Goal: Task Accomplishment & Management: Manage account settings

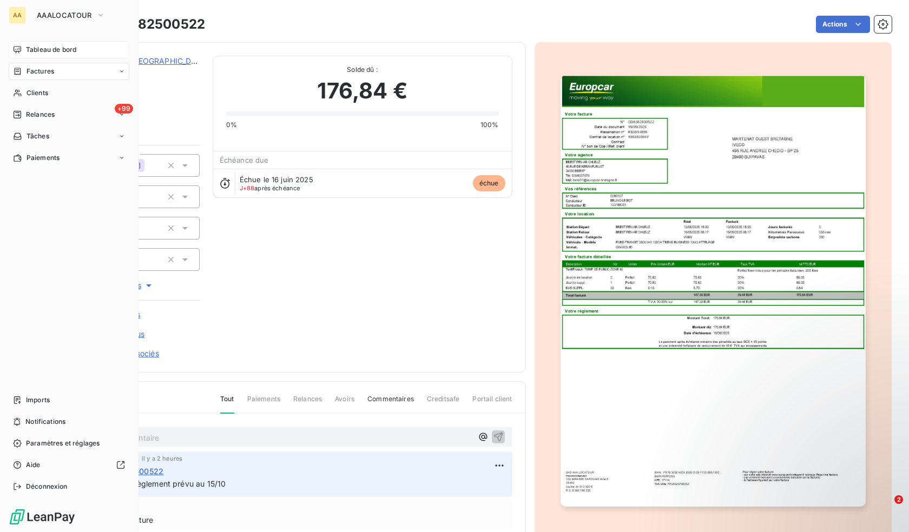
click at [41, 55] on div "Tableau de bord" at bounding box center [69, 49] width 121 height 17
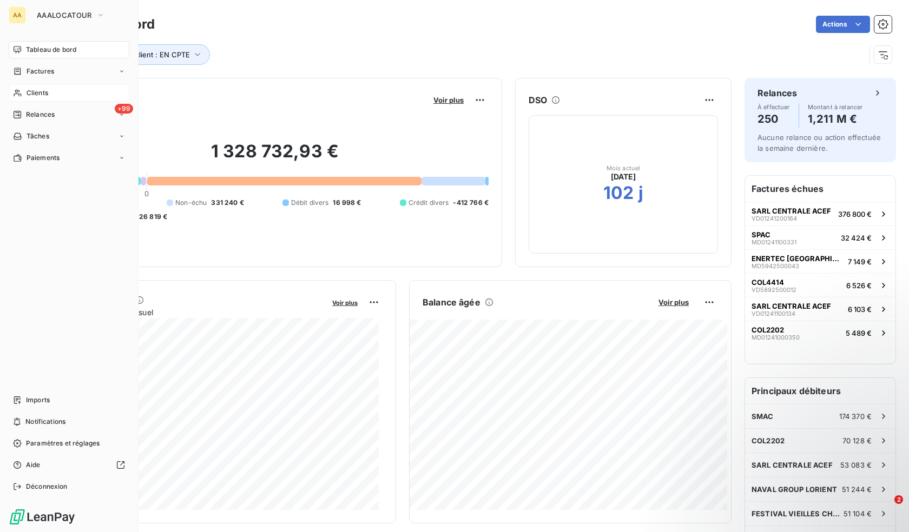
click at [46, 90] on span "Clients" at bounding box center [38, 93] width 22 height 10
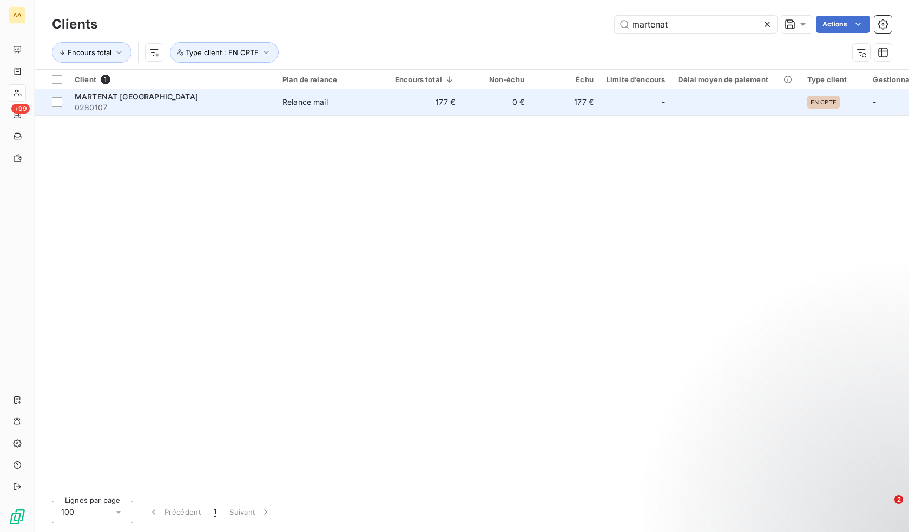
click at [569, 95] on td "177 €" at bounding box center [565, 102] width 69 height 26
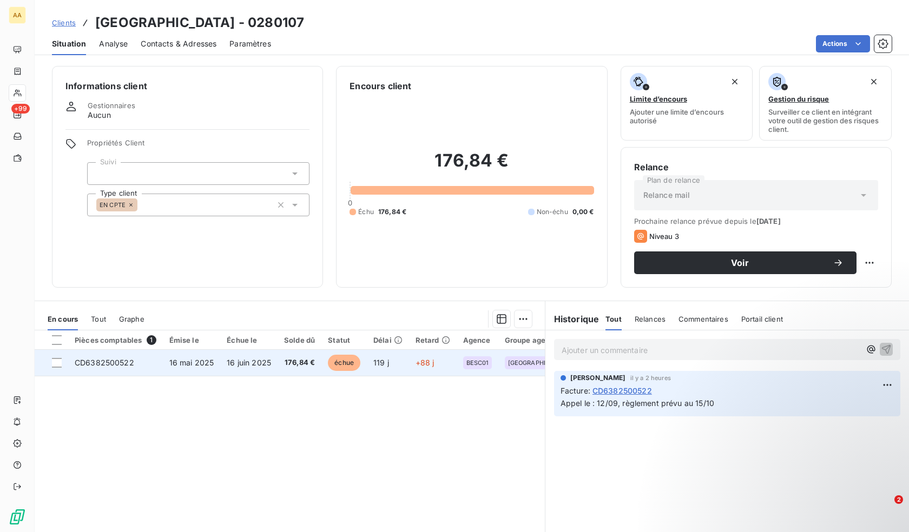
click at [381, 362] on span "119 j" at bounding box center [381, 362] width 16 height 9
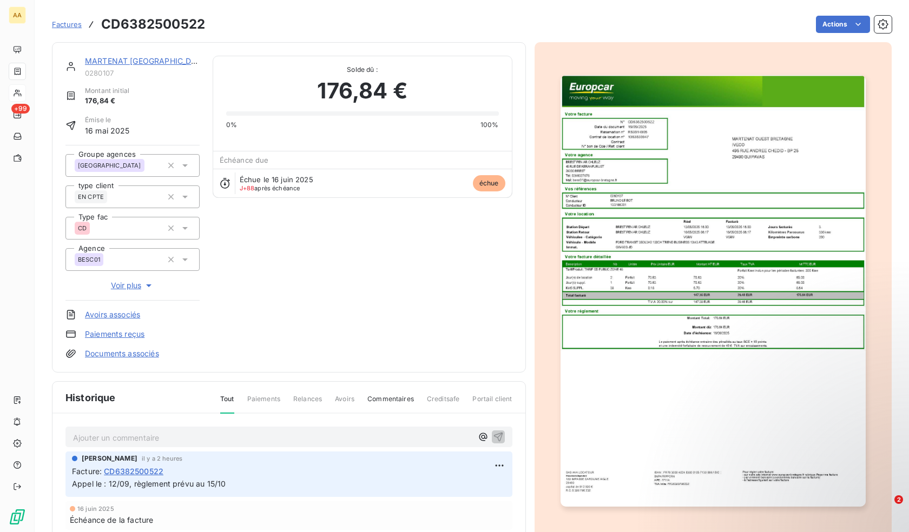
click at [250, 400] on span "Paiements" at bounding box center [263, 403] width 33 height 18
click at [266, 400] on span "Paiements" at bounding box center [263, 403] width 33 height 18
click at [342, 405] on span "Avoirs" at bounding box center [344, 403] width 19 height 18
click at [168, 23] on h3 "CD6382500522" at bounding box center [153, 24] width 104 height 19
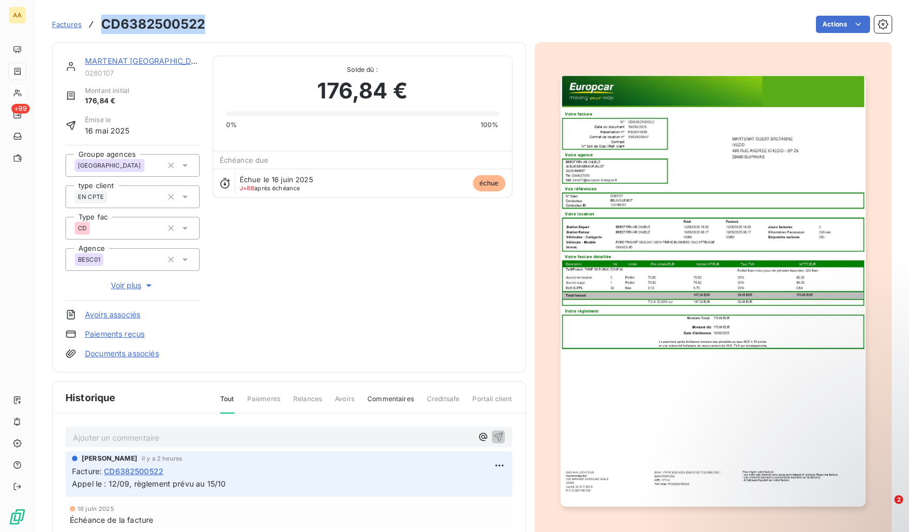
copy h3 "CD6382500522"
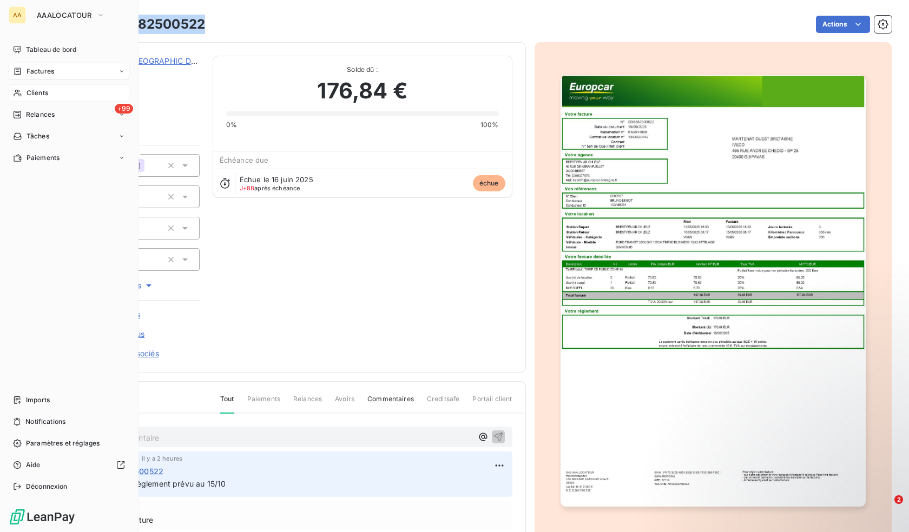
click at [42, 72] on span "Factures" at bounding box center [41, 72] width 28 height 10
click at [43, 97] on span "Factures" at bounding box center [40, 93] width 28 height 10
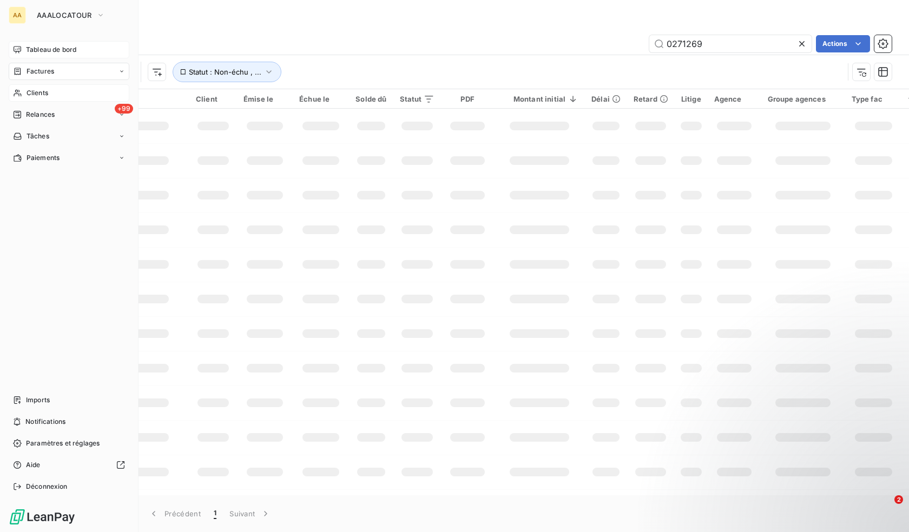
click at [28, 44] on div "Tableau de bord" at bounding box center [69, 49] width 121 height 17
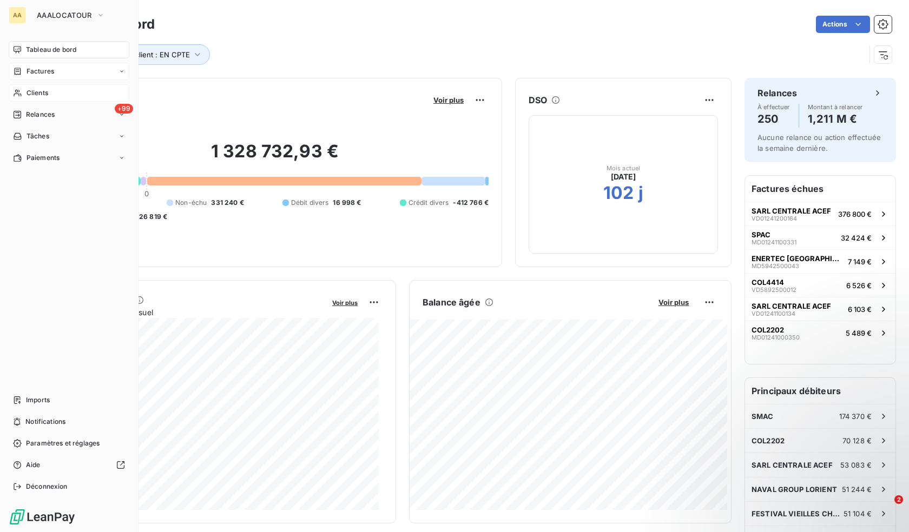
click at [50, 71] on span "Factures" at bounding box center [41, 72] width 28 height 10
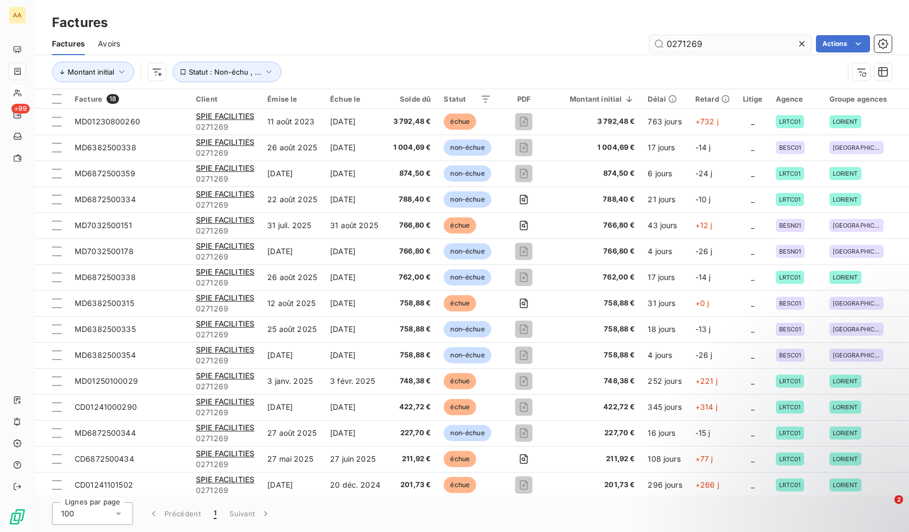
click at [737, 42] on input "0271269" at bounding box center [730, 43] width 162 height 17
click at [738, 43] on input "0271269" at bounding box center [730, 43] width 162 height 17
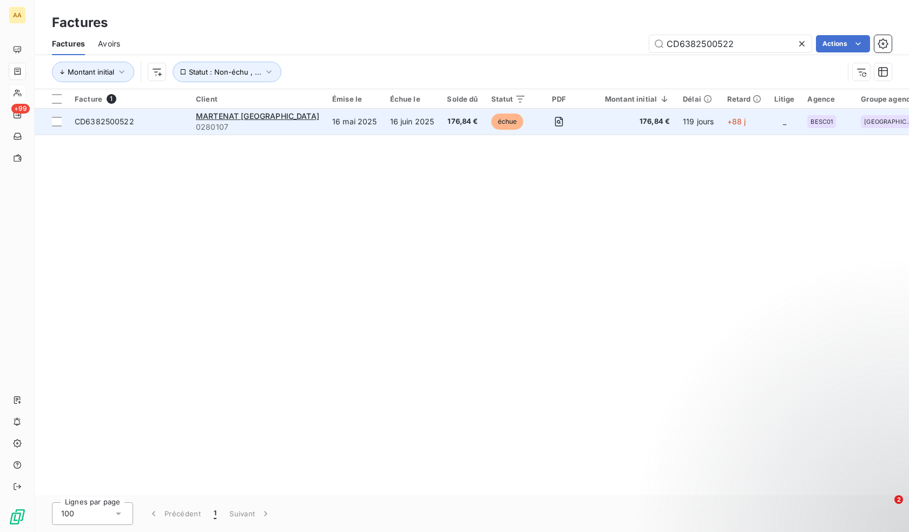
type input "CD6382500522"
click at [720, 121] on td "+88 j" at bounding box center [744, 122] width 48 height 26
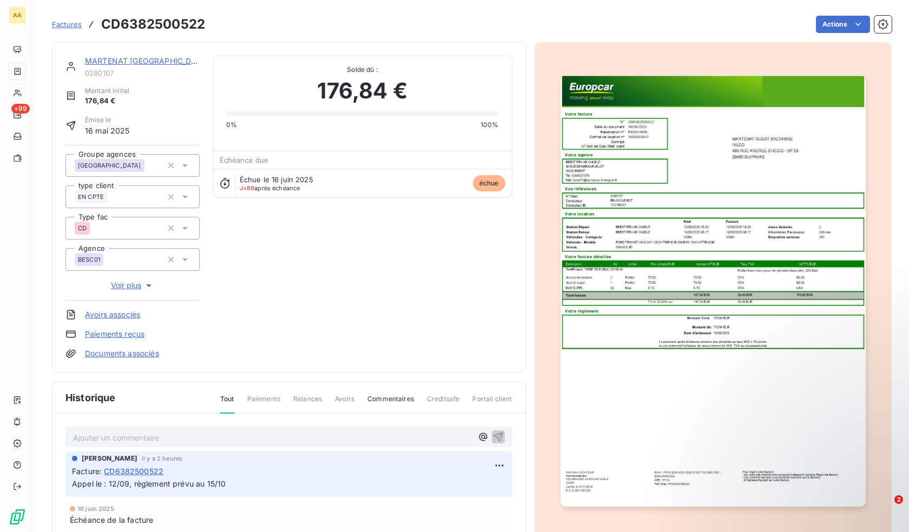
click at [266, 162] on span "Échéance due" at bounding box center [244, 160] width 49 height 9
click at [493, 466] on html "AA +99 Factures CD6382500522 Actions MARTENAT OUEST BRETAGNE 0280107 Montant in…" at bounding box center [454, 266] width 909 height 532
click at [457, 320] on html "AA +99 Factures CD6382500522 Actions MARTENAT OUEST BRETAGNE 0280107 Montant in…" at bounding box center [454, 266] width 909 height 532
click at [131, 288] on span "Voir plus" at bounding box center [132, 285] width 43 height 11
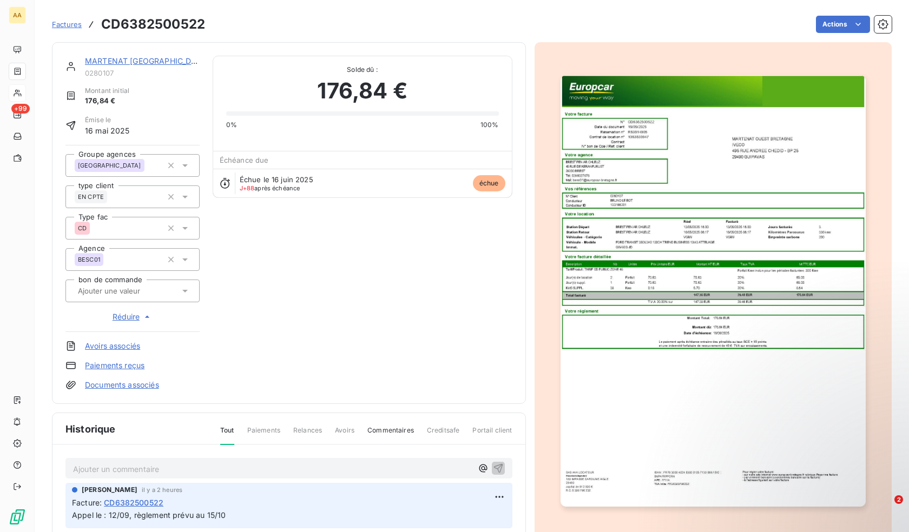
click at [421, 149] on html "AA +99 Factures CD6382500522 Actions MARTENAT OUEST BRETAGNE 0280107 Montant in…" at bounding box center [454, 266] width 909 height 532
click at [248, 431] on span "Paiements" at bounding box center [263, 435] width 33 height 18
click at [301, 427] on span "Relances" at bounding box center [307, 435] width 29 height 18
click at [343, 435] on span "Avoirs" at bounding box center [344, 435] width 19 height 18
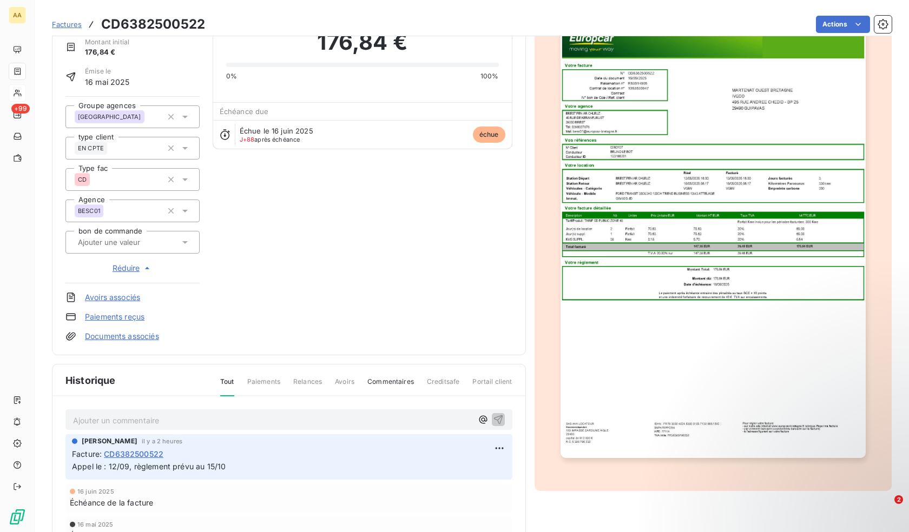
scroll to position [150, 0]
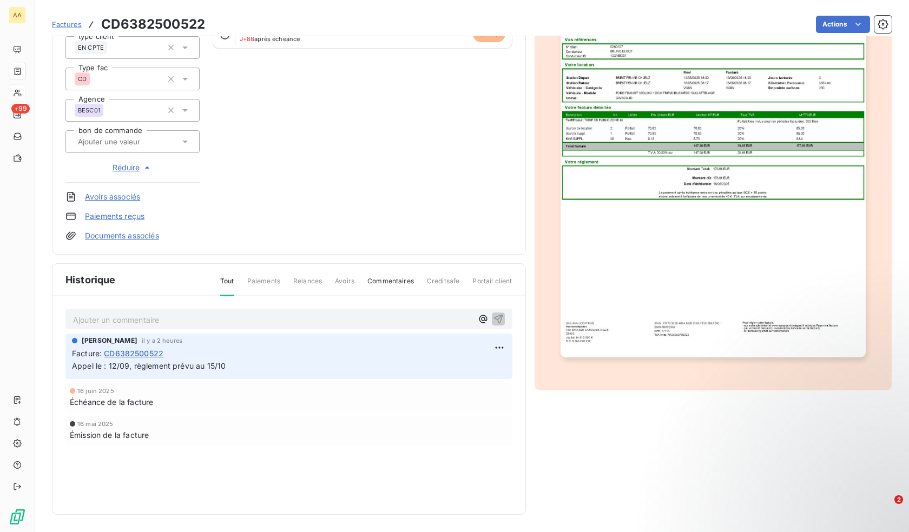
drag, startPoint x: 636, startPoint y: 242, endPoint x: 443, endPoint y: 204, distance: 196.8
click at [434, 203] on div "MARTENAT OUEST BRETAGNE 0280107 Montant initial 176,84 € Émise le 16 mai 2025 G…" at bounding box center [288, 73] width 447 height 335
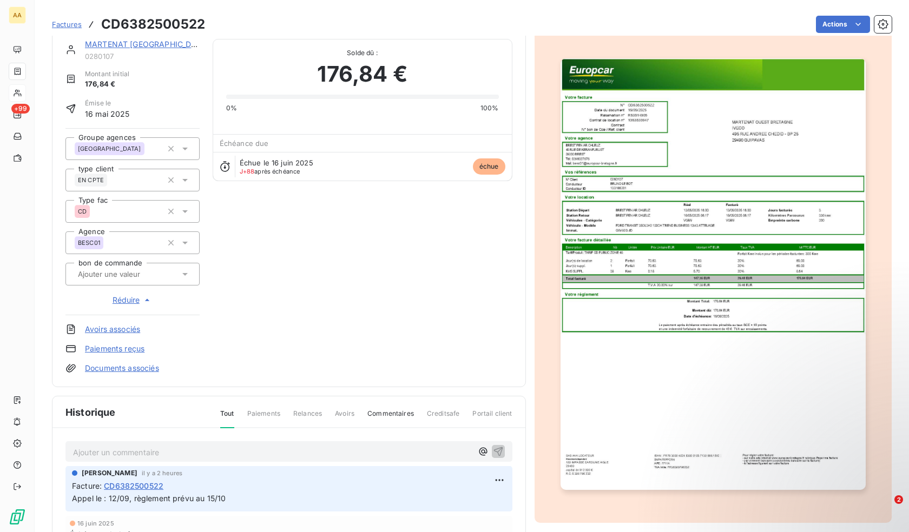
scroll to position [0, 0]
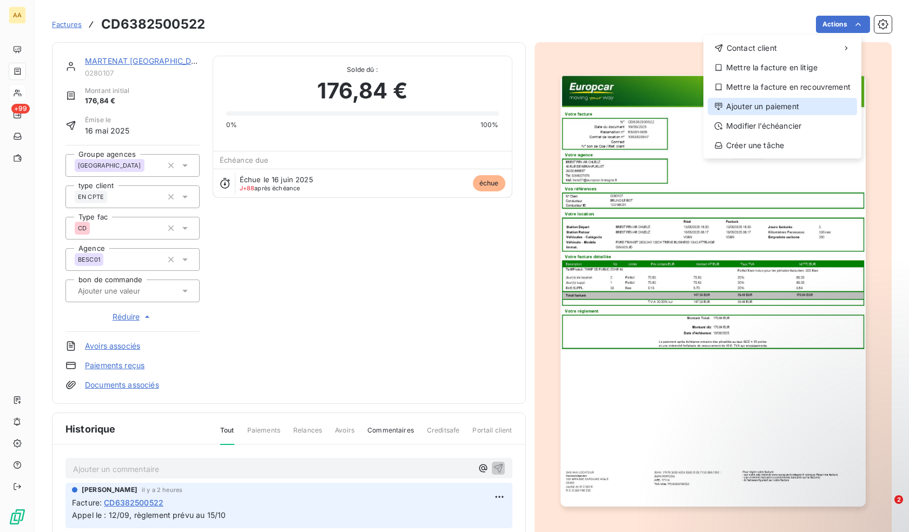
click at [736, 107] on div "Ajouter un paiement" at bounding box center [781, 106] width 149 height 17
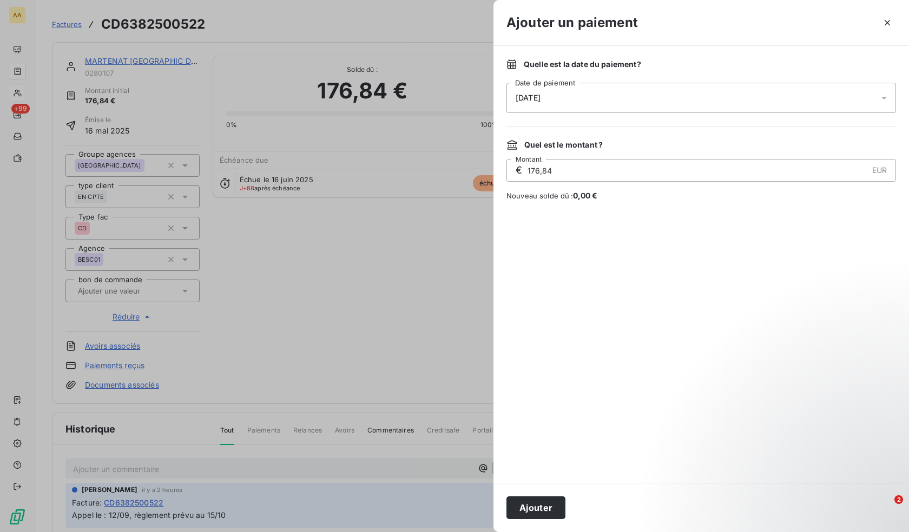
click at [566, 104] on div "12/09/2025" at bounding box center [700, 98] width 389 height 30
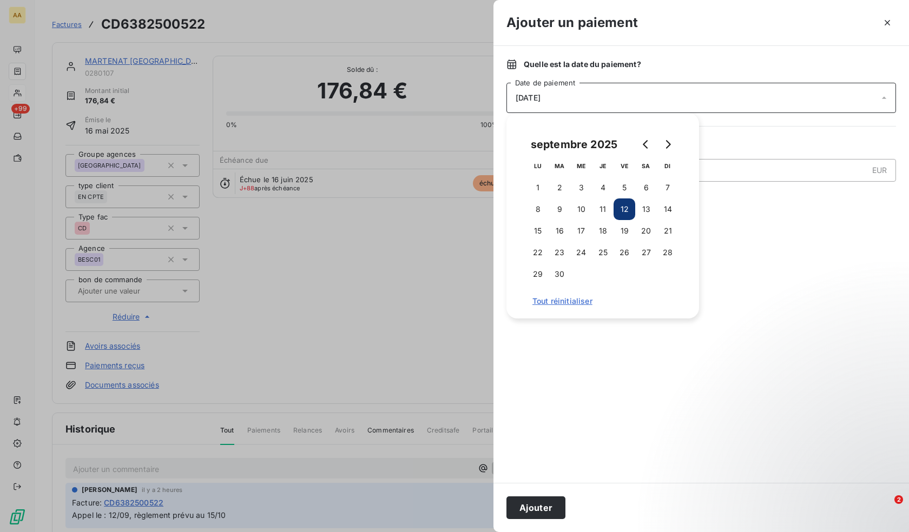
click at [572, 102] on div "12/09/2025" at bounding box center [700, 98] width 389 height 30
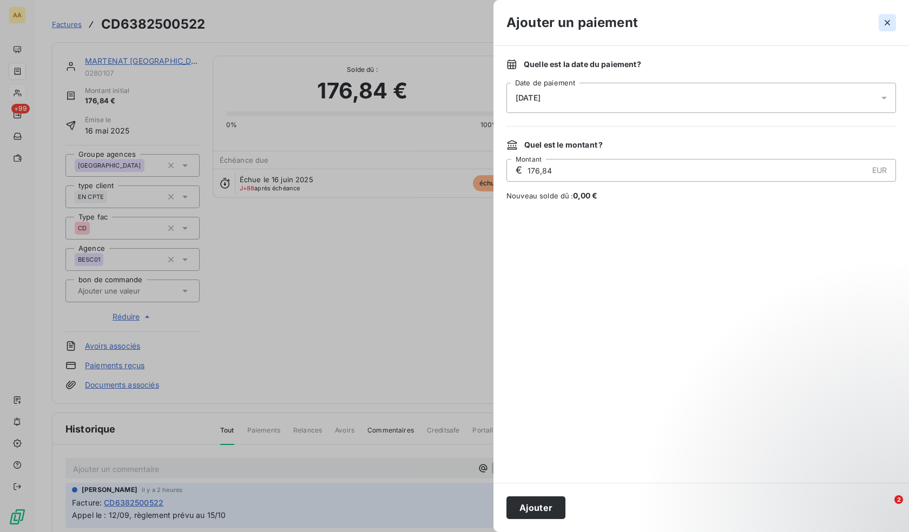
click at [887, 25] on icon "button" at bounding box center [887, 22] width 11 height 11
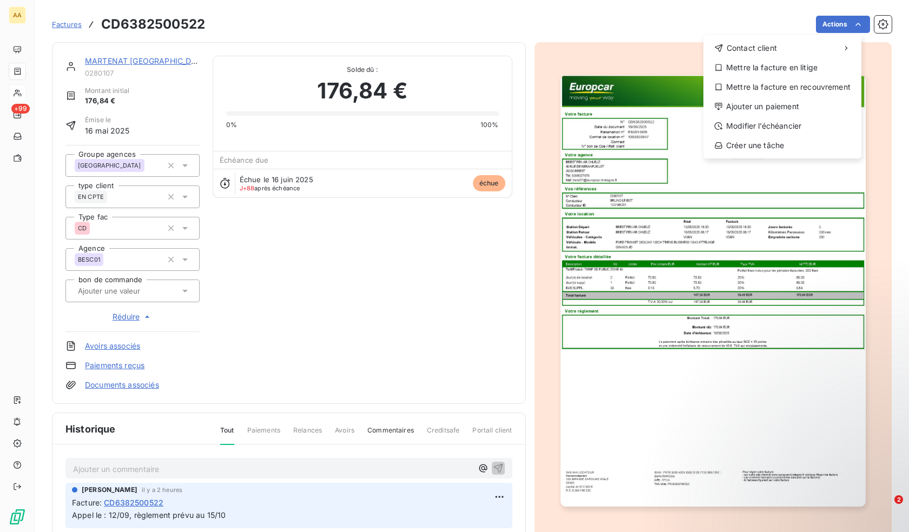
click at [563, 31] on html "AA +99 Factures CD6382500522 Actions Contact client Mettre la facture en litige…" at bounding box center [454, 266] width 909 height 532
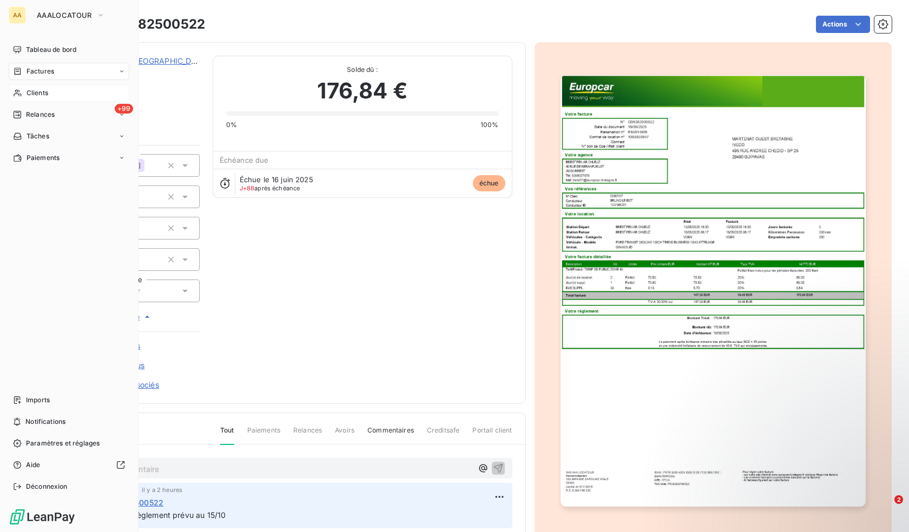
click at [30, 93] on span "Clients" at bounding box center [38, 93] width 22 height 10
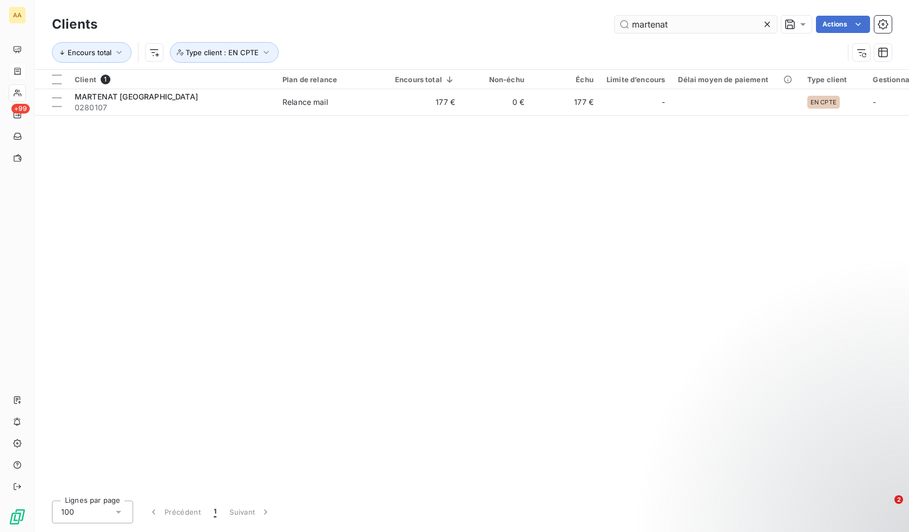
click at [686, 24] on input "martenat" at bounding box center [695, 24] width 162 height 17
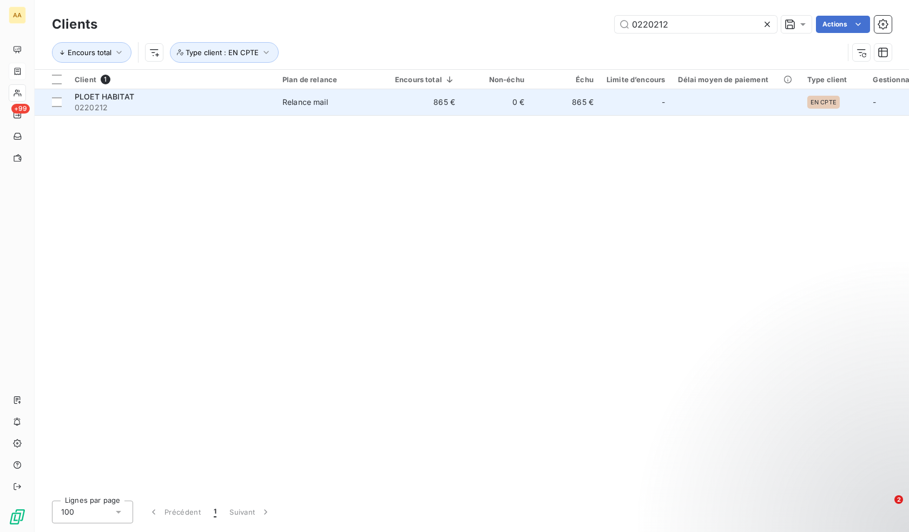
type input "0220212"
click at [332, 108] on td "Relance mail" at bounding box center [332, 102] width 113 height 26
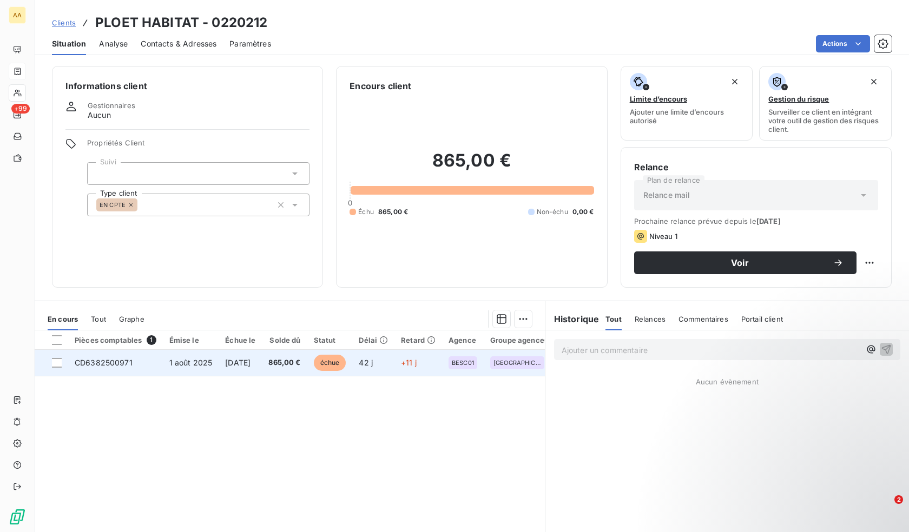
click at [118, 361] on span "CD6382500971" at bounding box center [104, 362] width 58 height 9
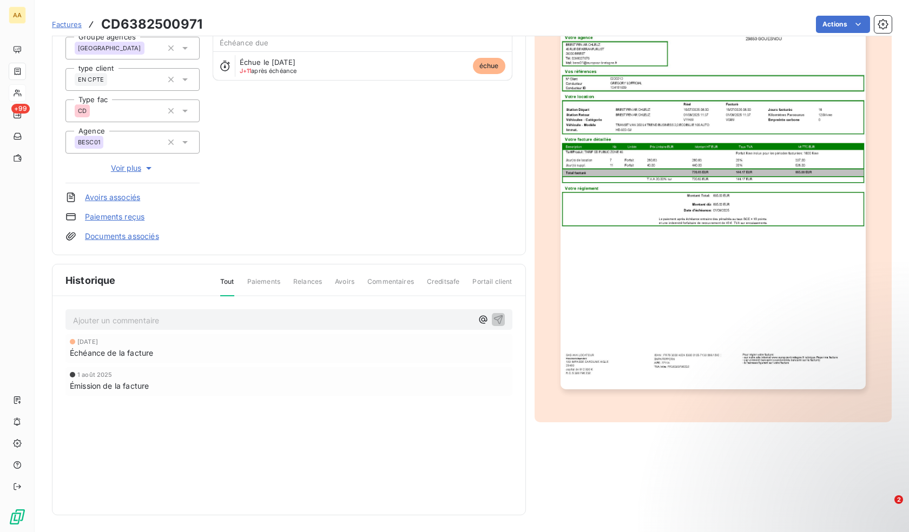
scroll to position [118, 0]
click at [176, 322] on p "Ajouter un commentaire ﻿" at bounding box center [272, 320] width 399 height 14
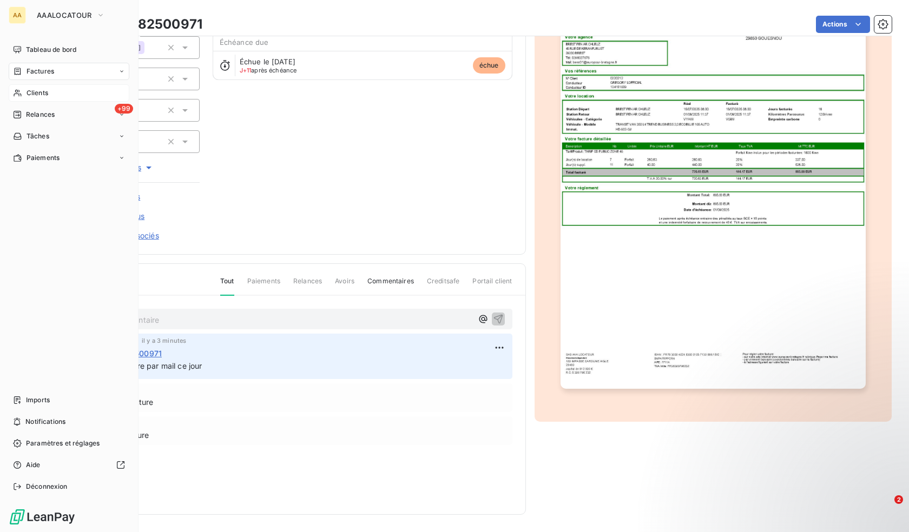
click at [41, 75] on span "Factures" at bounding box center [41, 72] width 28 height 10
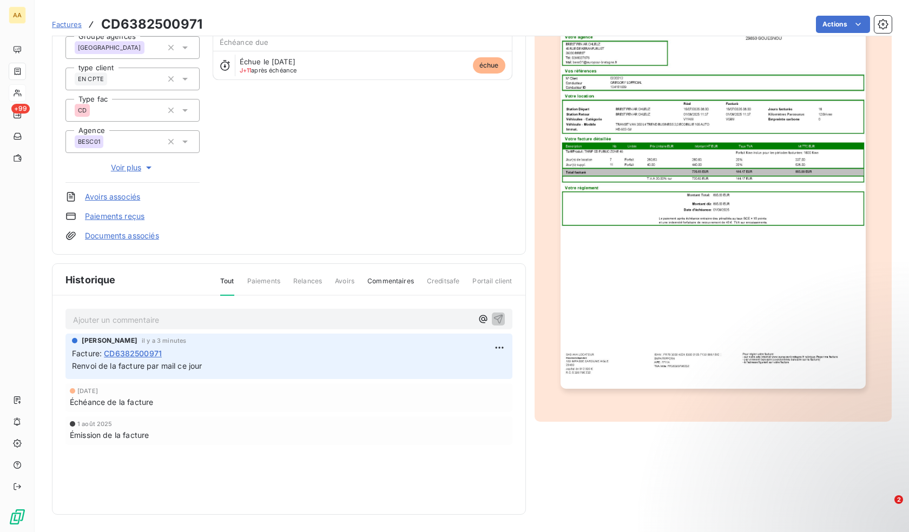
scroll to position [0, 0]
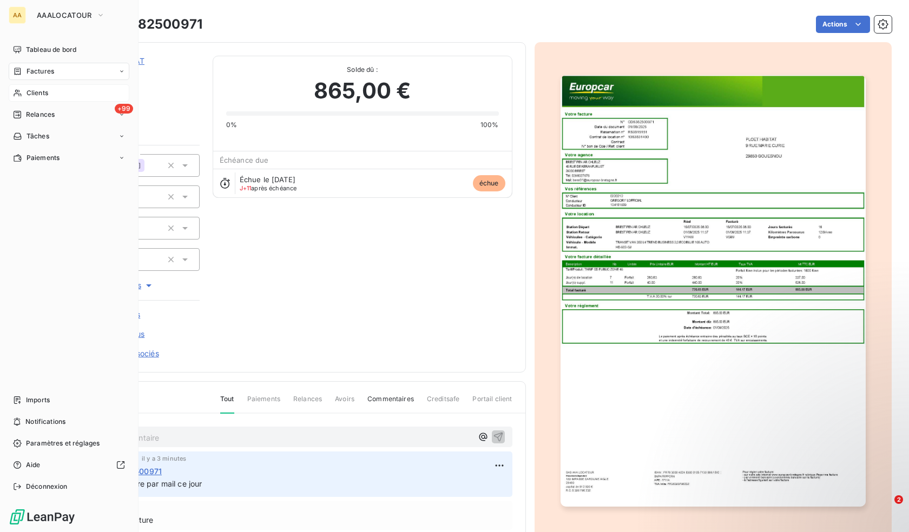
click at [8, 47] on div "AA AAALOCATOUR Tableau de bord Factures Clients +99 Relances Tâches Paiements I…" at bounding box center [69, 266] width 138 height 532
click at [17, 48] on icon at bounding box center [17, 49] width 9 height 9
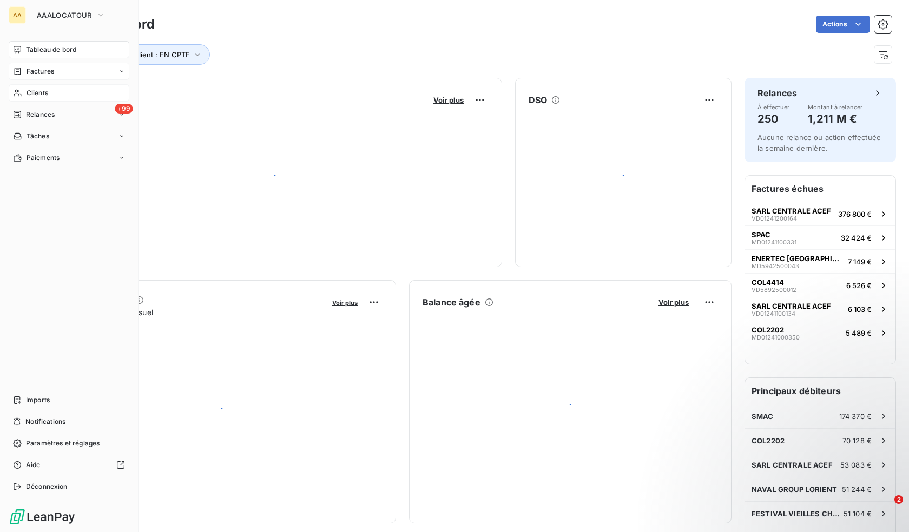
click at [42, 72] on span "Factures" at bounding box center [41, 72] width 28 height 10
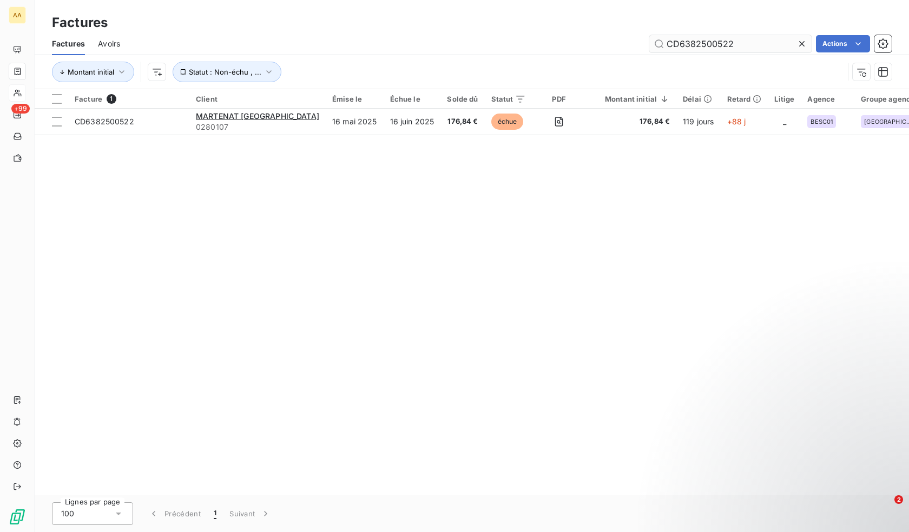
click at [746, 38] on input "CD6382500522" at bounding box center [730, 43] width 162 height 17
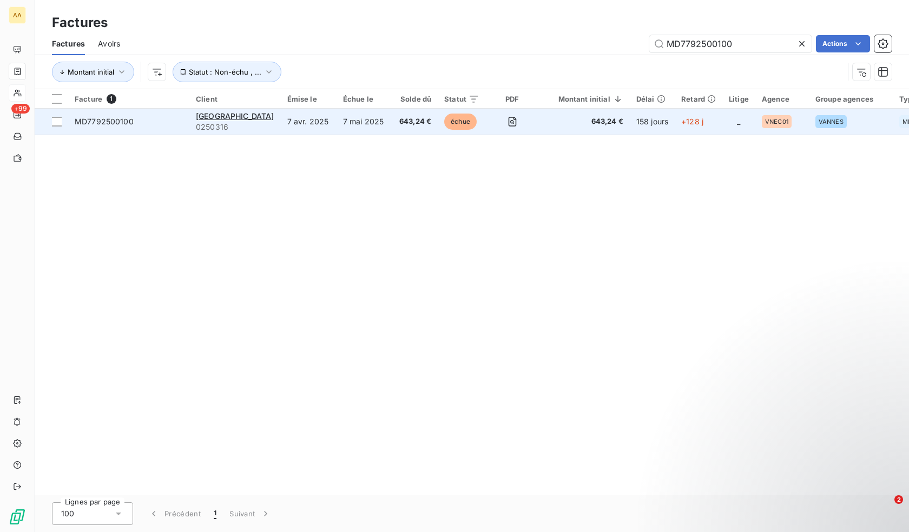
type input "MD7792500100"
click at [619, 124] on span "643,24 €" at bounding box center [584, 121] width 78 height 11
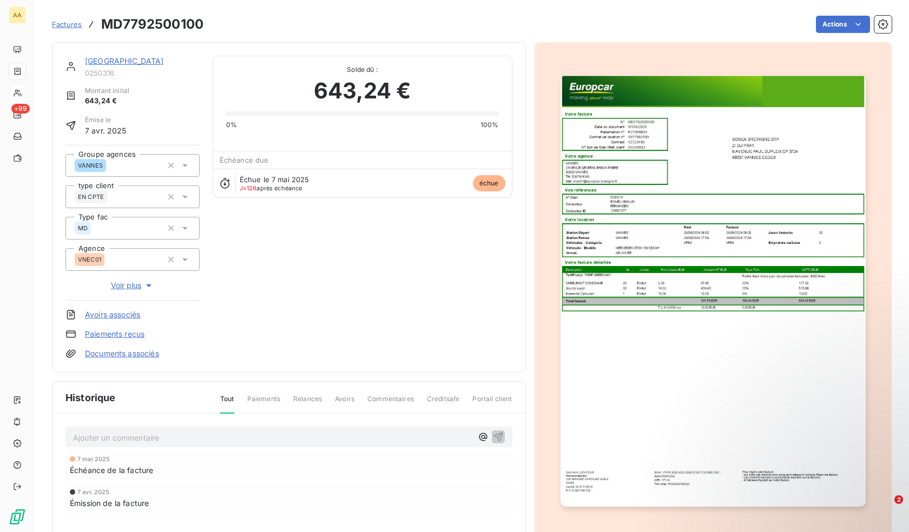
click at [160, 435] on p "Ajouter un commentaire ﻿" at bounding box center [272, 438] width 399 height 14
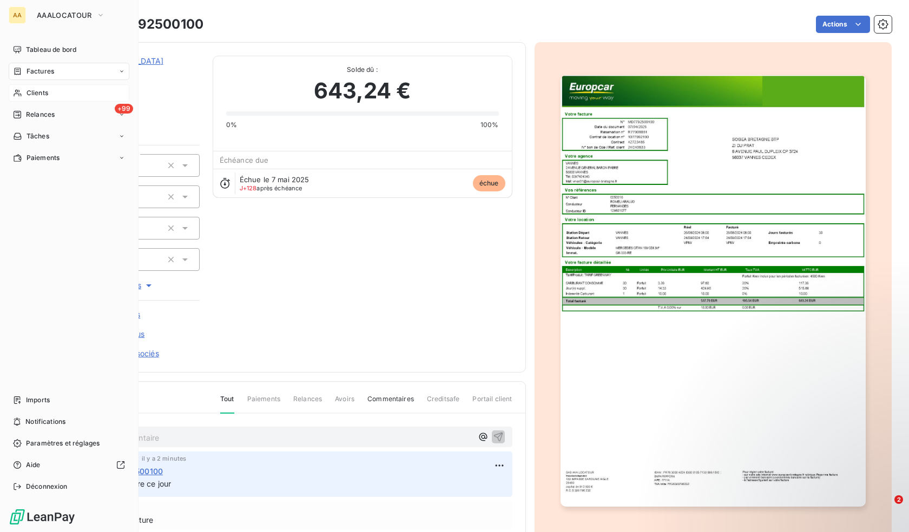
click at [41, 72] on span "Factures" at bounding box center [41, 72] width 28 height 10
click at [39, 93] on span "Factures" at bounding box center [40, 93] width 28 height 10
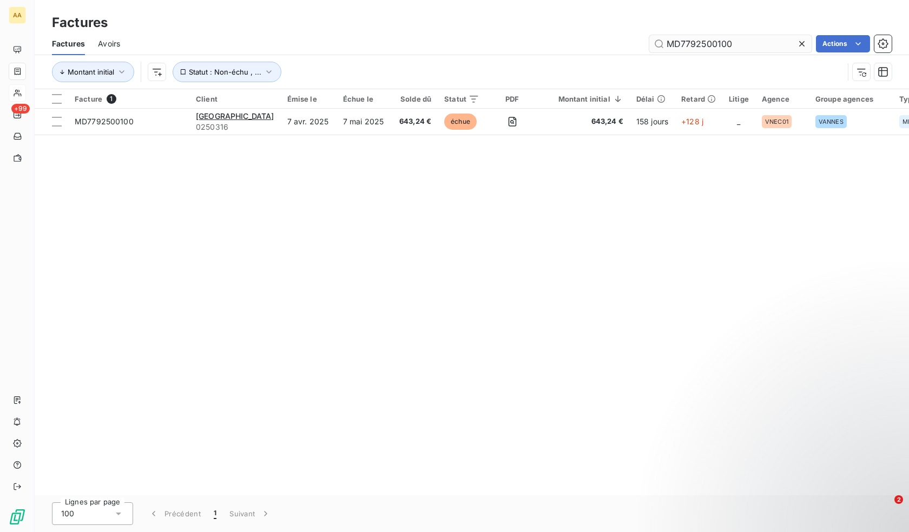
click at [738, 44] on input "MD7792500100" at bounding box center [730, 43] width 162 height 17
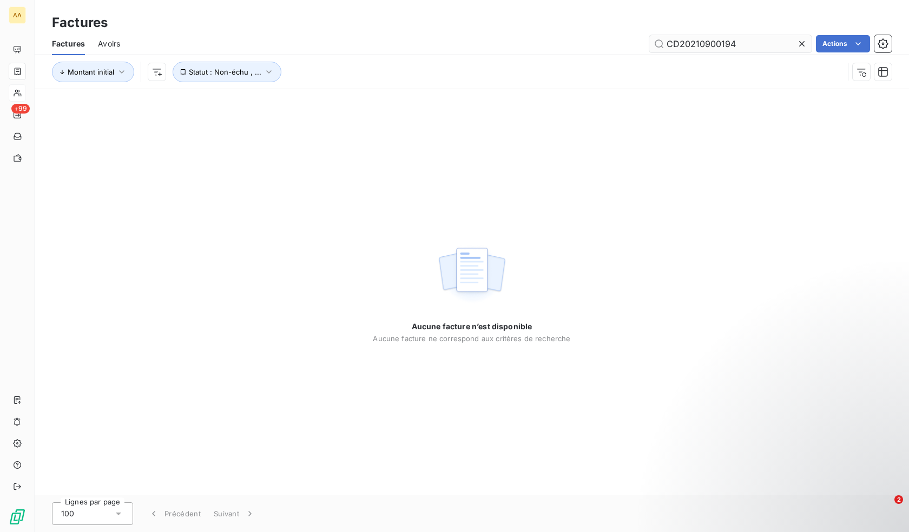
click at [768, 49] on input "CD20210900194" at bounding box center [730, 43] width 162 height 17
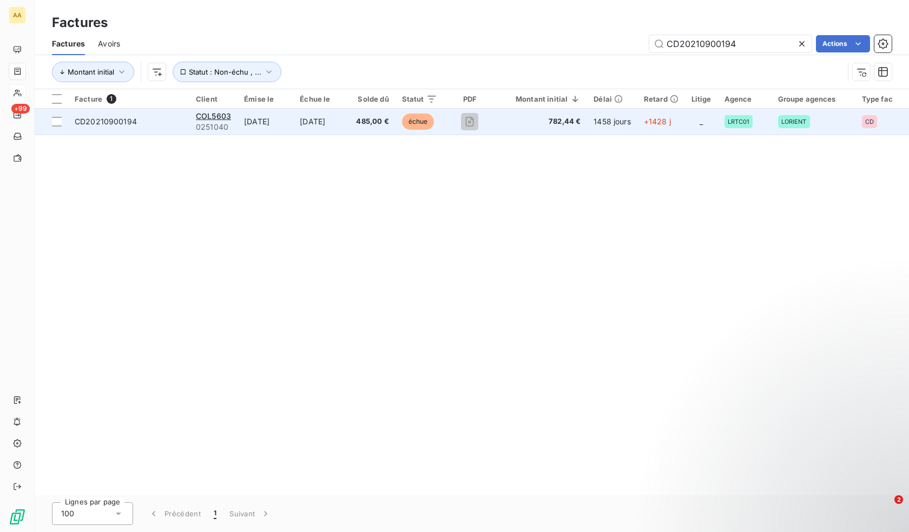
type input "CD20210900194"
click at [317, 120] on td "15 oct. 2021" at bounding box center [321, 122] width 56 height 26
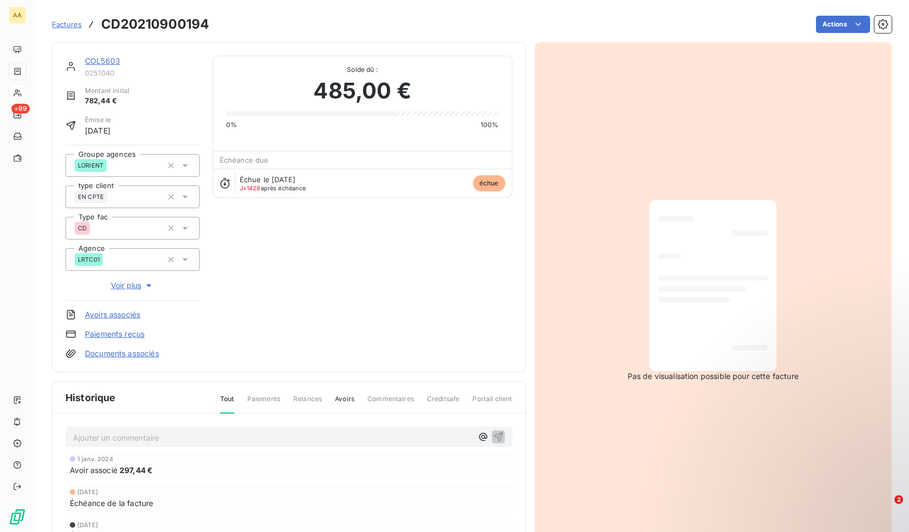
click at [137, 287] on span "Voir plus" at bounding box center [132, 285] width 43 height 11
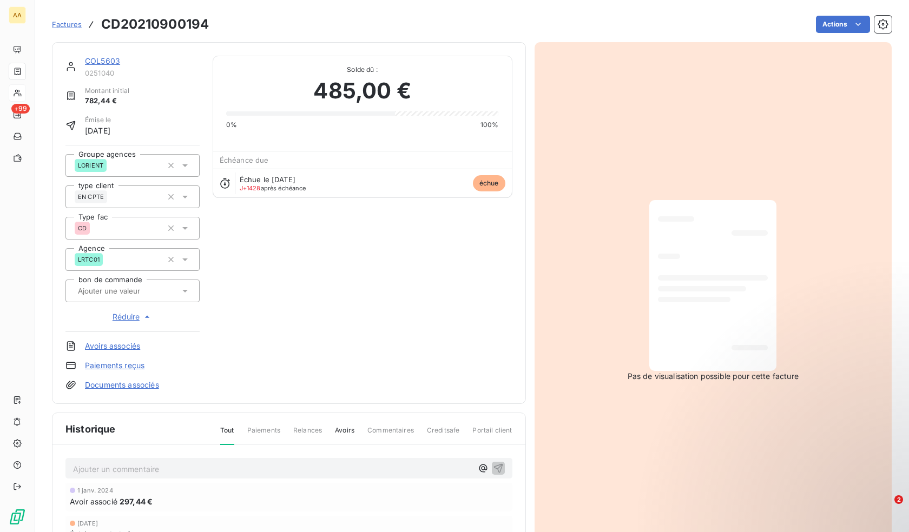
click at [154, 232] on div "CD" at bounding box center [119, 228] width 88 height 17
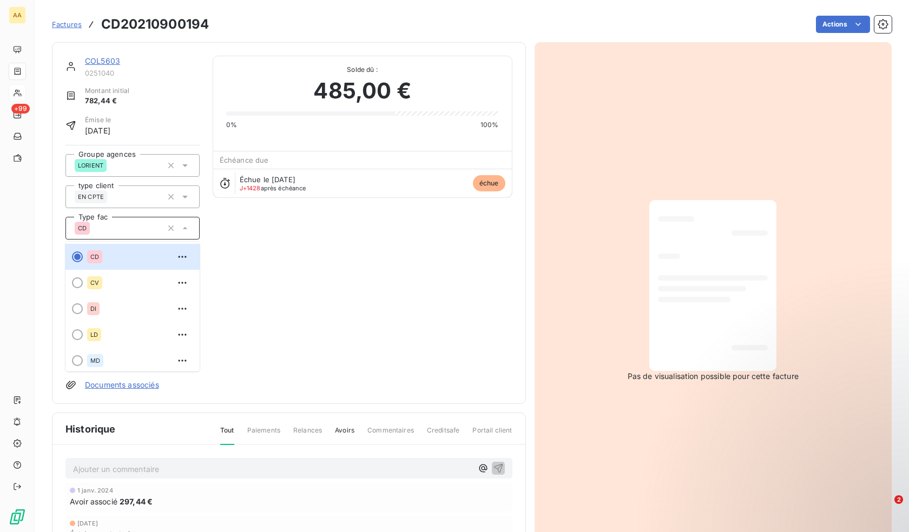
click at [272, 272] on div "COL5603 0251040 Montant initial 782,44 € Émise le 15 sept. 2021 Groupe agences …" at bounding box center [288, 223] width 447 height 335
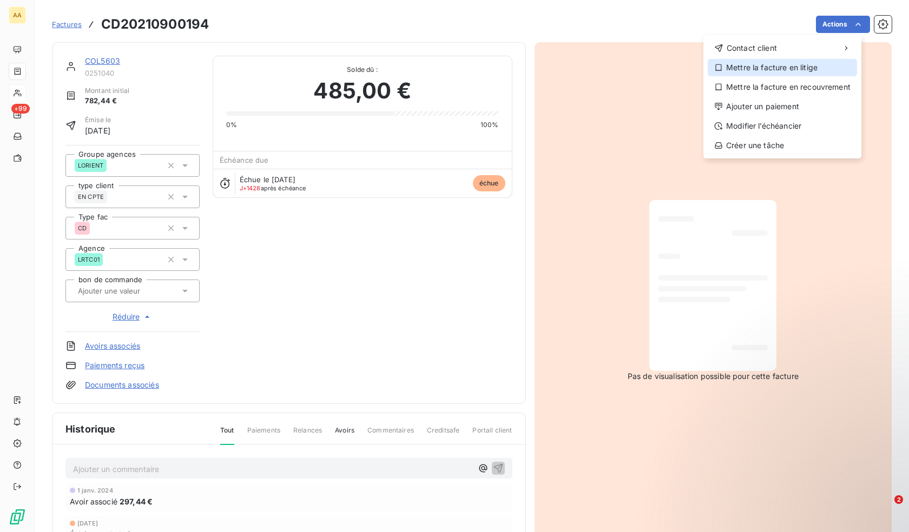
click at [788, 69] on div "Mettre la facture en litige" at bounding box center [781, 67] width 149 height 17
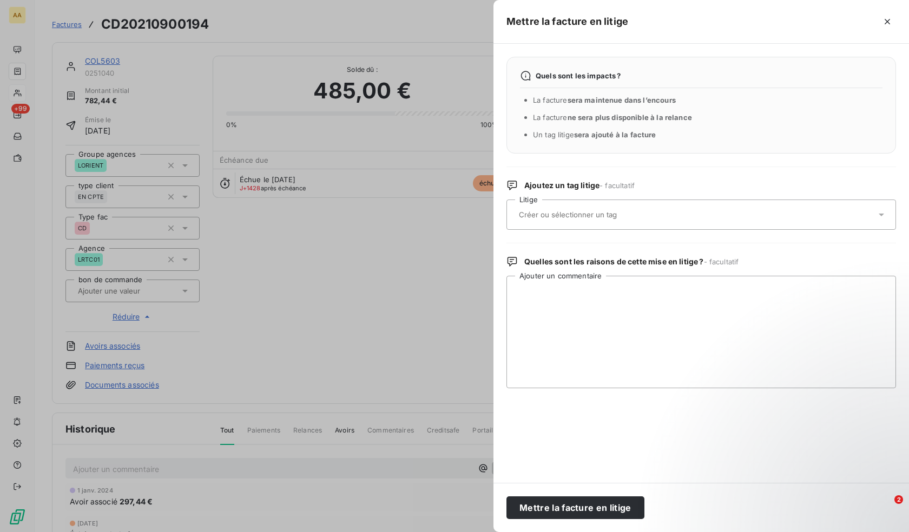
click at [560, 216] on input "text" at bounding box center [596, 215] width 157 height 10
click at [876, 211] on icon at bounding box center [881, 214] width 11 height 11
click at [614, 222] on div at bounding box center [695, 214] width 360 height 23
type input "Sinistre"
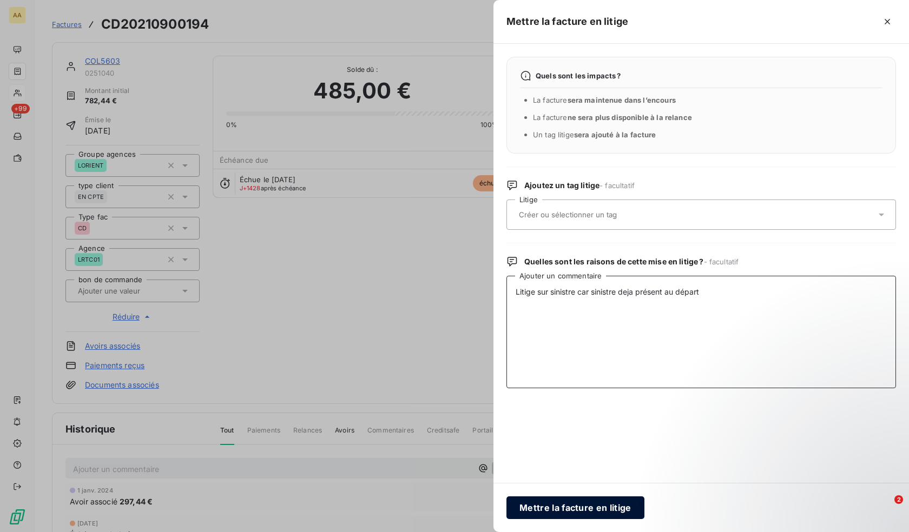
type textarea "Litige sur sinistre car sinistre deja présent au départ"
click at [593, 505] on button "Mettre la facture en litige" at bounding box center [575, 508] width 138 height 23
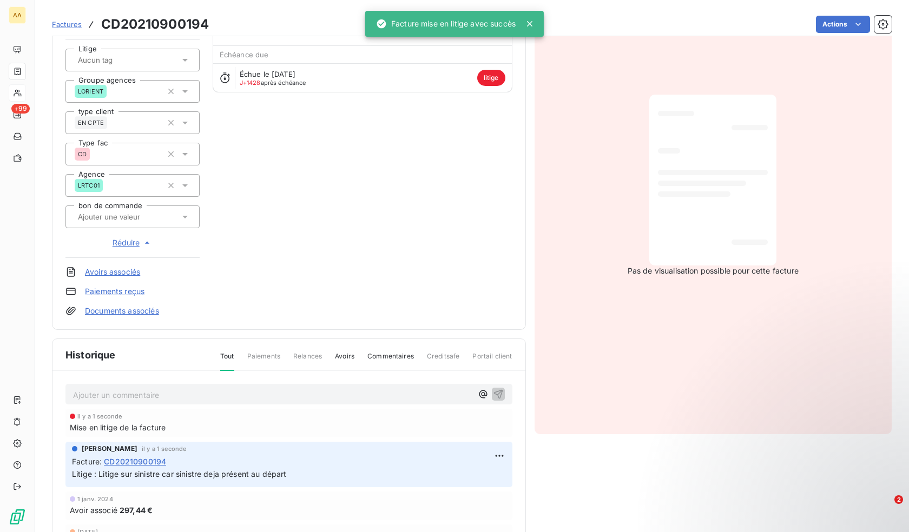
scroll to position [109, 0]
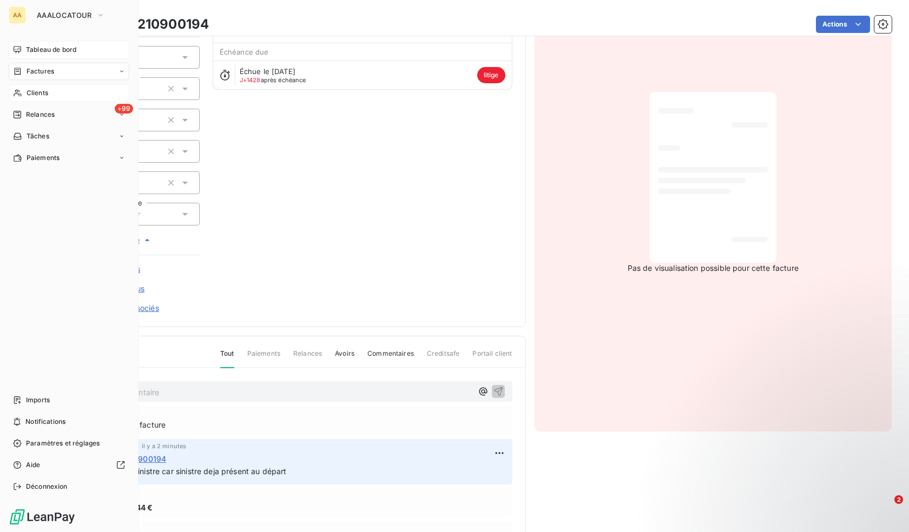
click at [17, 50] on icon at bounding box center [17, 49] width 9 height 9
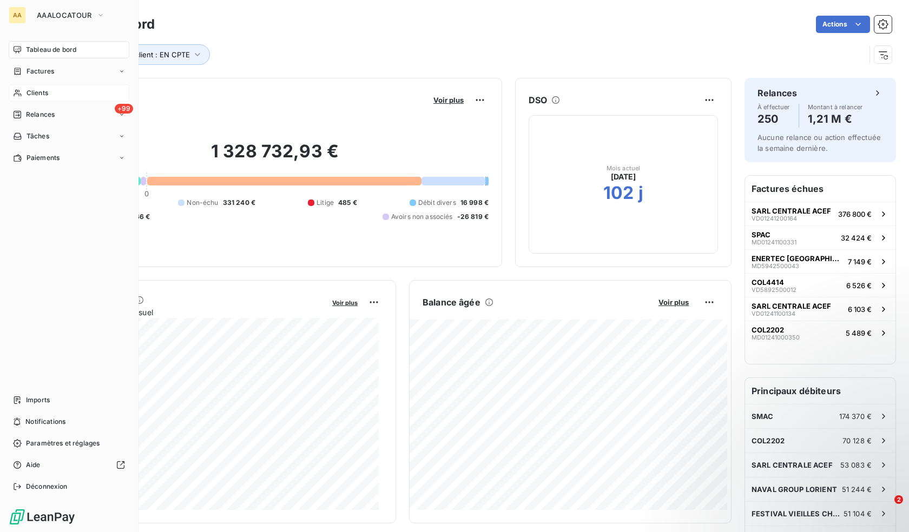
click at [37, 94] on span "Clients" at bounding box center [38, 93] width 22 height 10
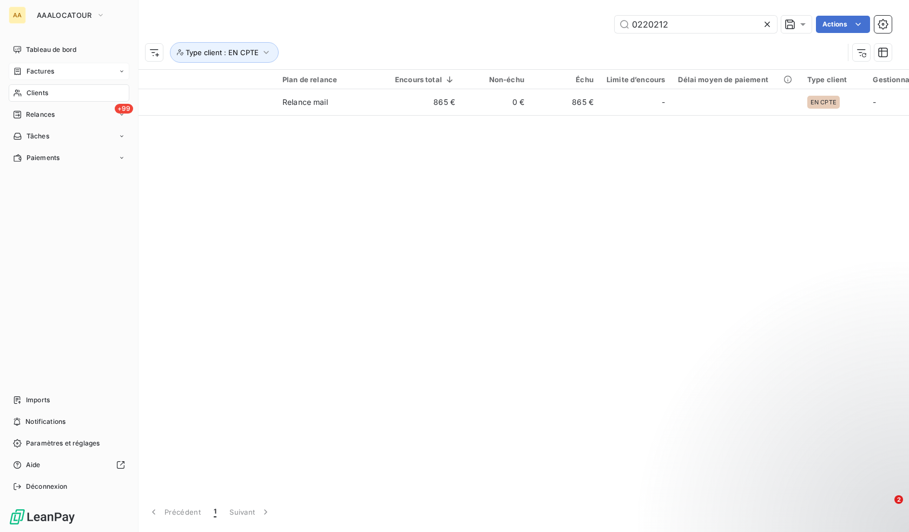
click at [28, 72] on span "Factures" at bounding box center [41, 72] width 28 height 10
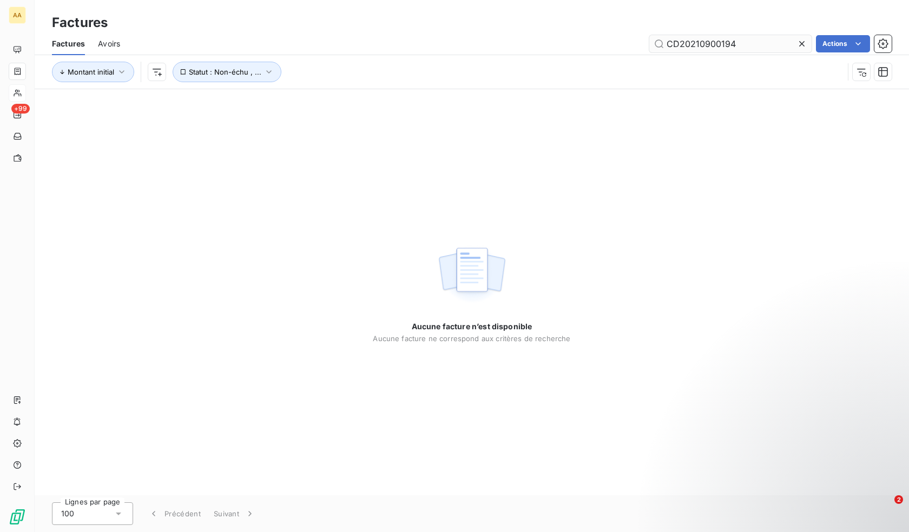
click at [758, 45] on input "CD20210900194" at bounding box center [730, 43] width 162 height 17
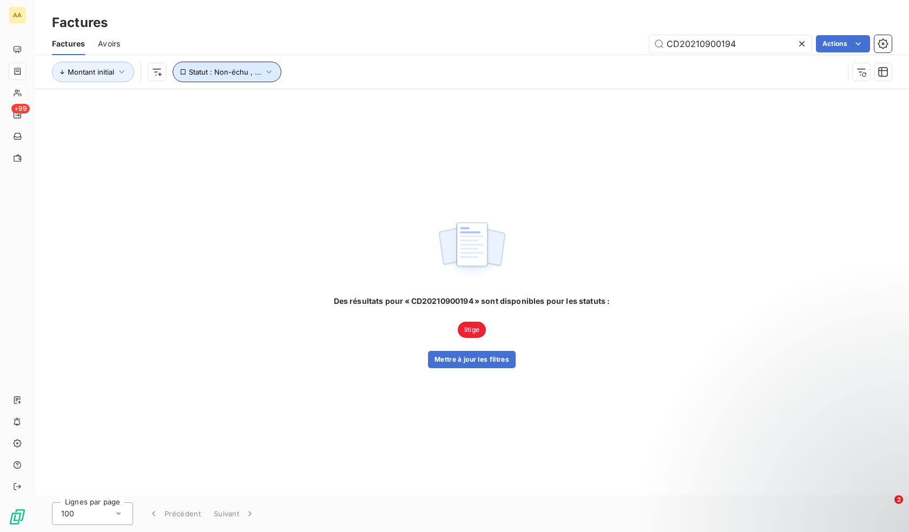
click at [268, 72] on icon "button" at bounding box center [268, 71] width 5 height 3
click at [440, 101] on icon at bounding box center [437, 100] width 11 height 11
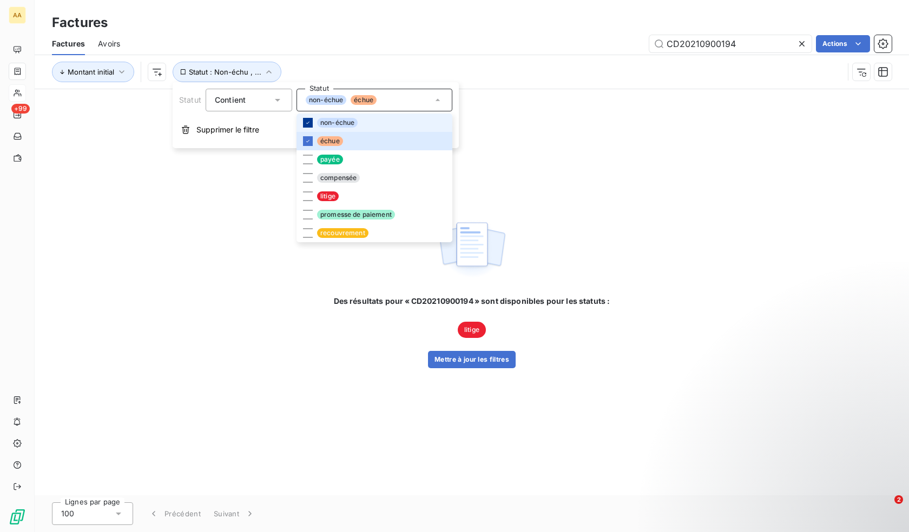
click at [312, 122] on li "non-échue" at bounding box center [374, 123] width 156 height 18
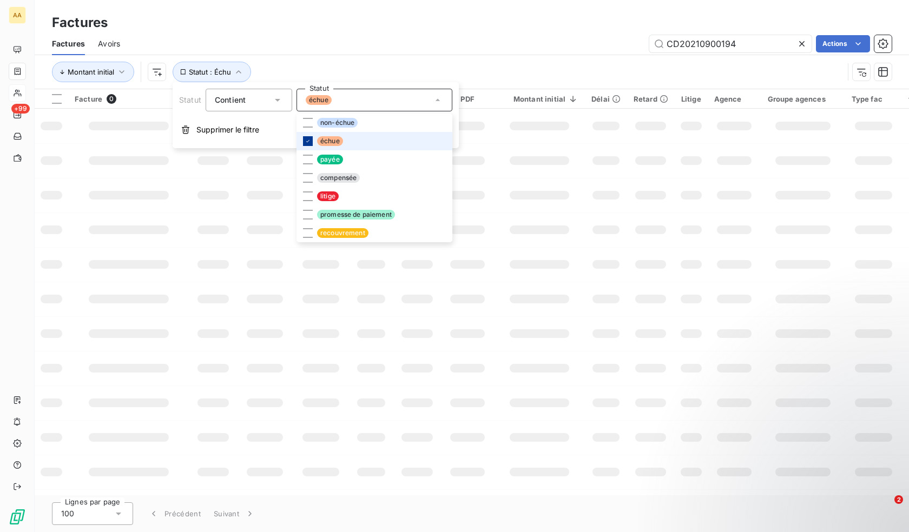
click at [305, 138] on icon at bounding box center [308, 141] width 6 height 6
click at [213, 132] on span "Supprimer le filtre" at bounding box center [227, 129] width 63 height 11
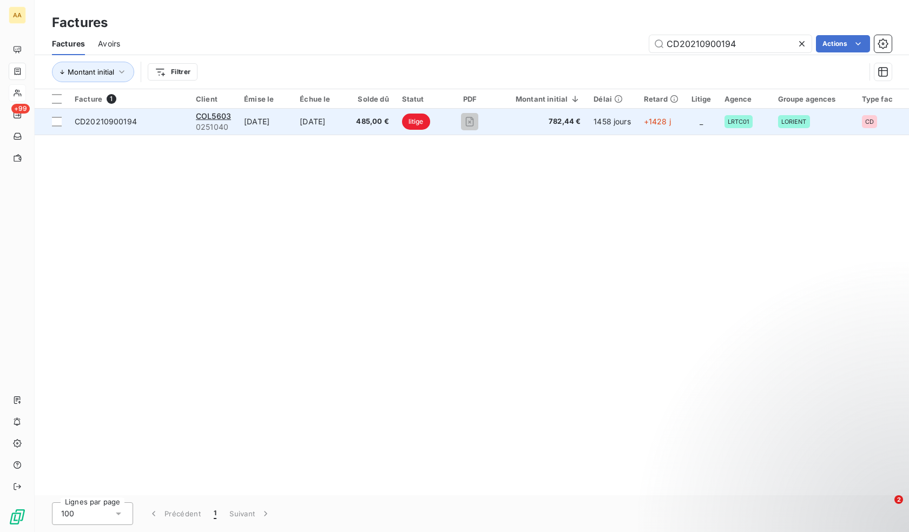
click at [335, 122] on td "15 oct. 2021" at bounding box center [321, 122] width 56 height 26
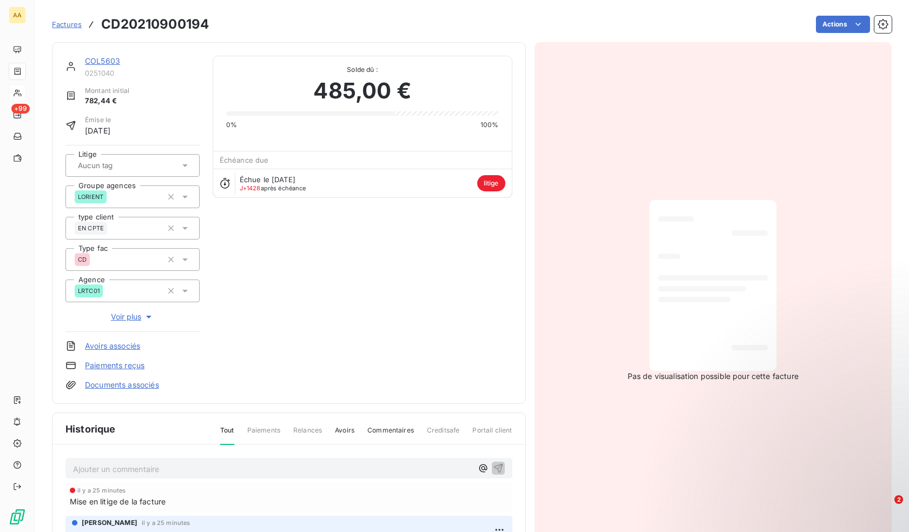
click at [488, 177] on span "litige" at bounding box center [491, 183] width 28 height 16
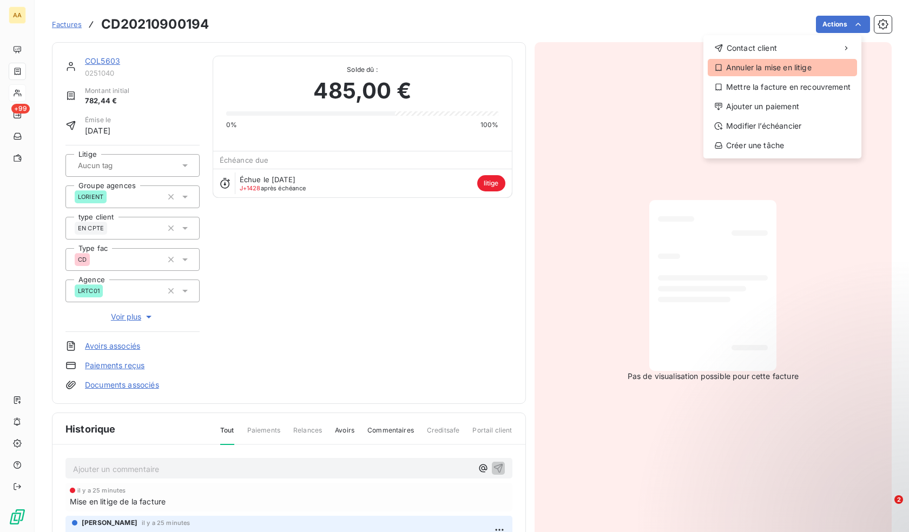
click at [799, 70] on div "Annuler la mise en litige" at bounding box center [781, 67] width 149 height 17
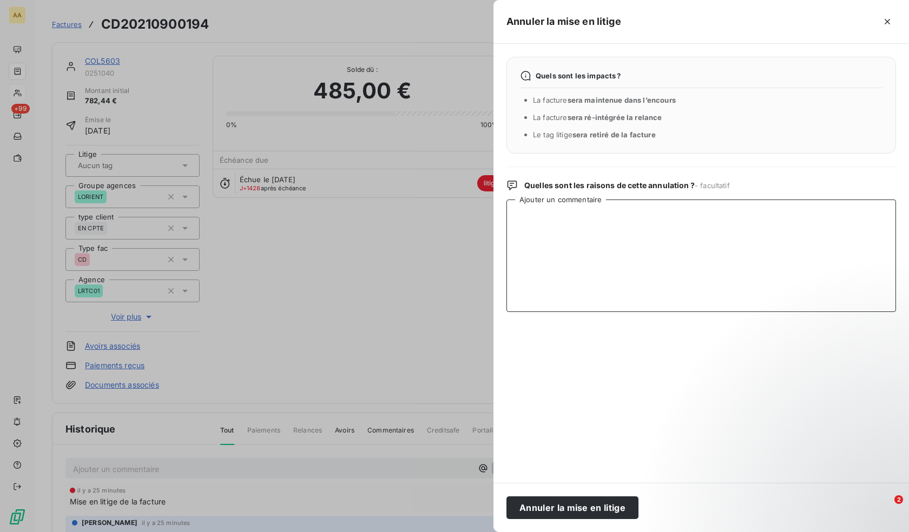
click at [576, 216] on textarea "Ajouter un commentaire" at bounding box center [700, 256] width 389 height 113
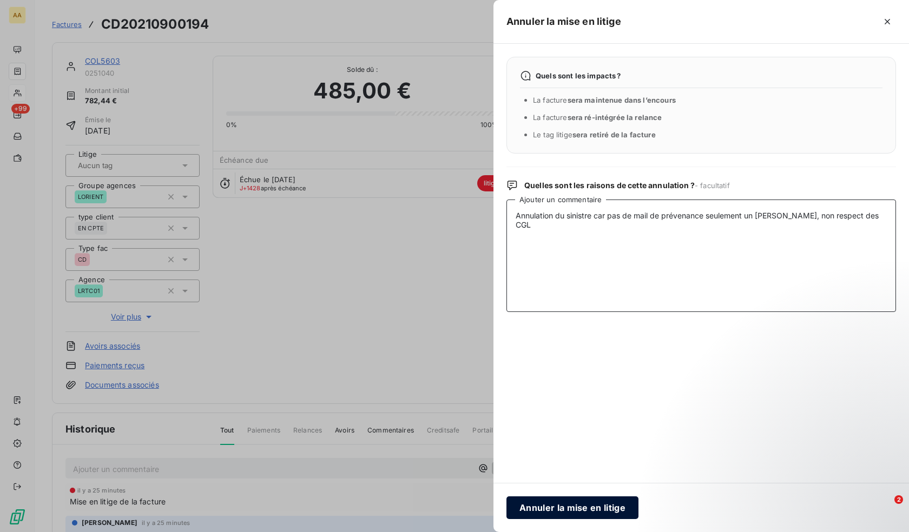
type textarea "Annulation du sinistre car pas de mail de prévenance seulement un appel, non re…"
click at [551, 507] on button "Annuler la mise en litige" at bounding box center [572, 508] width 132 height 23
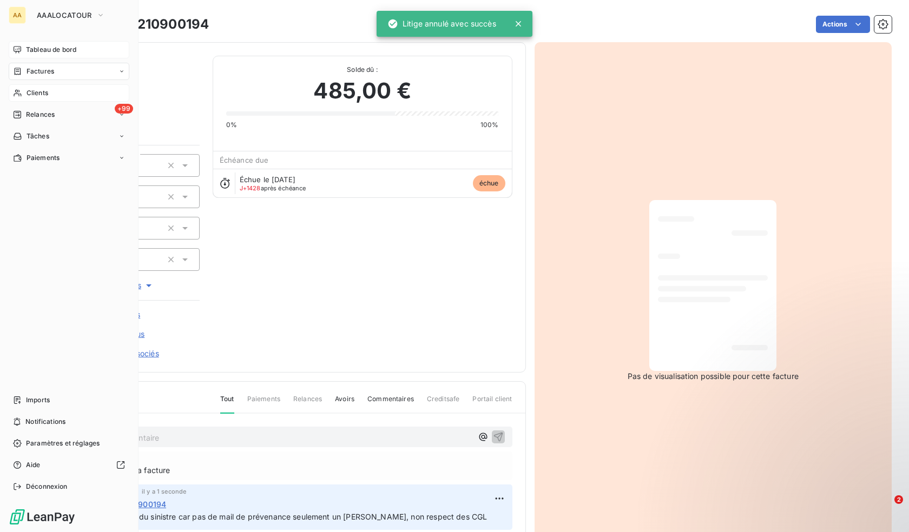
click at [28, 47] on span "Tableau de bord" at bounding box center [51, 50] width 50 height 10
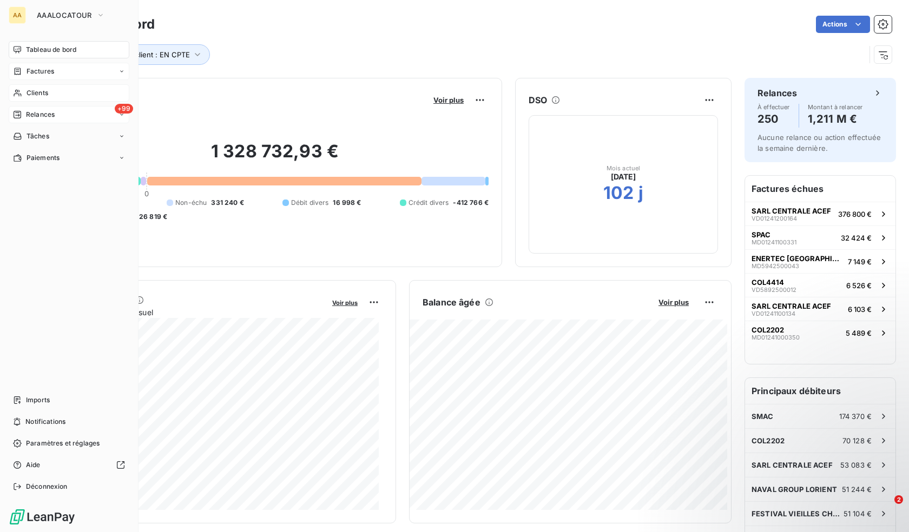
click at [54, 109] on div "+99 Relances" at bounding box center [69, 114] width 121 height 17
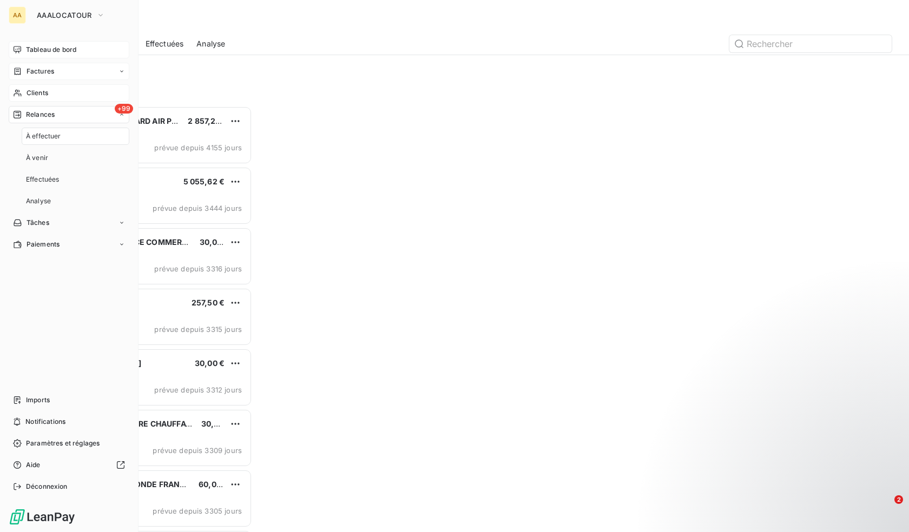
click at [52, 132] on span "À effectuer" at bounding box center [43, 136] width 35 height 10
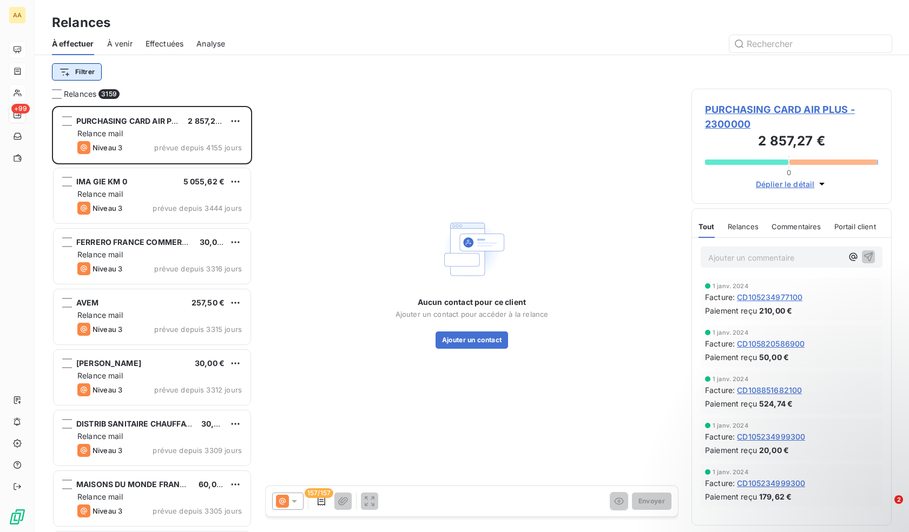
click at [96, 69] on html "AA +99 Relances À effectuer À venir Effectuées Analyse Filtrer Relances 3159 PU…" at bounding box center [454, 266] width 909 height 532
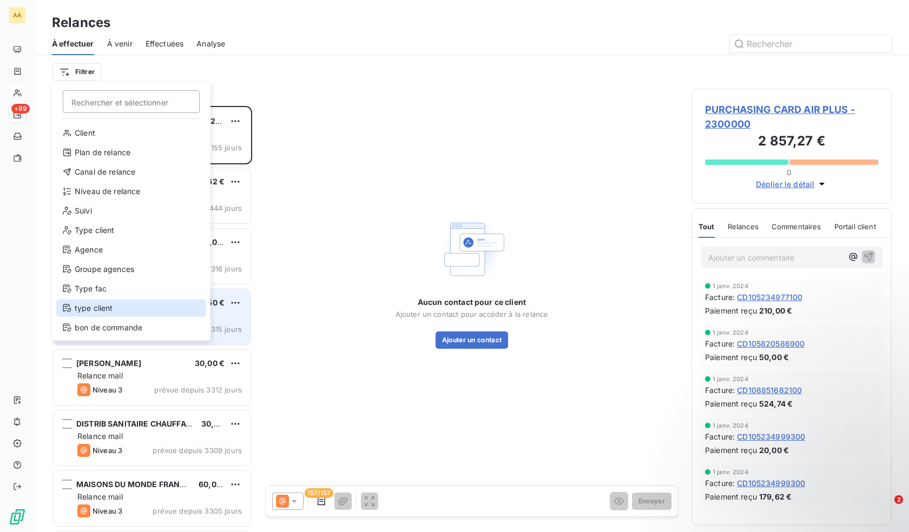
click at [89, 310] on div "type client" at bounding box center [131, 308] width 150 height 17
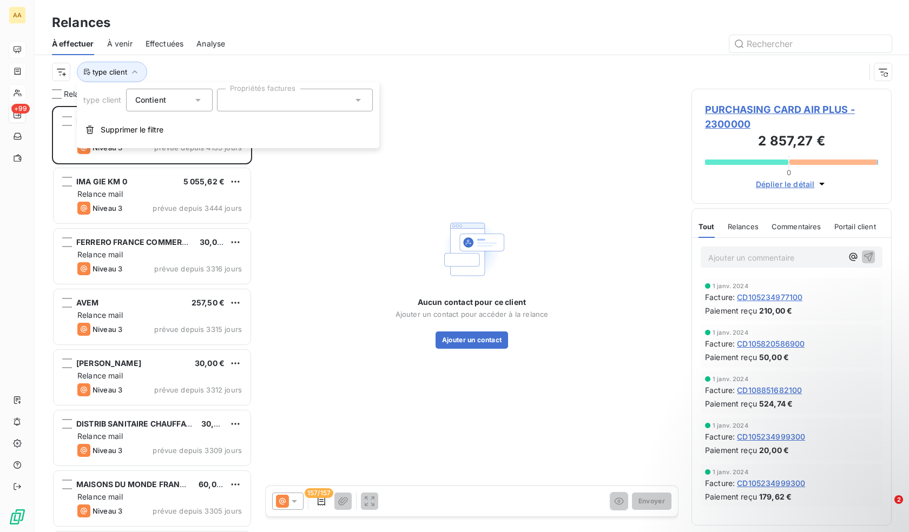
click at [244, 96] on div at bounding box center [295, 100] width 156 height 23
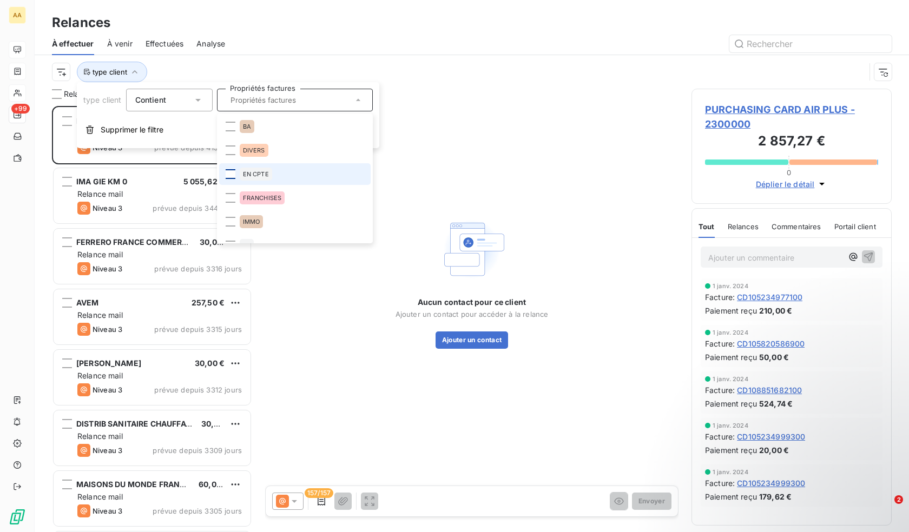
click at [232, 174] on div at bounding box center [231, 174] width 10 height 10
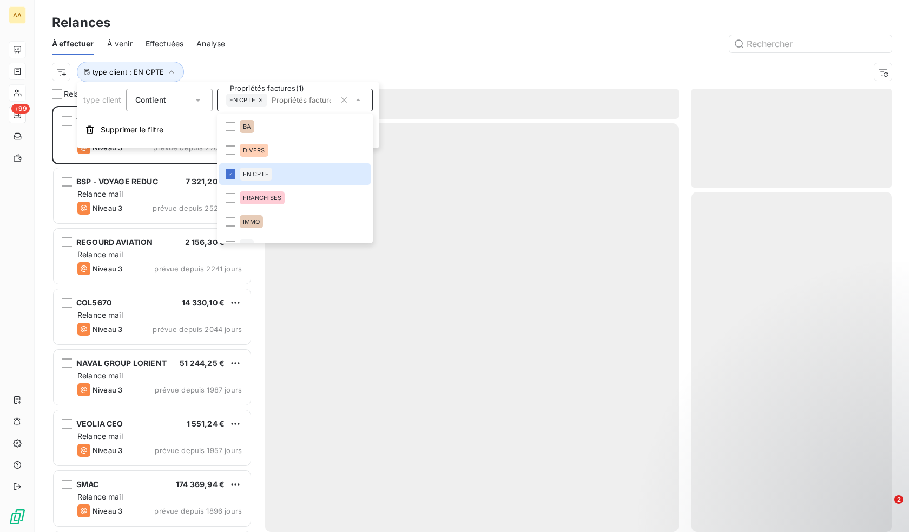
scroll to position [418, 192]
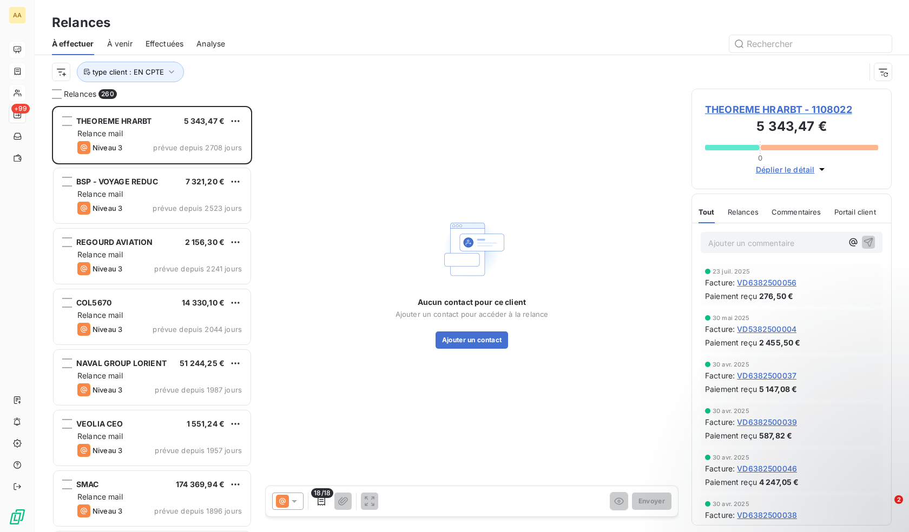
click at [319, 68] on div "type client : EN CPTE" at bounding box center [458, 72] width 813 height 21
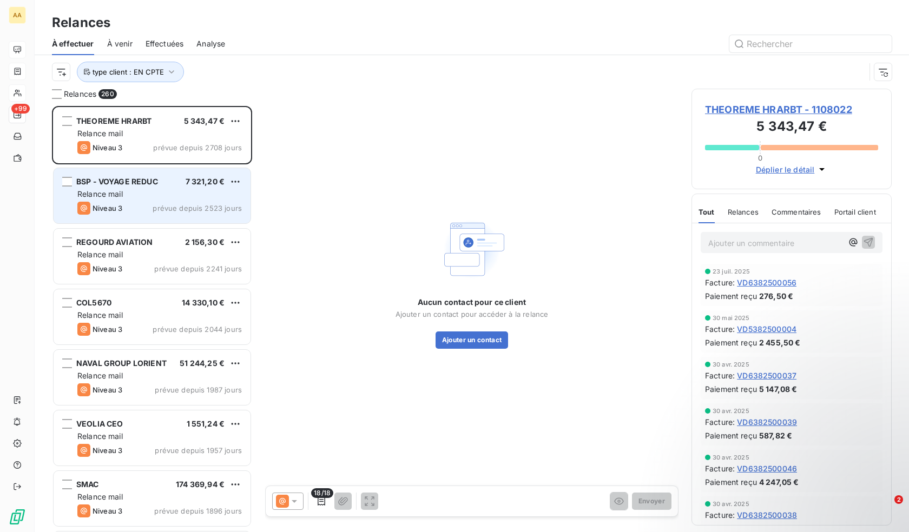
click at [154, 200] on div "BSP - VOYAGE REDUC 7 321,20 € Relance mail Niveau 3 prévue depuis 2523 jours" at bounding box center [152, 195] width 197 height 55
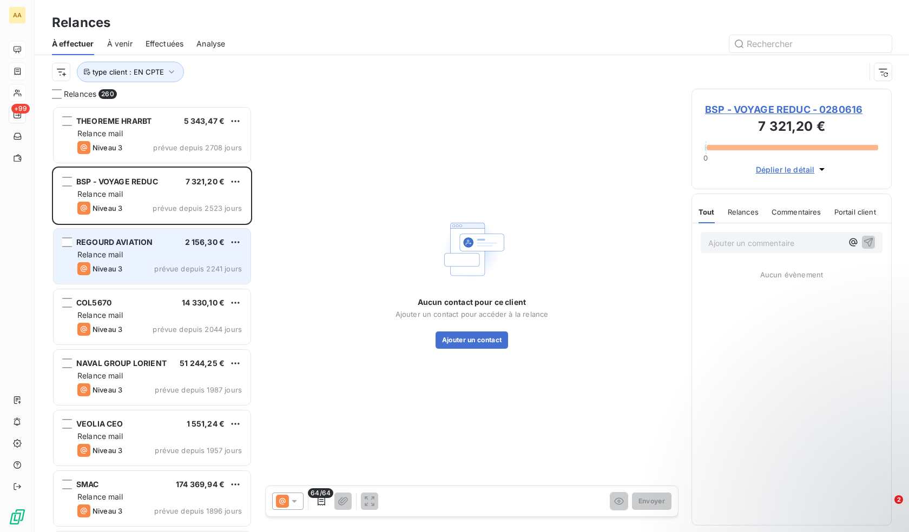
click at [151, 277] on div "REGOURD AVIATION 2 156,30 € Relance mail Niveau 3 prévue depuis 2241 jours" at bounding box center [152, 256] width 197 height 55
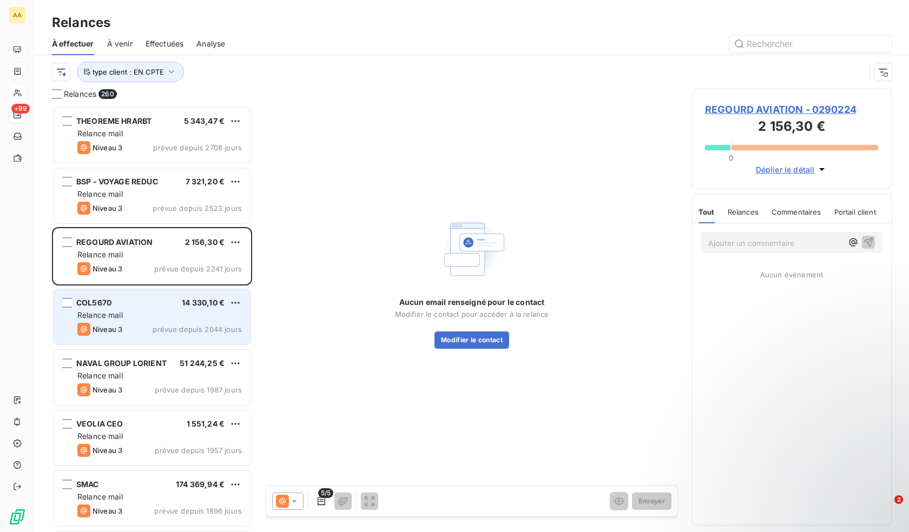
click at [166, 309] on div "COL5670 14 330,10 € Relance mail Niveau 3 prévue depuis 2044 jours" at bounding box center [152, 316] width 197 height 55
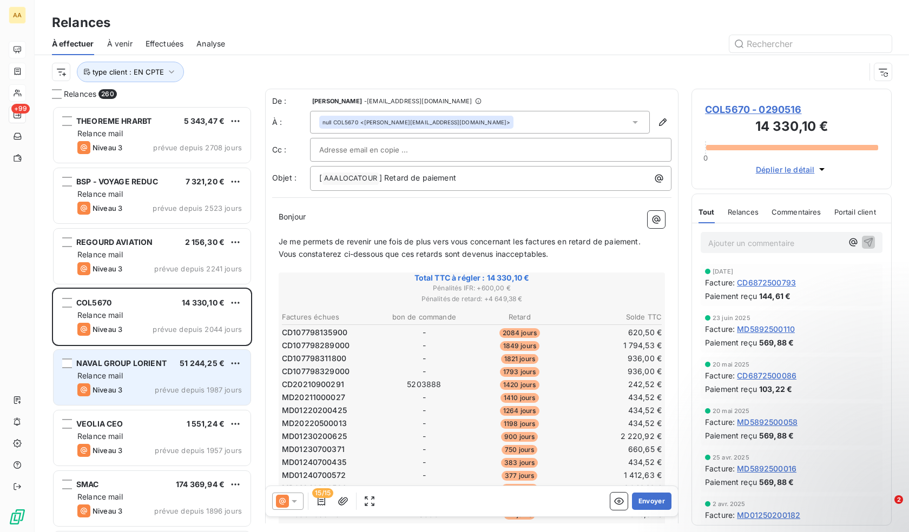
click at [166, 376] on div "Relance mail" at bounding box center [159, 376] width 164 height 11
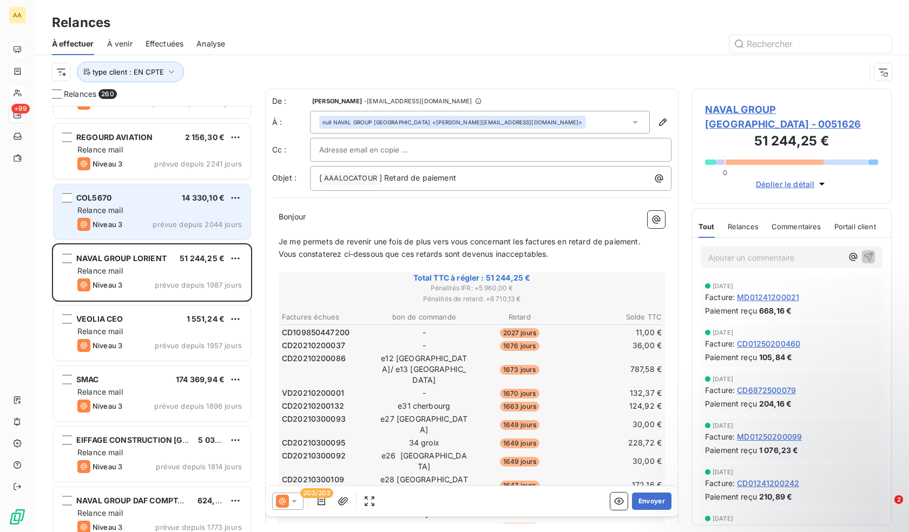
scroll to position [109, 0]
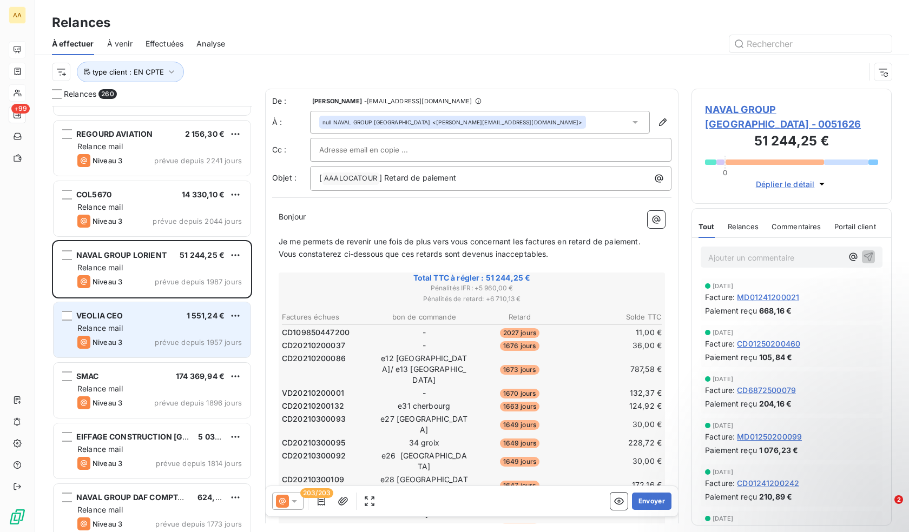
click at [153, 338] on div "Niveau 3 prévue depuis 1957 jours" at bounding box center [159, 342] width 164 height 13
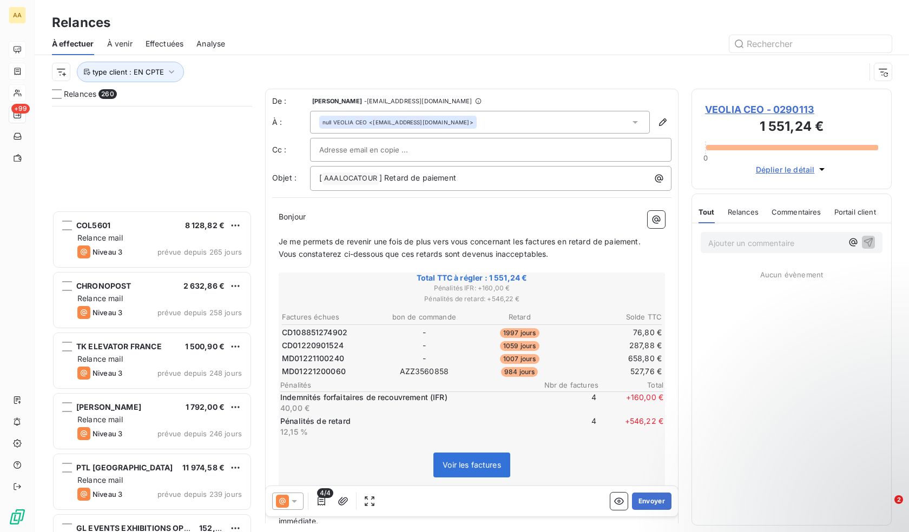
scroll to position [5463, 0]
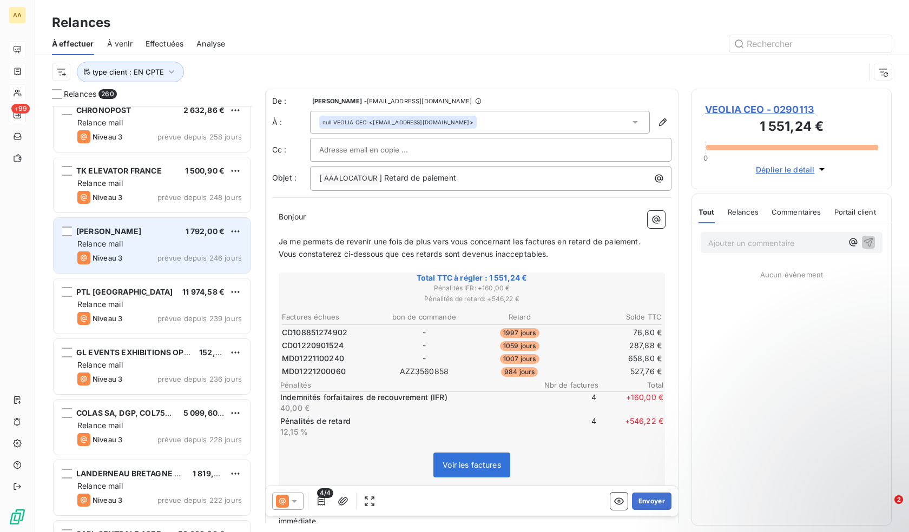
click at [180, 244] on div "Relance mail" at bounding box center [159, 244] width 164 height 11
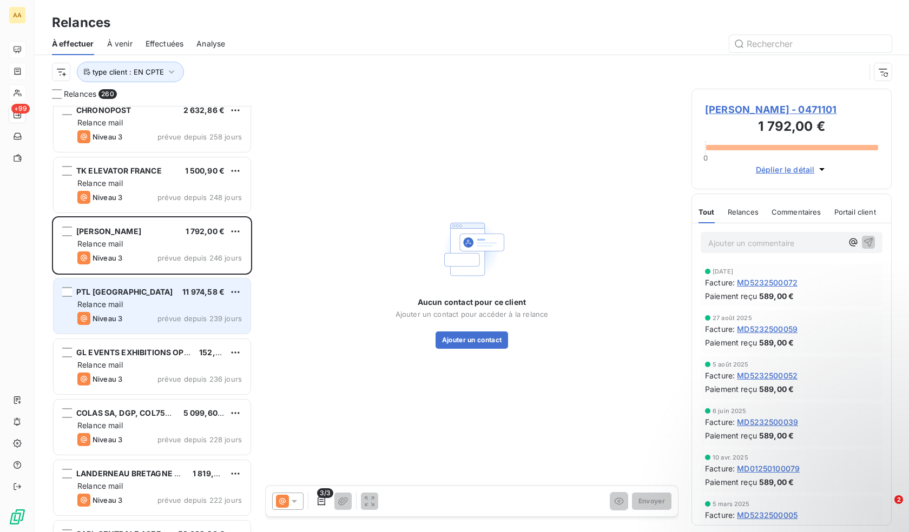
click at [166, 312] on div "Niveau 3 prévue depuis 239 jours" at bounding box center [159, 318] width 164 height 13
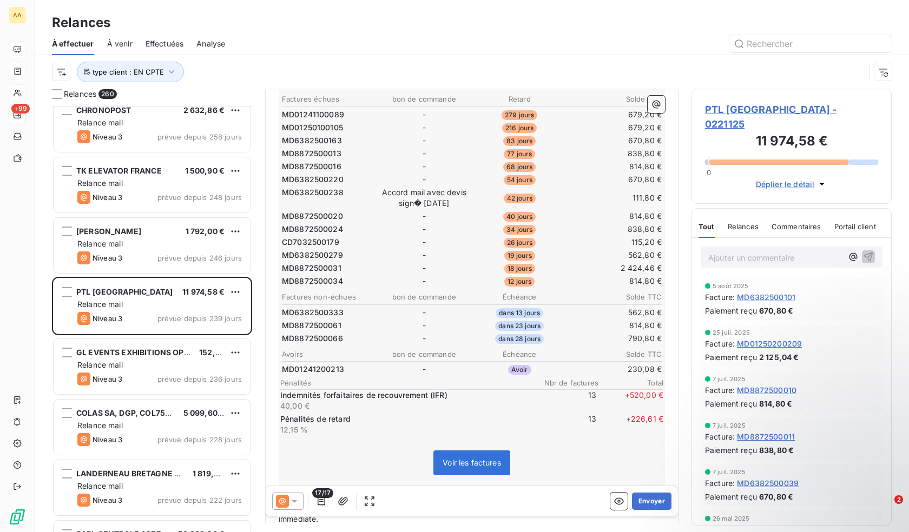
scroll to position [163, 0]
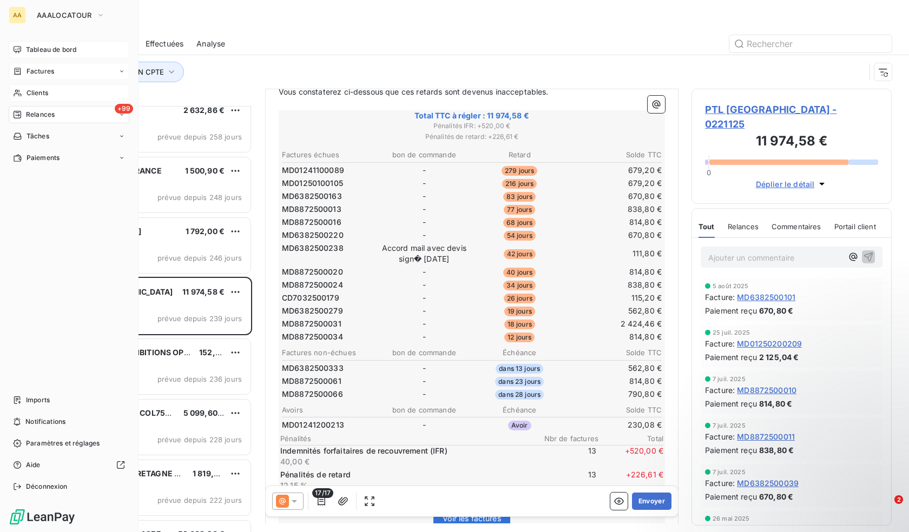
click at [44, 47] on span "Tableau de bord" at bounding box center [51, 50] width 50 height 10
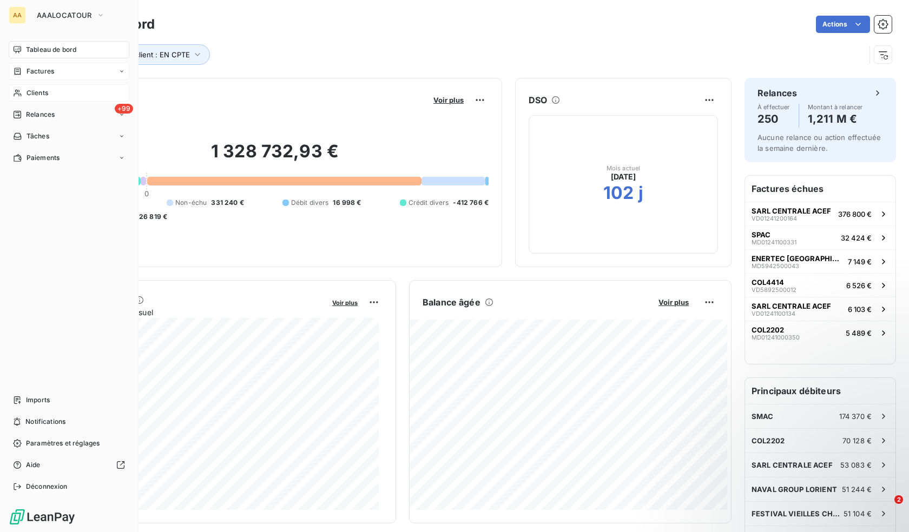
click at [47, 64] on div "Factures" at bounding box center [69, 71] width 121 height 17
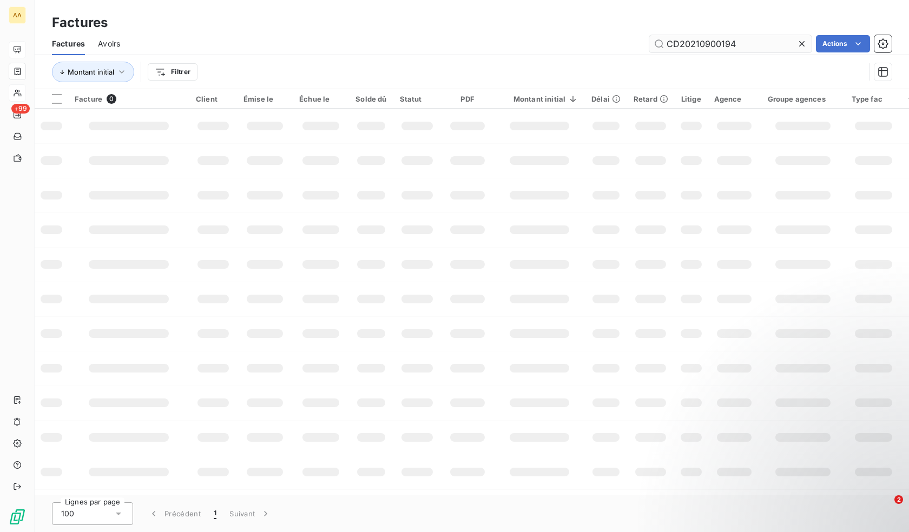
click at [750, 43] on input "CD20210900194" at bounding box center [730, 43] width 162 height 17
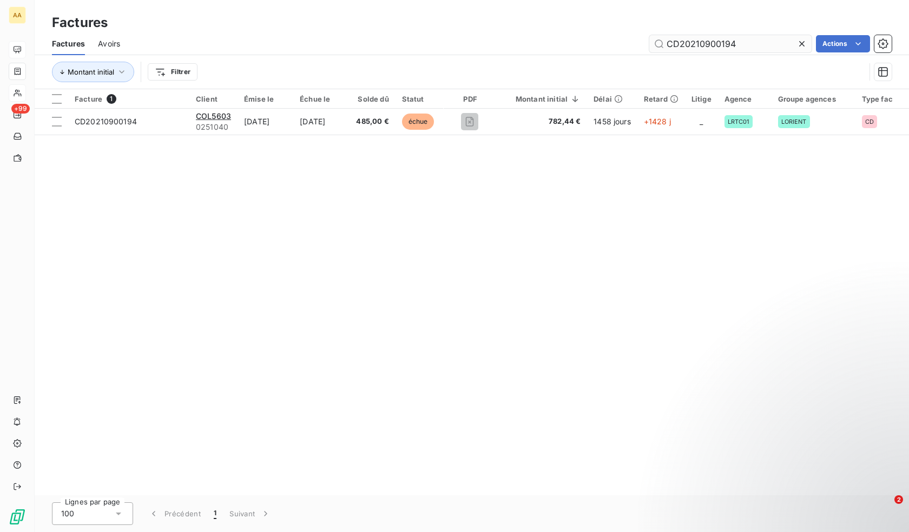
click at [750, 43] on input "CD20210900194" at bounding box center [730, 43] width 162 height 17
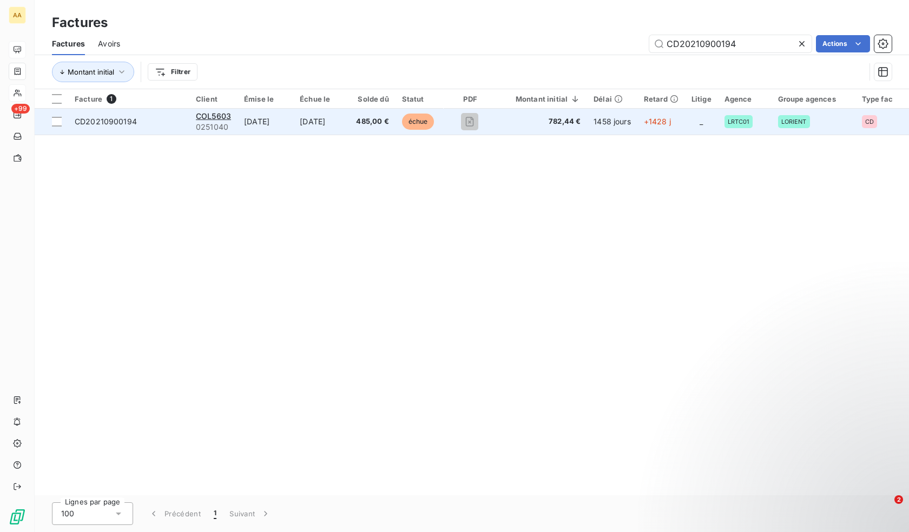
click at [644, 121] on td "+1428 j" at bounding box center [661, 122] width 48 height 26
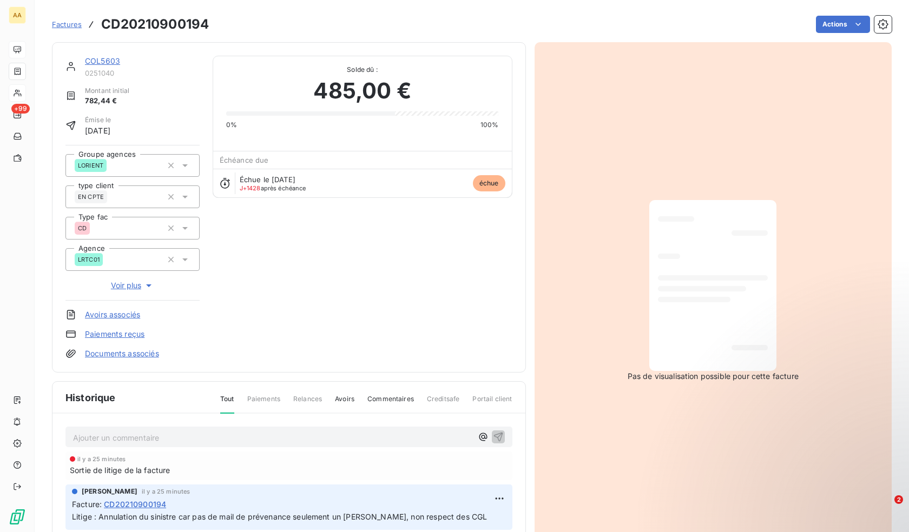
click at [171, 433] on p "Ajouter un commentaire ﻿" at bounding box center [272, 438] width 399 height 14
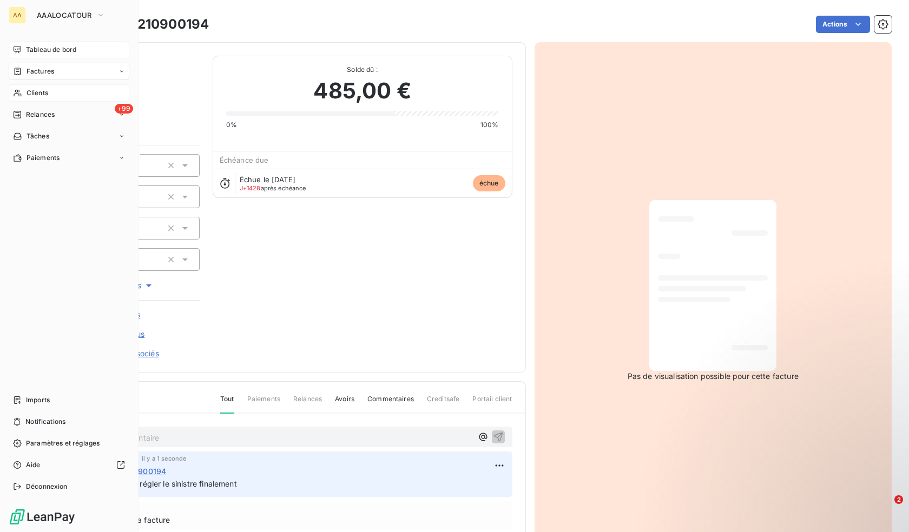
click at [50, 92] on div "Clients" at bounding box center [69, 92] width 121 height 17
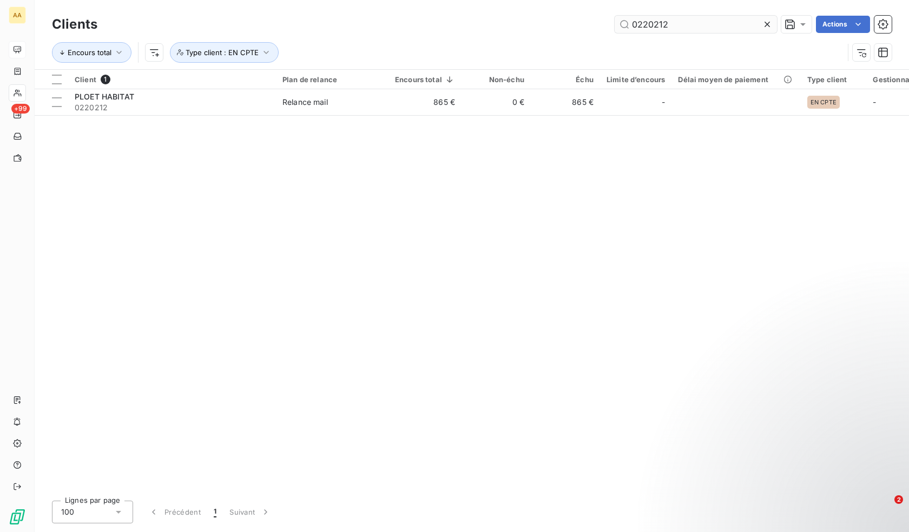
click at [668, 29] on input "0220212" at bounding box center [695, 24] width 162 height 17
click at [666, 30] on input "0220212" at bounding box center [695, 24] width 162 height 17
click at [666, 29] on input "0220212" at bounding box center [695, 24] width 162 height 17
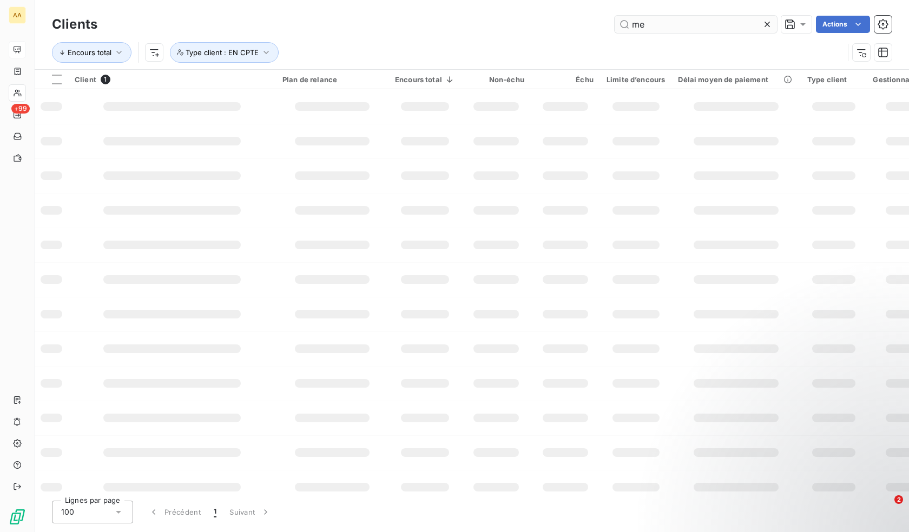
type input "m"
type input "a"
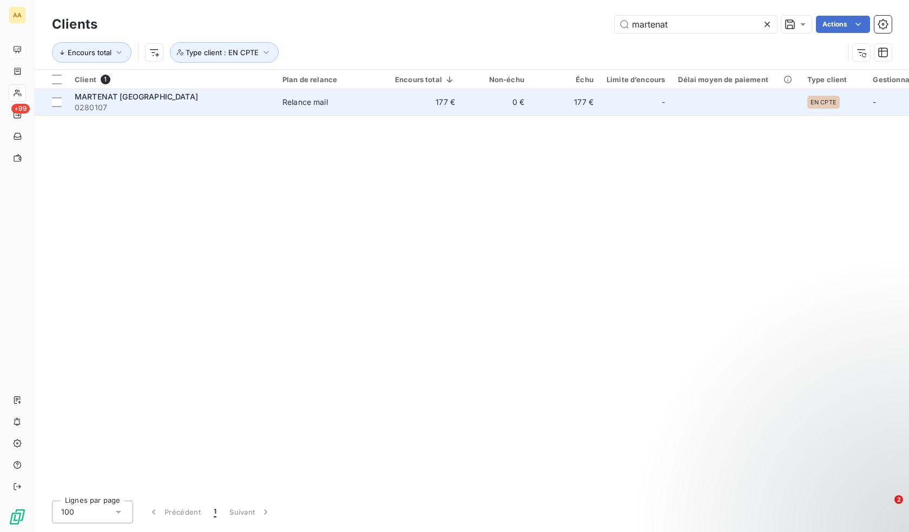
type input "martenat"
click at [395, 97] on td "177 €" at bounding box center [424, 102] width 73 height 26
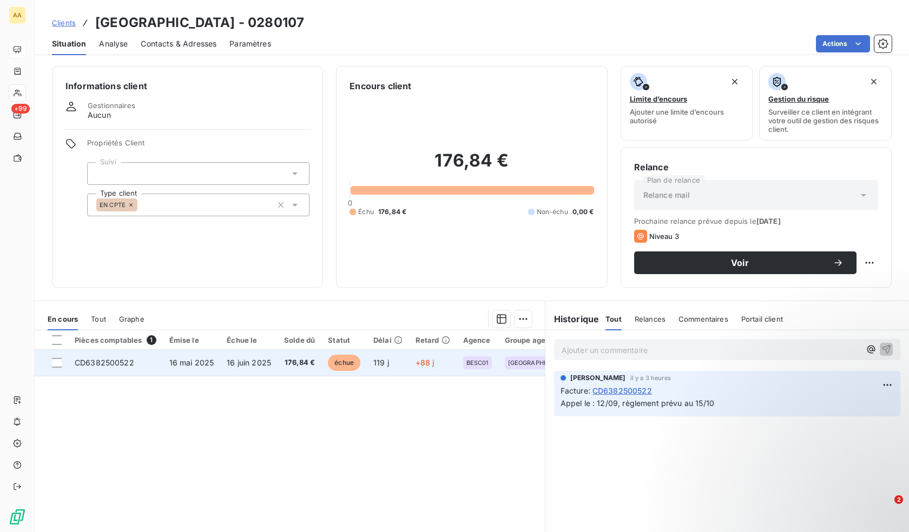
click at [299, 365] on span "176,84 €" at bounding box center [299, 363] width 31 height 11
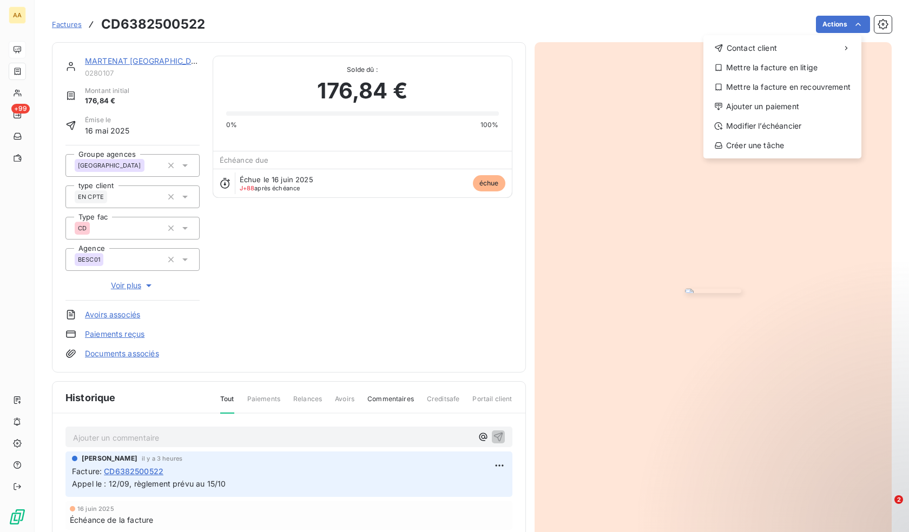
click at [375, 290] on html "AA +99 Factures CD6382500522 Actions Contact client Mettre la facture en litige…" at bounding box center [454, 266] width 909 height 532
click at [763, 131] on div "Modifier l’échéancier" at bounding box center [781, 125] width 149 height 17
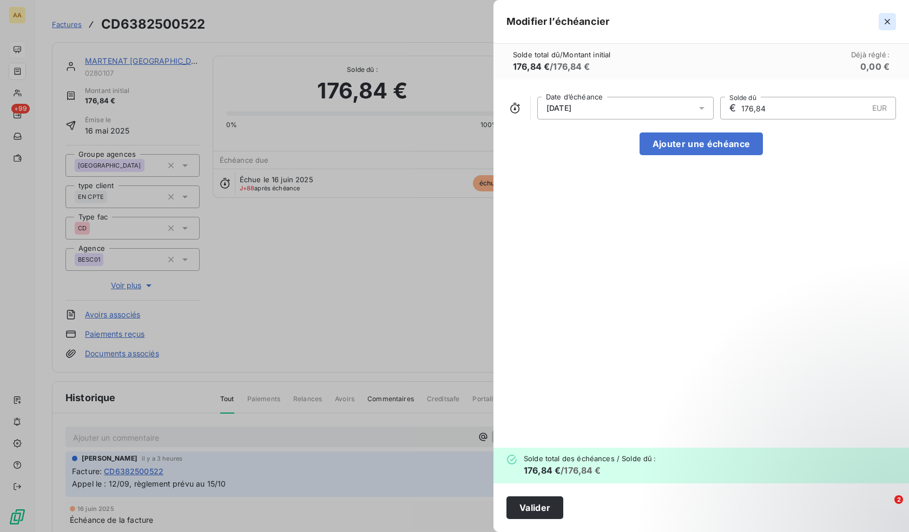
click at [885, 25] on icon "button" at bounding box center [887, 21] width 11 height 11
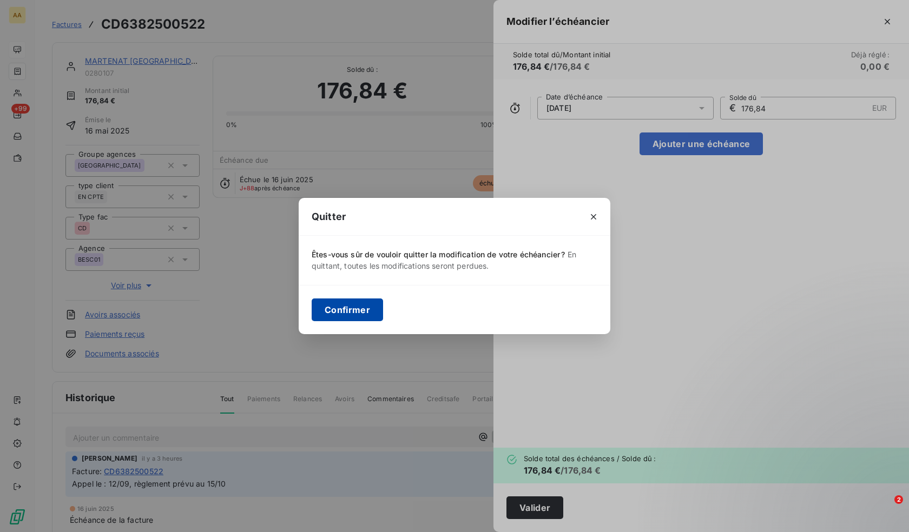
click at [360, 310] on button "Confirmer" at bounding box center [347, 310] width 71 height 23
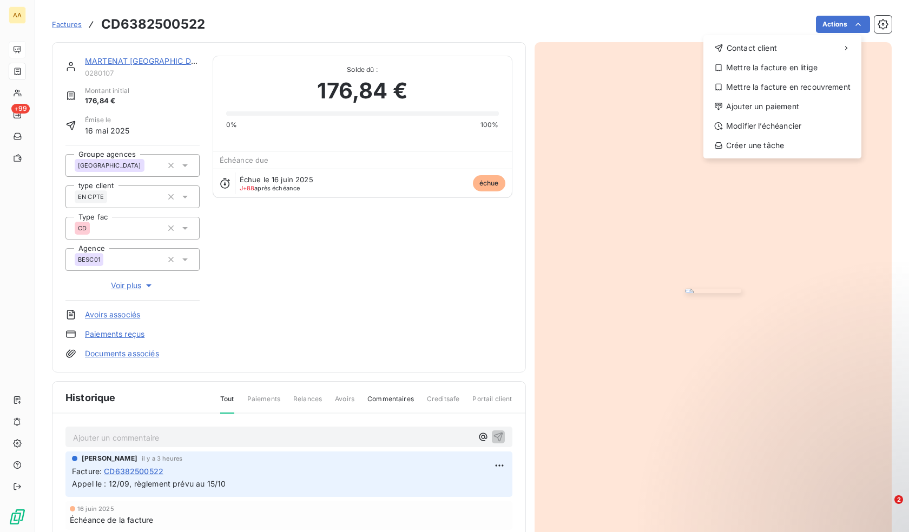
click at [420, 366] on html "AA +99 Factures CD6382500522 Actions Contact client Mettre la facture en litige…" at bounding box center [454, 266] width 909 height 532
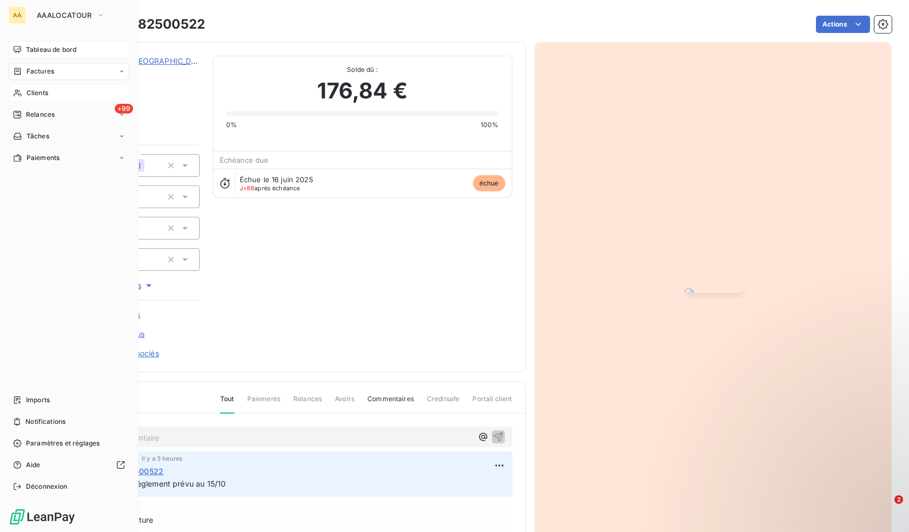
click at [39, 92] on span "Clients" at bounding box center [38, 93] width 22 height 10
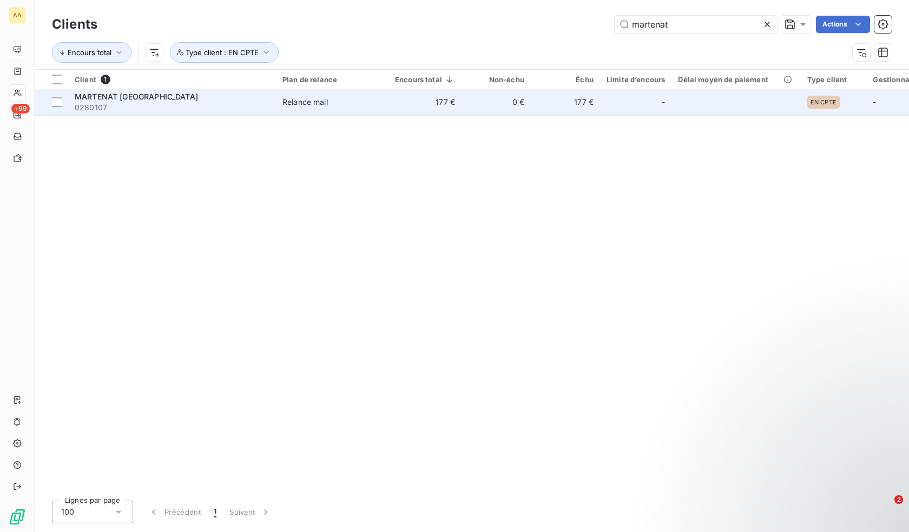
click at [579, 107] on td "177 €" at bounding box center [565, 102] width 69 height 26
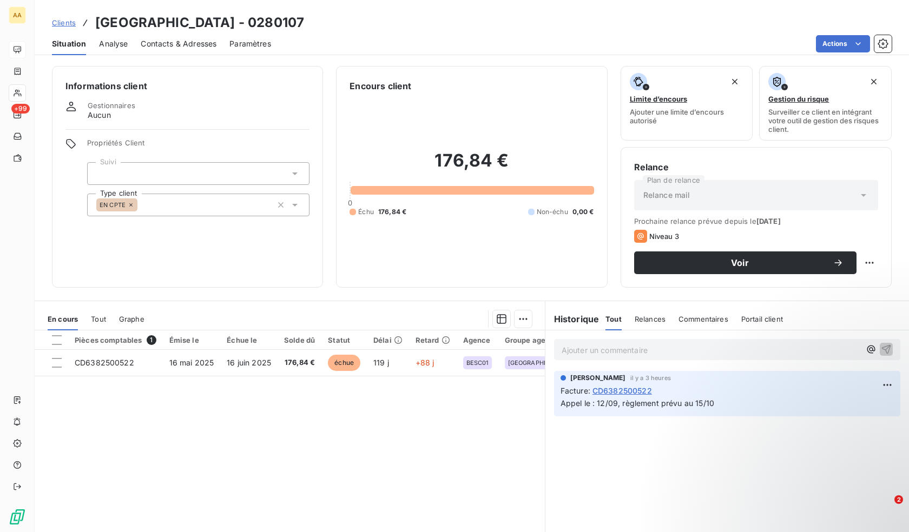
click at [594, 432] on div "Ajouter un commentaire ﻿ Anthony Madec il y a 3 heures Facture : CD6382500522 A…" at bounding box center [726, 450] width 363 height 241
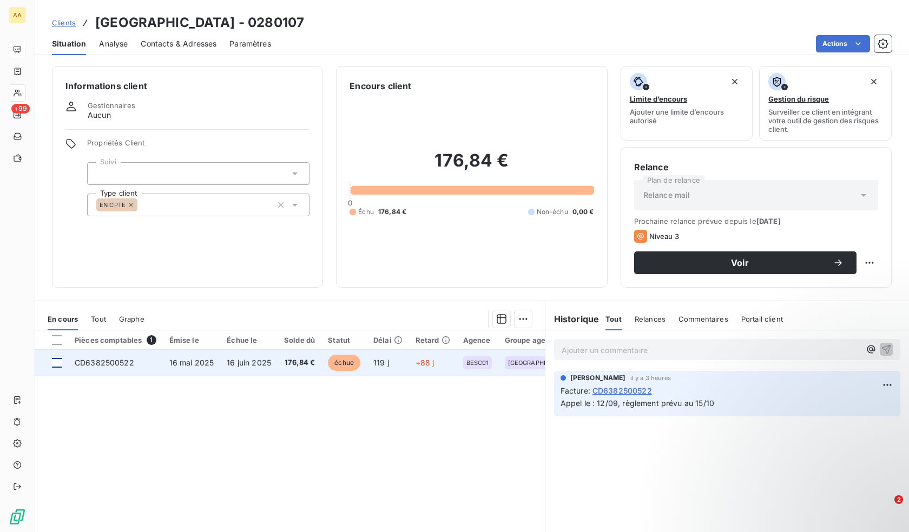
click at [54, 362] on div at bounding box center [57, 363] width 10 height 10
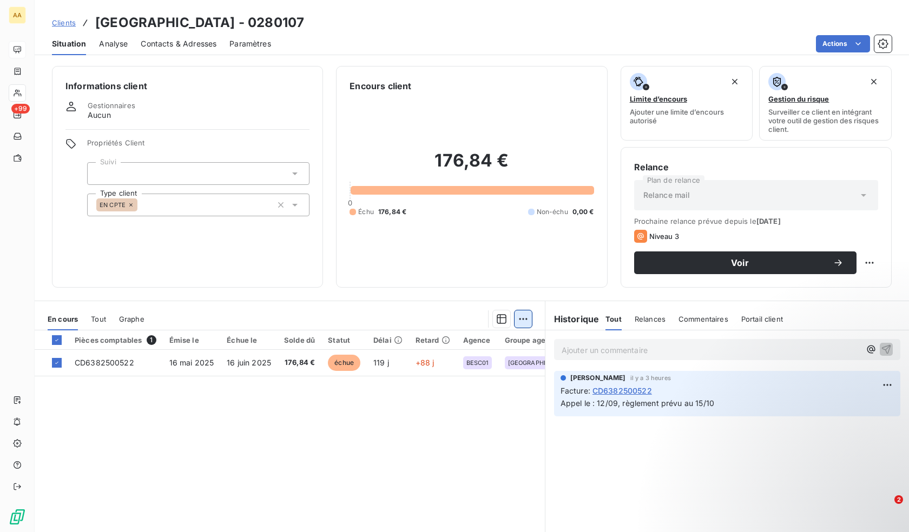
click at [511, 321] on html "AA +99 Clients MARTENAT OUEST BRETAGNE - 0280107 Situation Analyse Contacts & A…" at bounding box center [454, 266] width 909 height 532
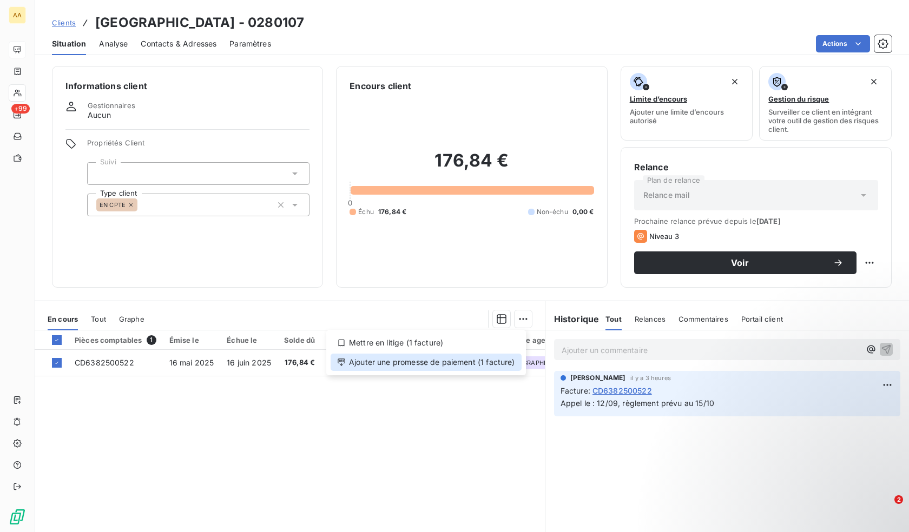
click at [461, 363] on div "Ajouter une promesse de paiement (1 facture)" at bounding box center [425, 362] width 191 height 17
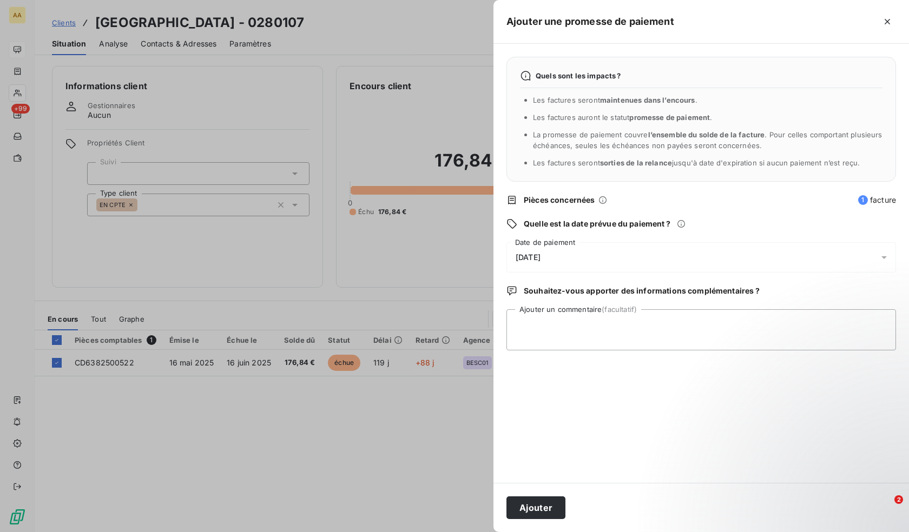
click at [540, 260] on span "13/09/2025" at bounding box center [527, 257] width 25 height 9
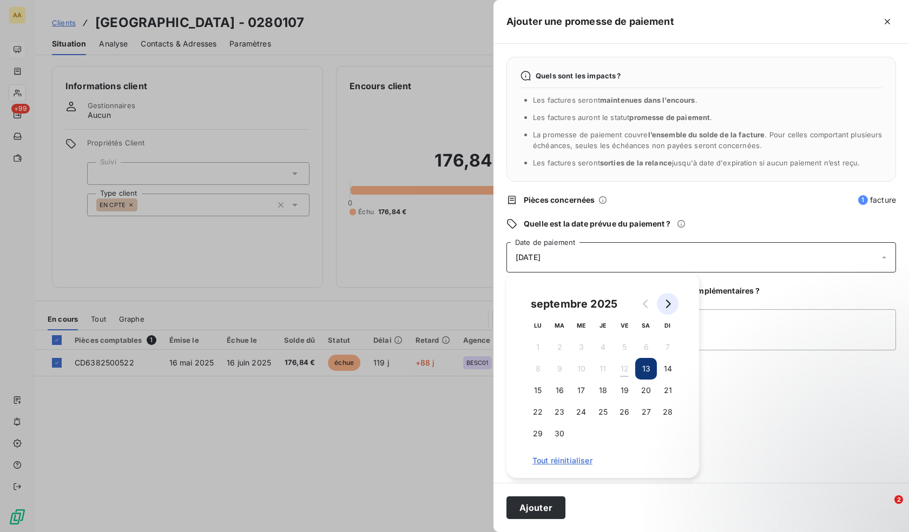
click at [666, 307] on icon "Go to next month" at bounding box center [667, 304] width 9 height 9
click at [586, 394] on button "15" at bounding box center [581, 391] width 22 height 22
click at [617, 499] on div "Ajouter" at bounding box center [700, 507] width 415 height 49
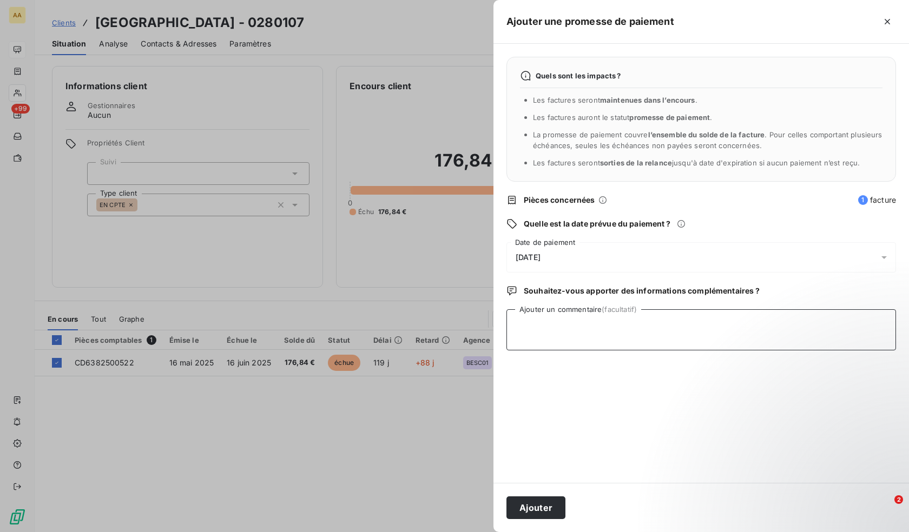
click at [564, 326] on textarea "Ajouter un commentaire (facultatif)" at bounding box center [700, 329] width 389 height 41
type textarea "R"
type textarea "Retour mail : paiement au 15/10"
click at [532, 508] on button "Ajouter" at bounding box center [535, 508] width 59 height 23
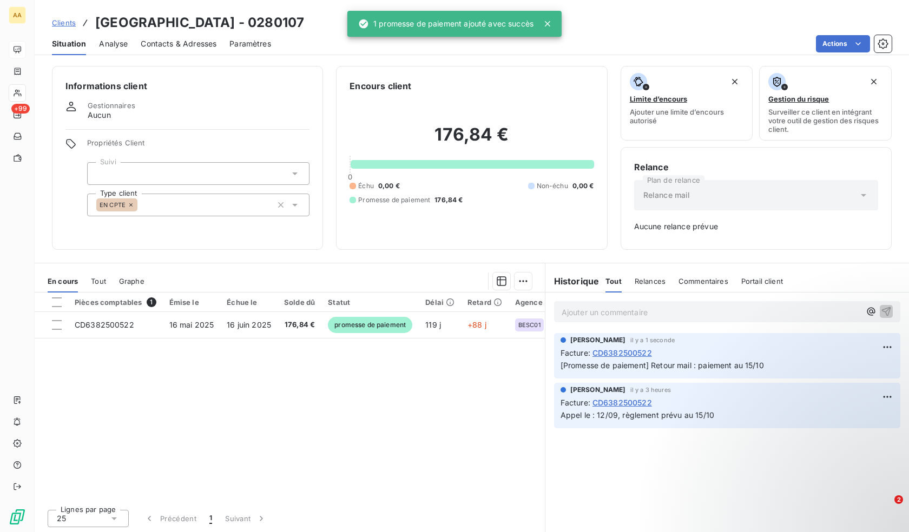
click at [418, 405] on div "Pièces comptables 1 Émise le Échue le Solde dû Statut Délai Retard Agence Group…" at bounding box center [290, 397] width 510 height 208
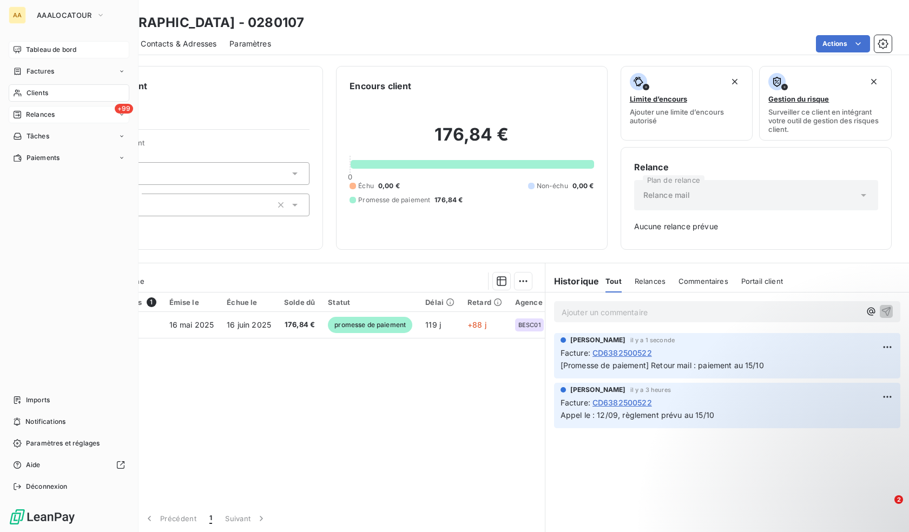
click at [37, 118] on span "Relances" at bounding box center [40, 115] width 29 height 10
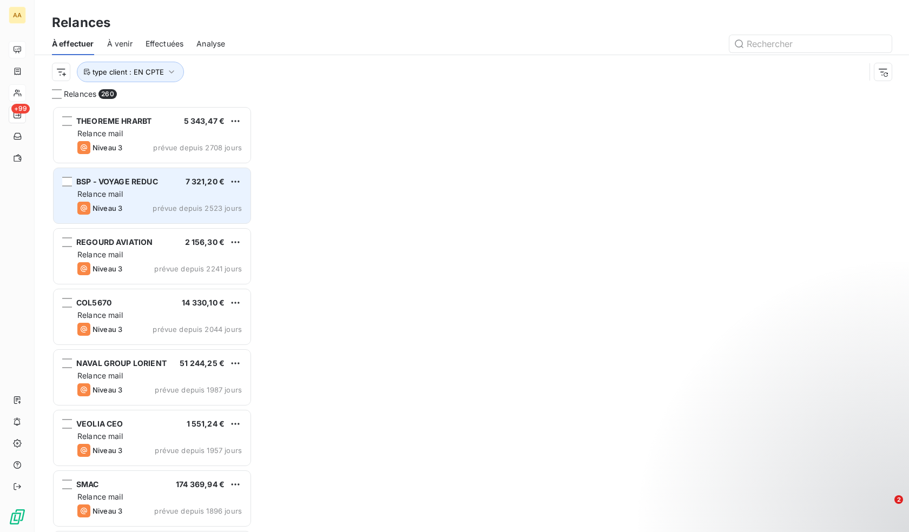
scroll to position [418, 192]
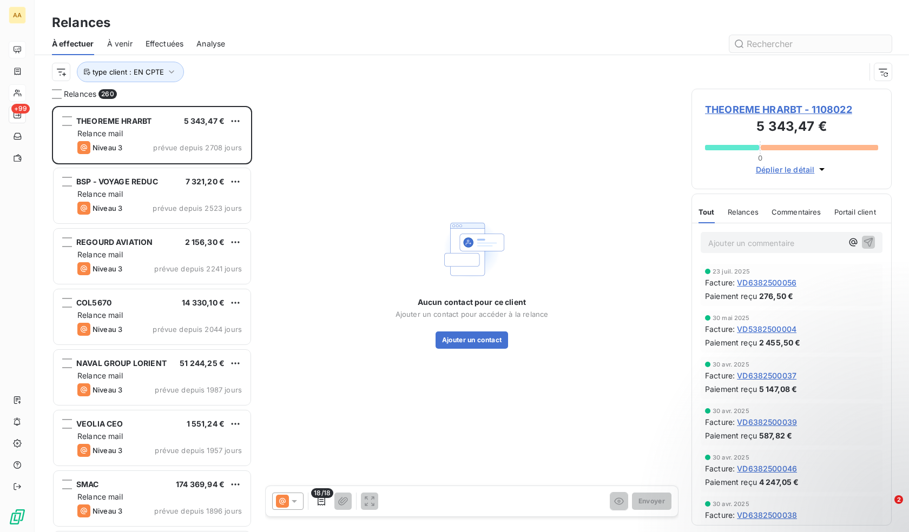
click at [809, 45] on input "text" at bounding box center [810, 43] width 162 height 17
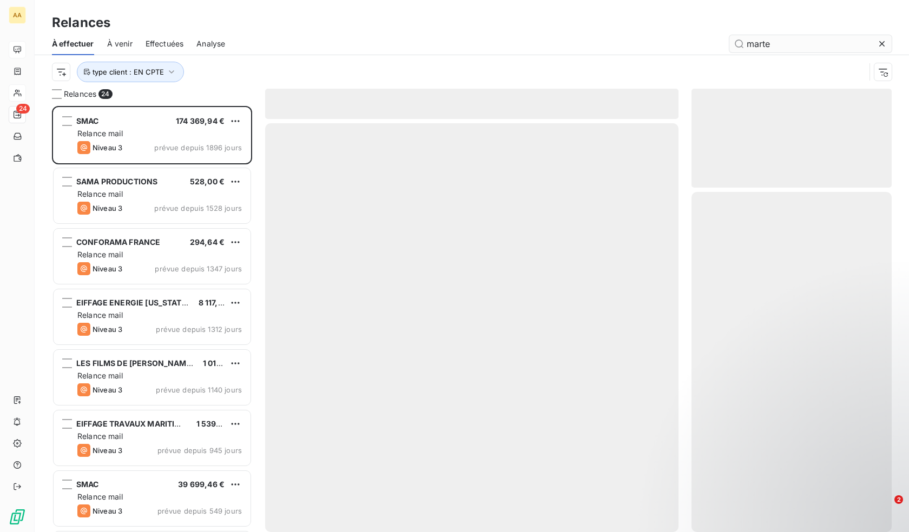
scroll to position [418, 192]
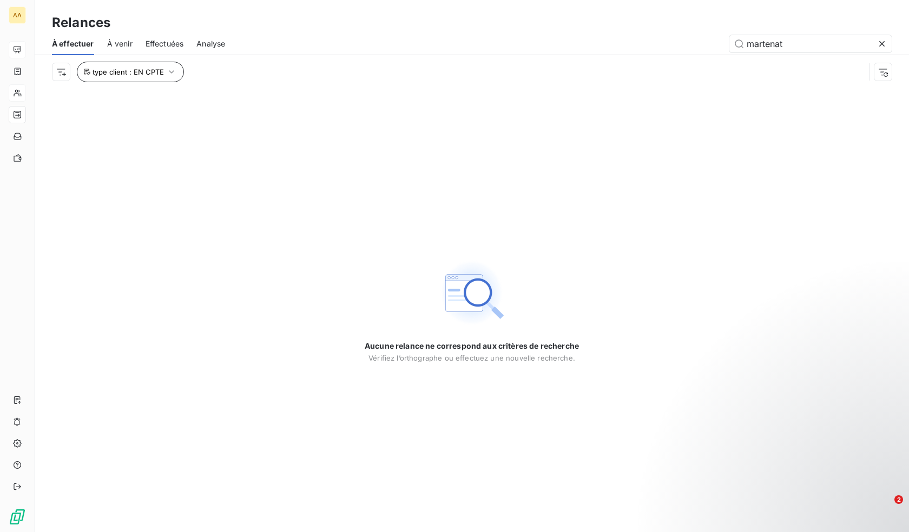
type input "martenat"
click at [158, 68] on span "type client : EN CPTE" at bounding box center [127, 72] width 71 height 9
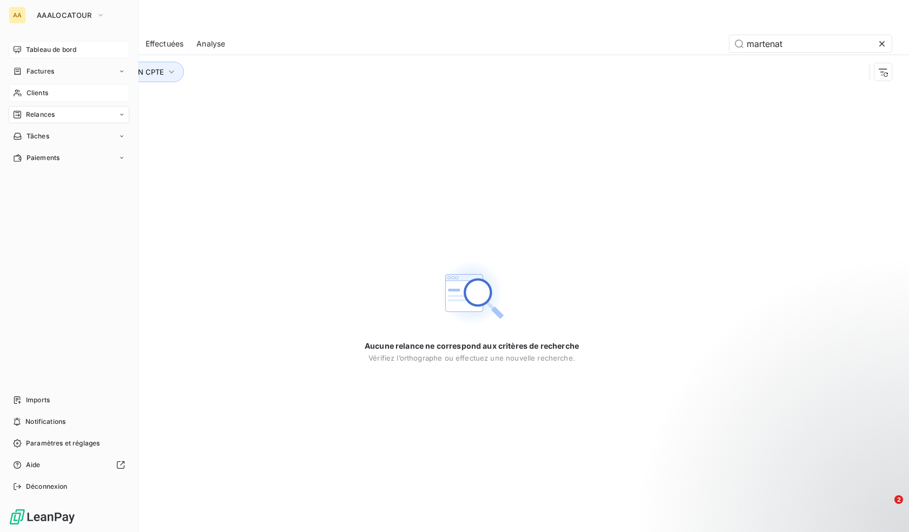
click at [38, 90] on span "Clients" at bounding box center [38, 93] width 22 height 10
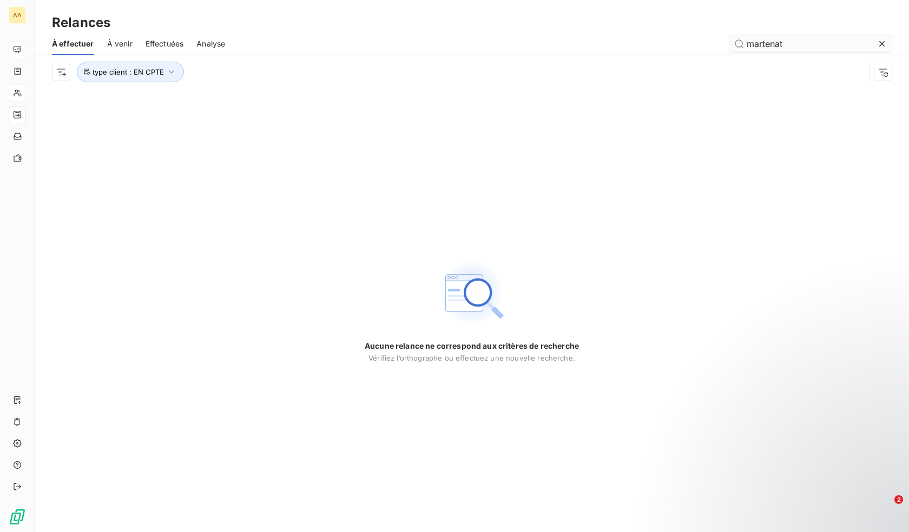
click at [789, 48] on input "martenat" at bounding box center [810, 43] width 162 height 17
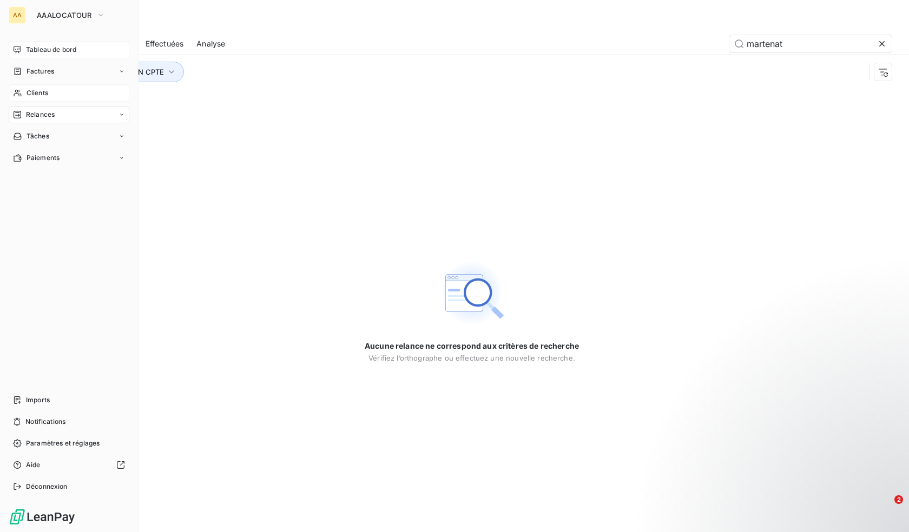
click at [37, 95] on span "Clients" at bounding box center [38, 93] width 22 height 10
click at [31, 93] on span "Clients" at bounding box center [38, 93] width 22 height 10
click at [40, 50] on span "Tableau de bord" at bounding box center [51, 50] width 50 height 10
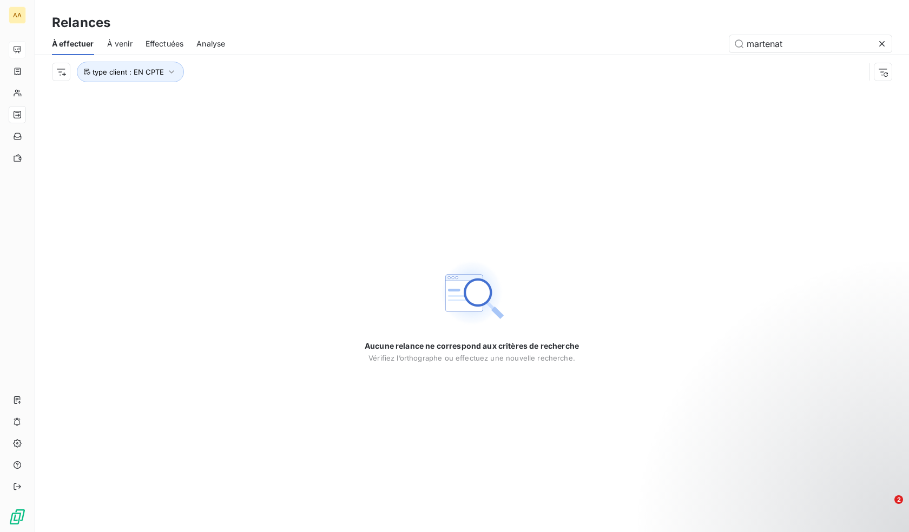
click at [304, 124] on div "Aucune relance ne correspond aux critères de recherche Vérifiez l’orthographe o…" at bounding box center [472, 311] width 874 height 444
click at [116, 46] on span "À venir" at bounding box center [119, 43] width 25 height 11
drag, startPoint x: 787, startPoint y: 45, endPoint x: 561, endPoint y: 45, distance: 226.1
click at [561, 45] on div "martenat" at bounding box center [564, 43] width 653 height 17
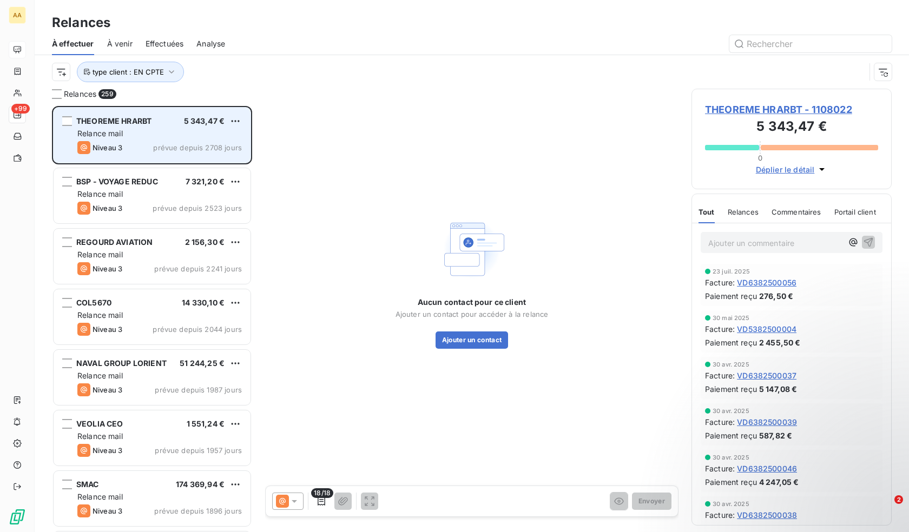
scroll to position [418, 192]
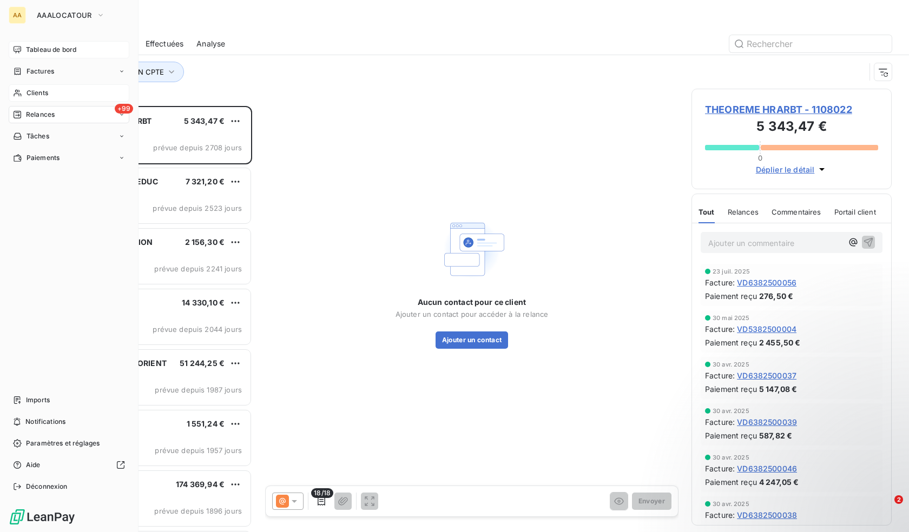
click at [40, 91] on span "Clients" at bounding box center [38, 93] width 22 height 10
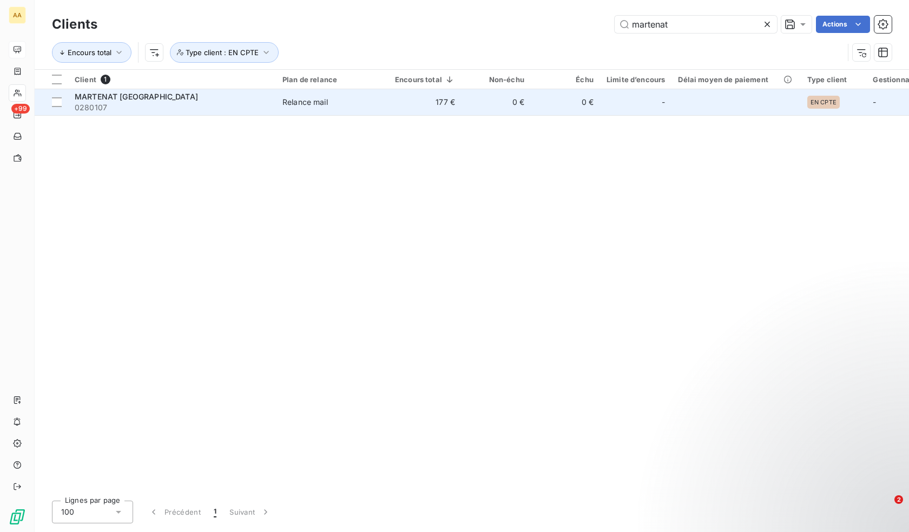
click at [176, 101] on div "MARTENAT OUEST BRETAGNE" at bounding box center [172, 96] width 195 height 11
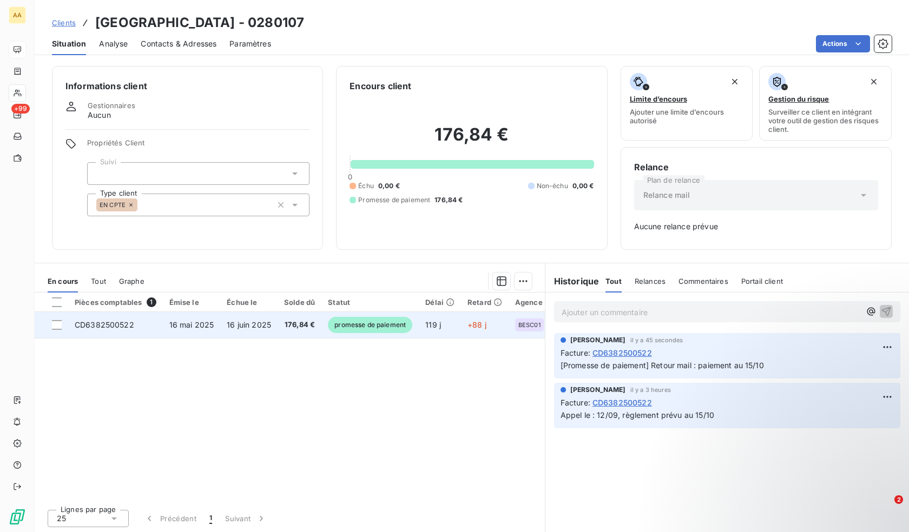
click at [369, 333] on span "promesse de paiement" at bounding box center [370, 325] width 84 height 16
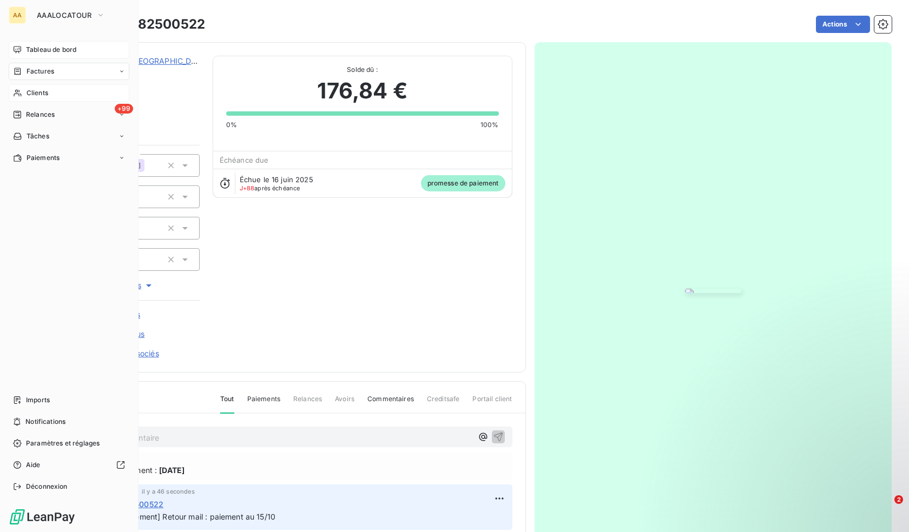
click at [23, 92] on div "Clients" at bounding box center [69, 92] width 121 height 17
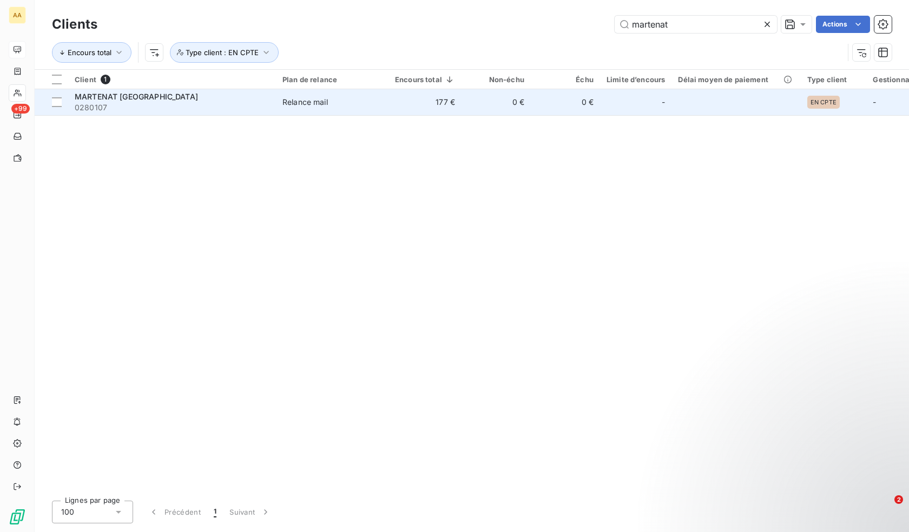
click at [350, 107] on span "Relance mail" at bounding box center [332, 102] width 100 height 11
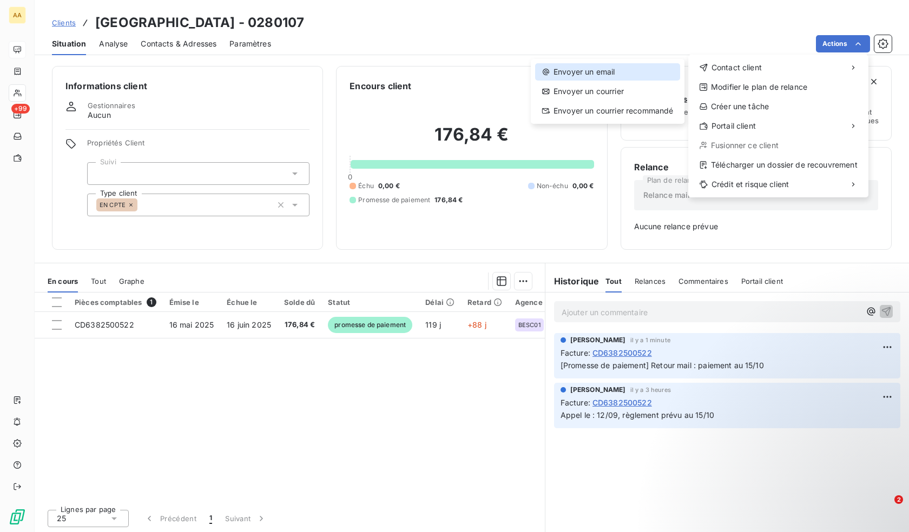
click at [590, 72] on div "Envoyer un email" at bounding box center [607, 71] width 145 height 17
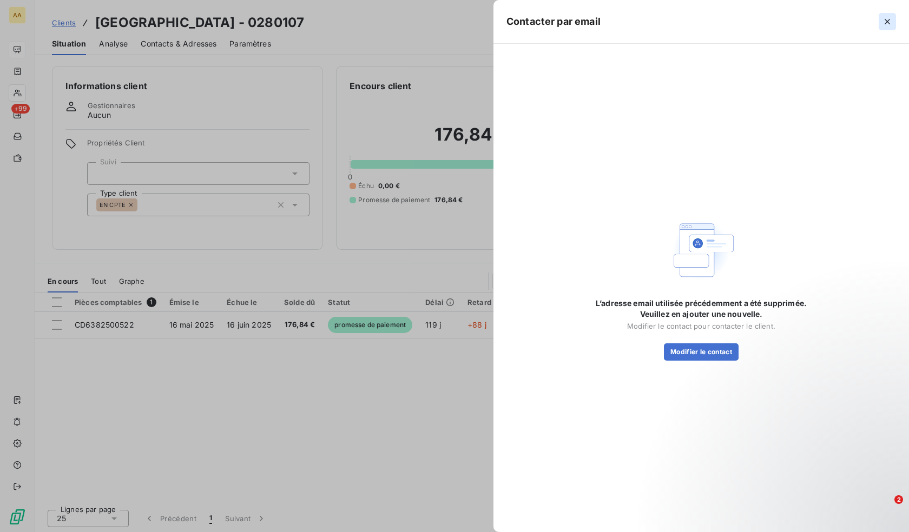
click at [888, 19] on icon "button" at bounding box center [887, 21] width 11 height 11
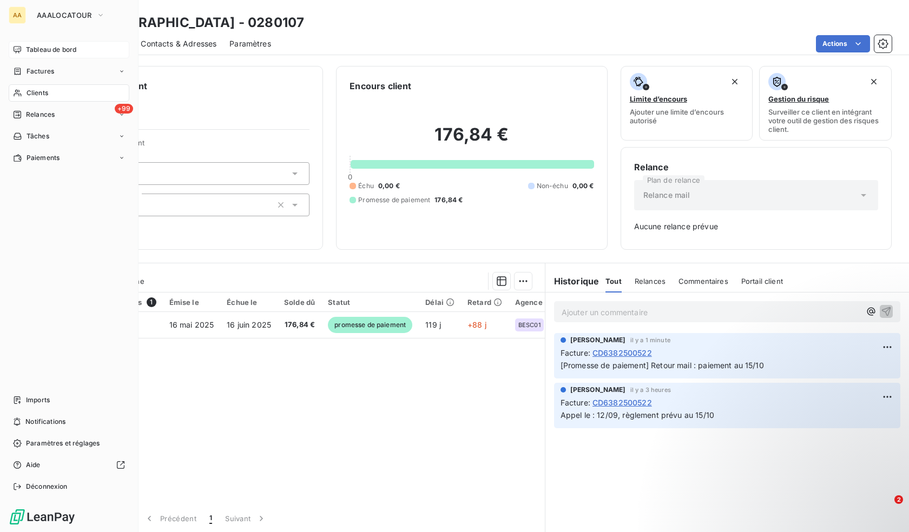
click at [35, 92] on span "Clients" at bounding box center [38, 93] width 22 height 10
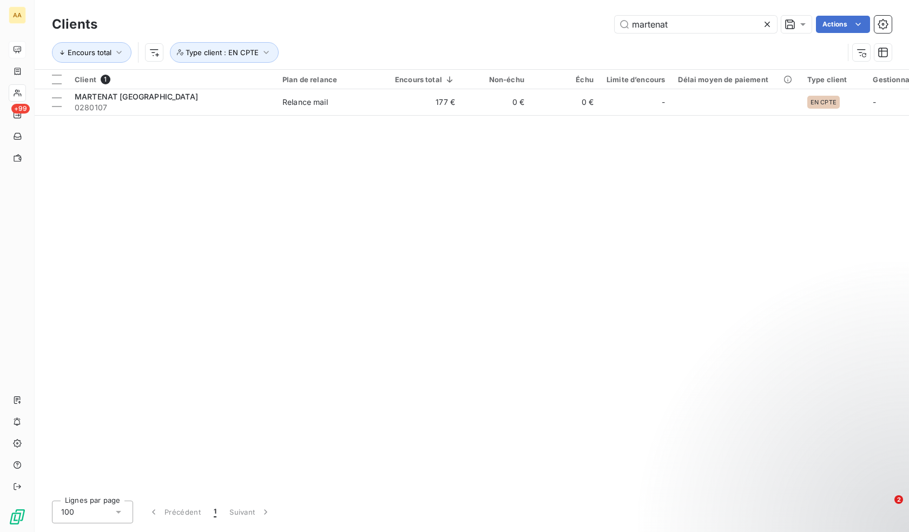
click at [422, 24] on div "martenat Actions" at bounding box center [500, 24] width 781 height 17
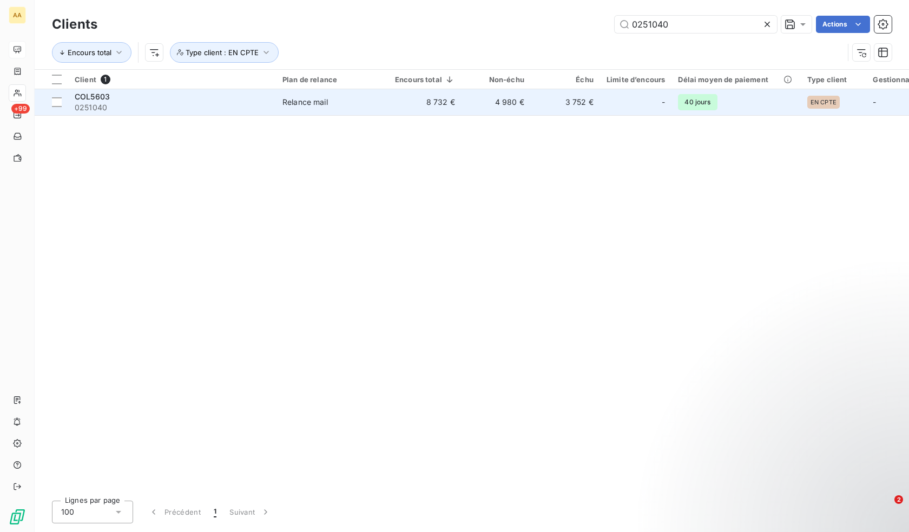
type input "0251040"
click at [467, 104] on td "4 980 €" at bounding box center [495, 102] width 69 height 26
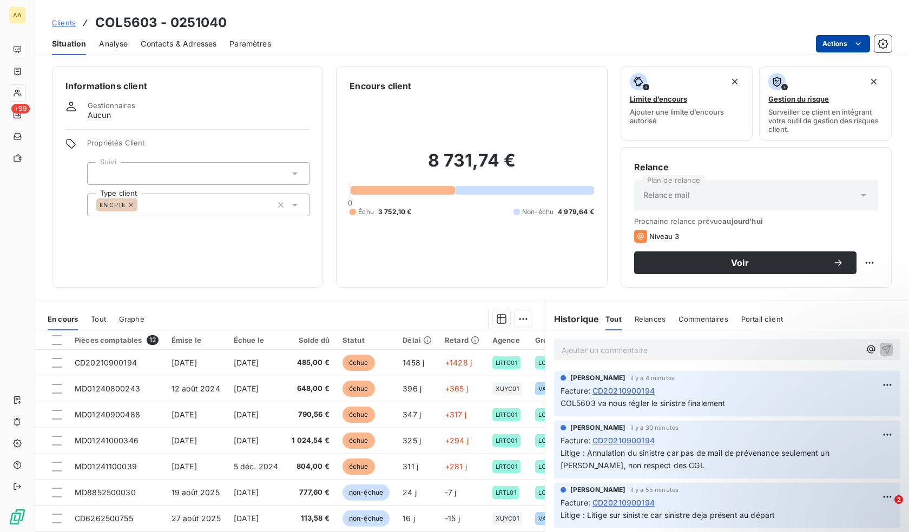
click at [851, 42] on html "AA +99 Clients COL5603 - 0251040 Situation Analyse Contacts & Adresses Paramètr…" at bounding box center [454, 266] width 909 height 532
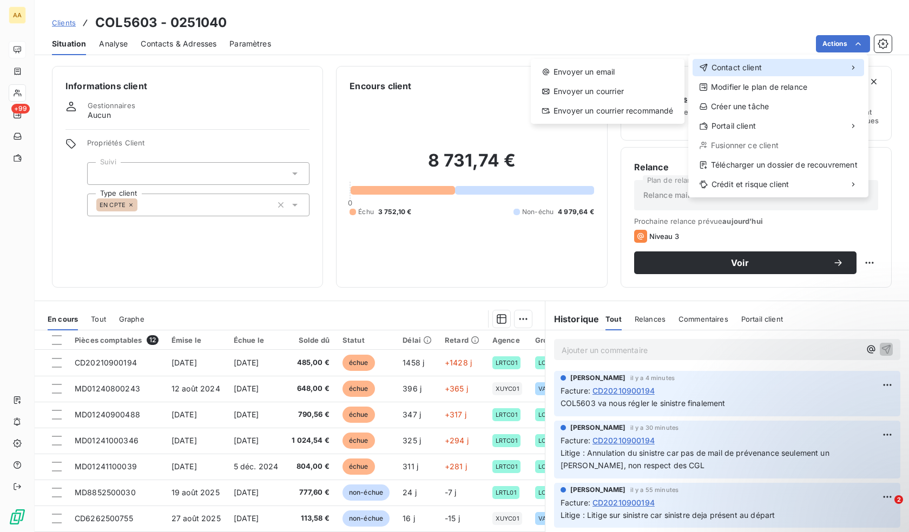
click at [782, 70] on div "Contact client" at bounding box center [777, 67] width 171 height 17
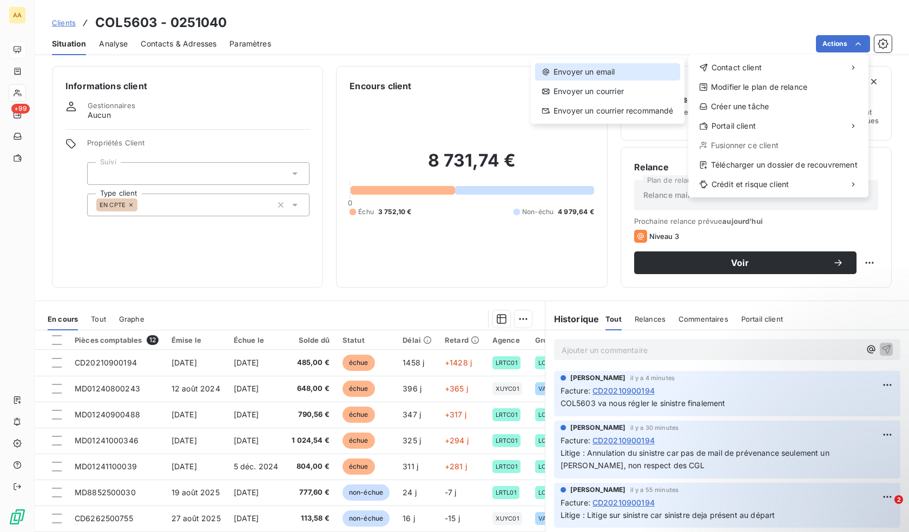
click at [631, 73] on div "Envoyer un email" at bounding box center [607, 71] width 145 height 17
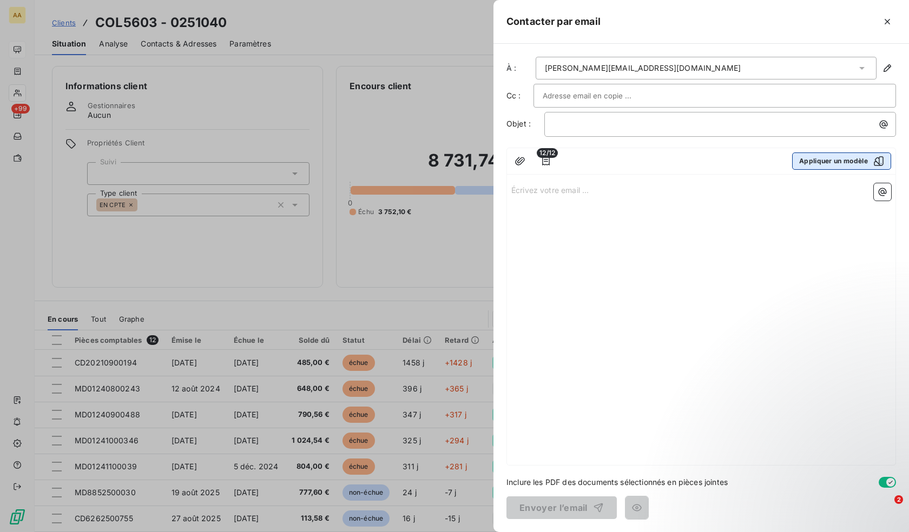
click at [831, 162] on button "Appliquer un modèle" at bounding box center [841, 161] width 99 height 17
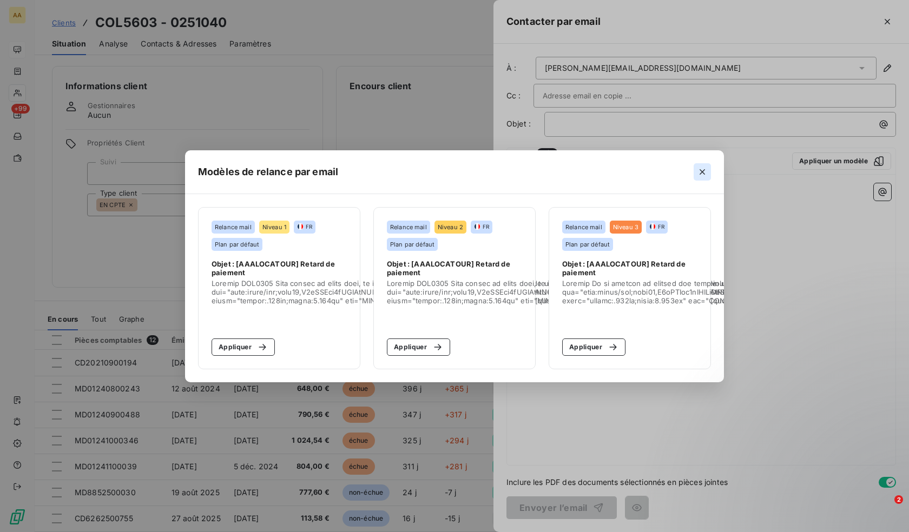
click at [704, 170] on icon "button" at bounding box center [702, 172] width 11 height 11
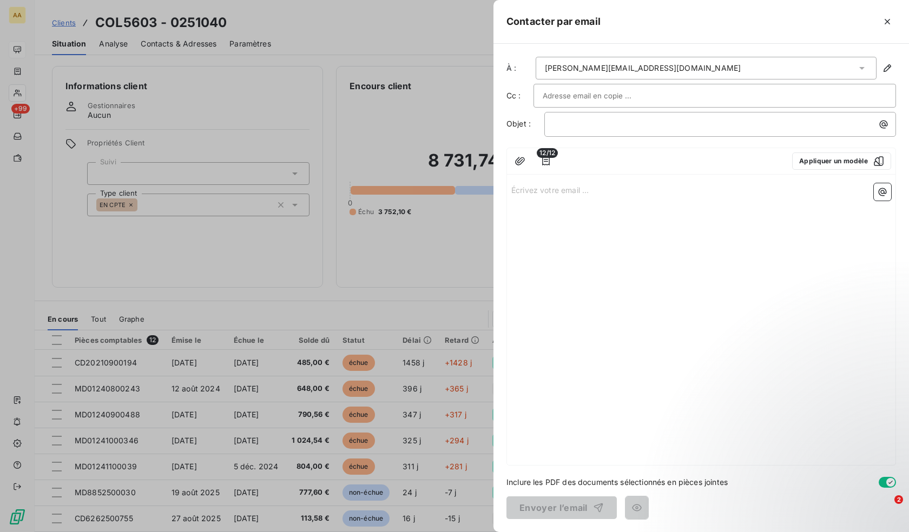
drag, startPoint x: 753, startPoint y: 49, endPoint x: 746, endPoint y: 65, distance: 17.7
click at [752, 50] on div "À : christelle.pomme@colas.com Cc : Objet : ﻿ 12/12 Appliquer un modèle Écrivez…" at bounding box center [700, 288] width 415 height 488
click at [746, 65] on div "christelle.pomme@colas.com" at bounding box center [705, 68] width 341 height 23
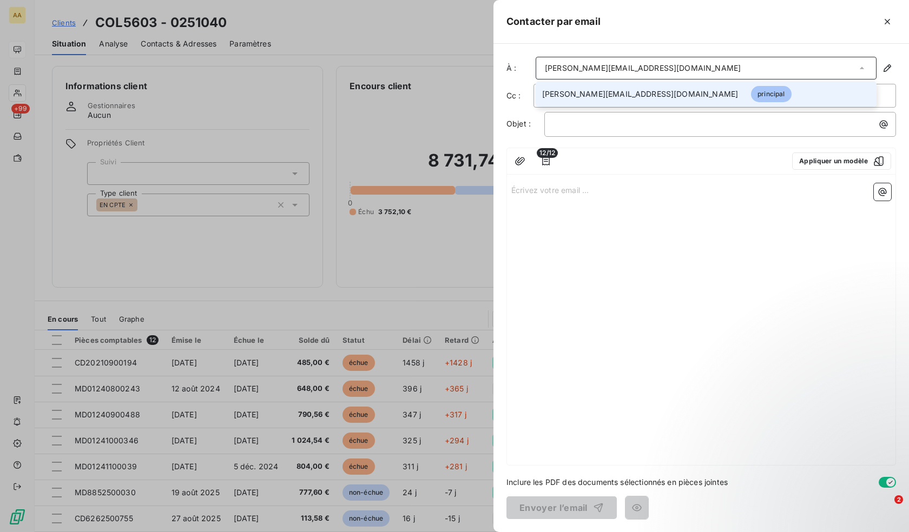
click at [727, 72] on div "christelle.pomme@colas.com" at bounding box center [705, 68] width 341 height 23
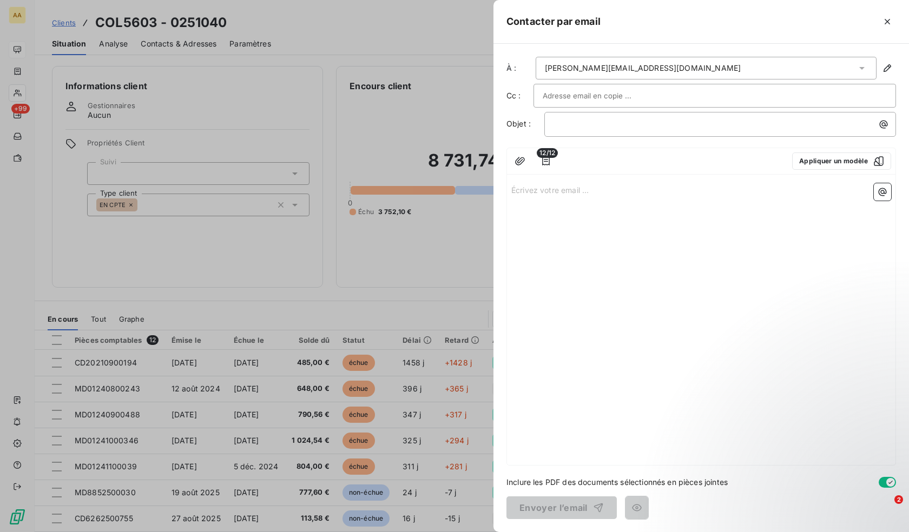
click at [575, 197] on div "Écrivez votre email ... ﻿" at bounding box center [701, 322] width 388 height 286
click at [325, 259] on div at bounding box center [454, 266] width 909 height 532
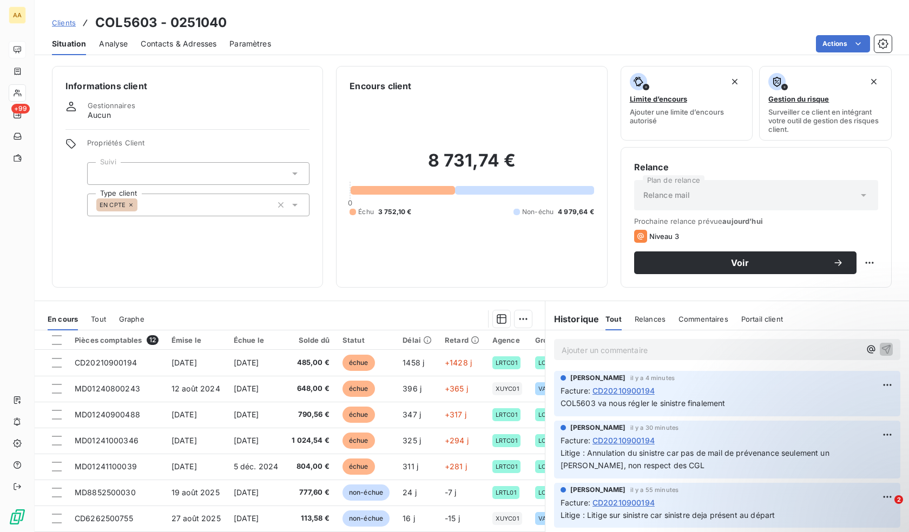
click at [207, 44] on span "Contacts & Adresses" at bounding box center [179, 43] width 76 height 11
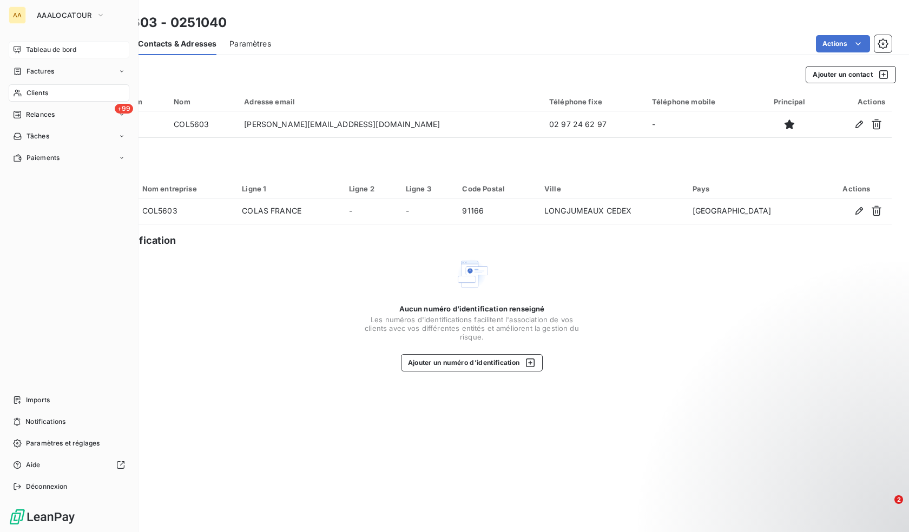
click at [27, 94] on span "Clients" at bounding box center [38, 93] width 22 height 10
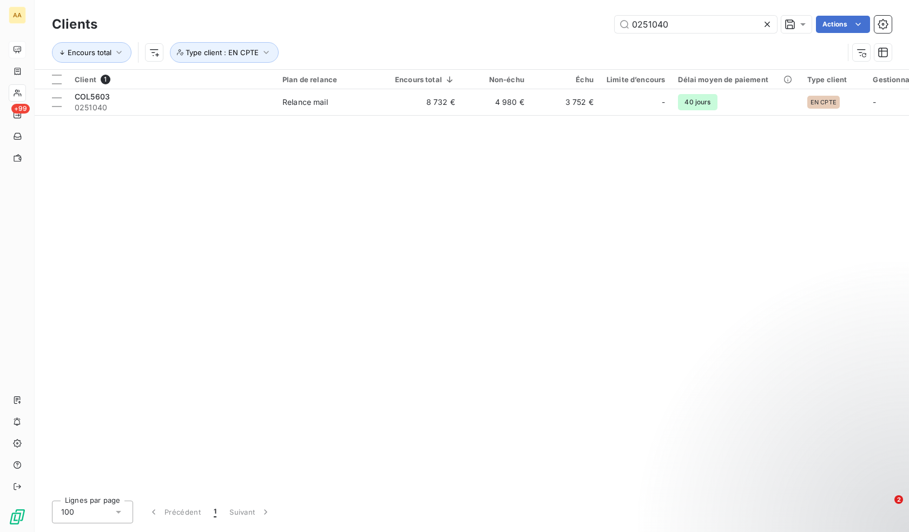
drag, startPoint x: 722, startPoint y: 21, endPoint x: 425, endPoint y: 24, distance: 297.0
click at [425, 23] on div "0251040 Actions" at bounding box center [500, 24] width 781 height 17
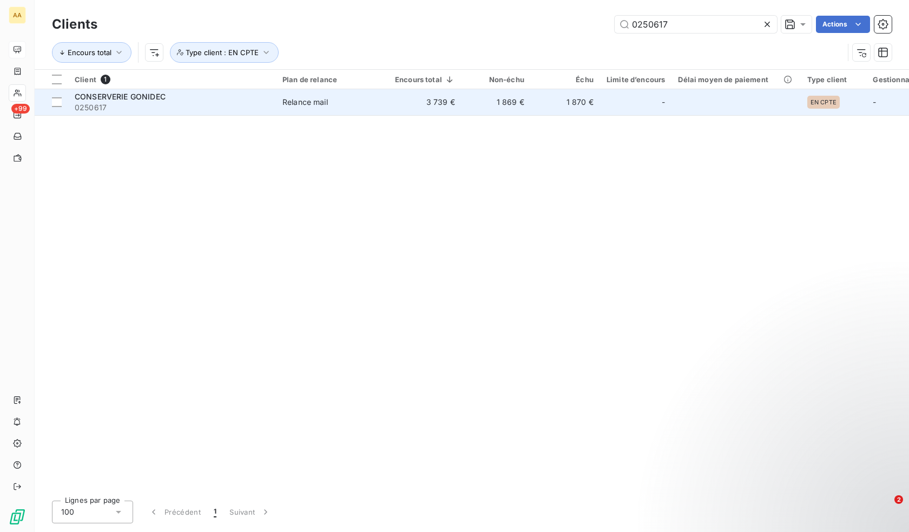
type input "0250617"
click at [473, 98] on td "1 869 €" at bounding box center [495, 102] width 69 height 26
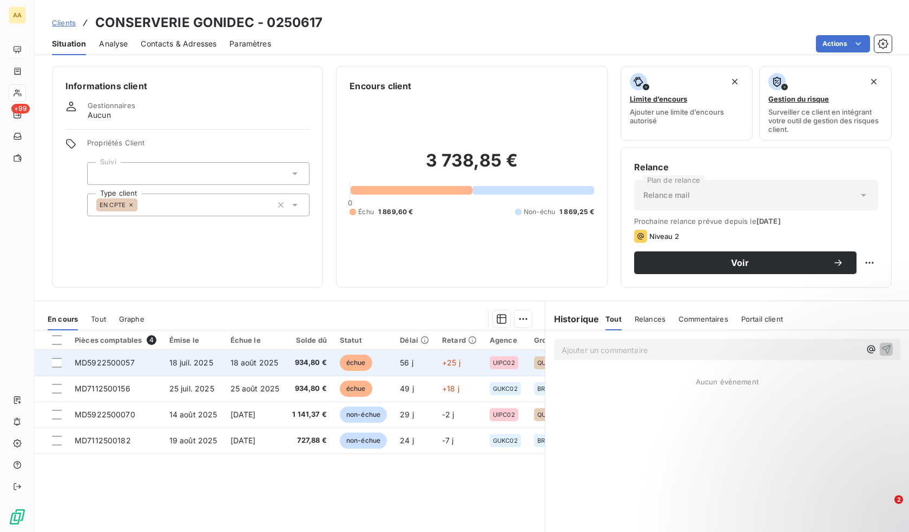
click at [346, 359] on span "échue" at bounding box center [356, 363] width 32 height 16
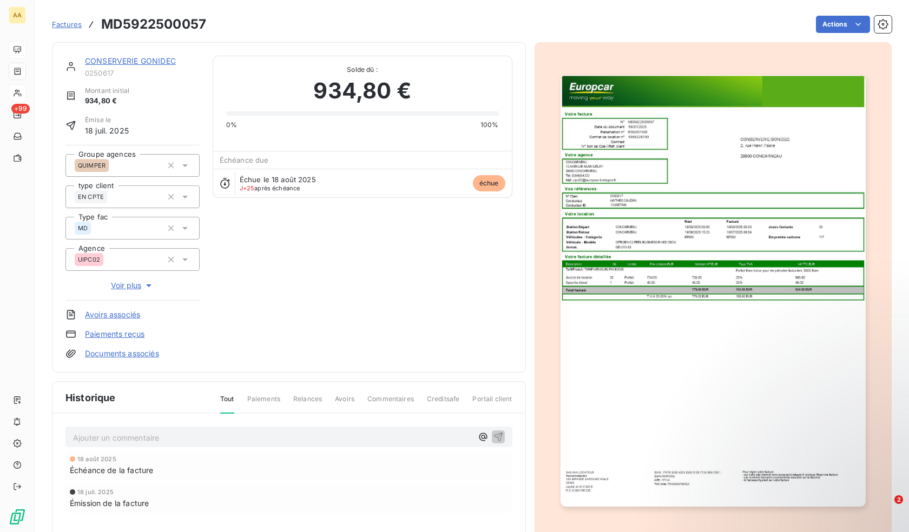
click at [177, 438] on p "Ajouter un commentaire ﻿" at bounding box center [272, 438] width 399 height 14
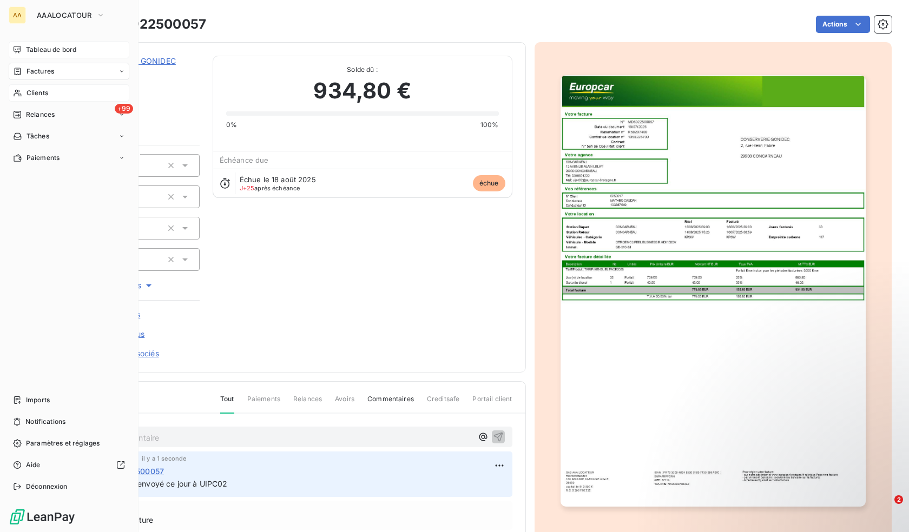
click at [45, 94] on span "Clients" at bounding box center [38, 93] width 22 height 10
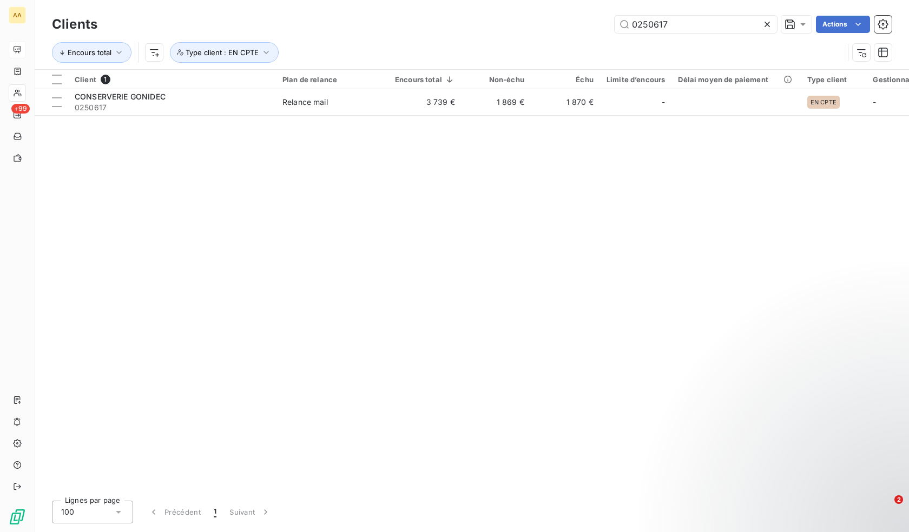
click at [563, 115] on table "Client 1 Plan de relance Encours total Non-échu Échu Limite d’encours Délai moy…" at bounding box center [529, 93] width 988 height 46
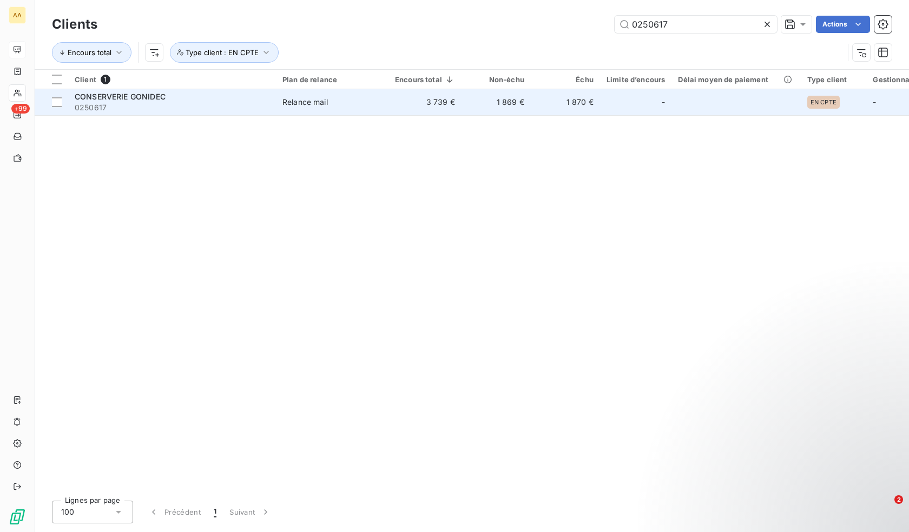
click at [560, 104] on td "1 870 €" at bounding box center [565, 102] width 69 height 26
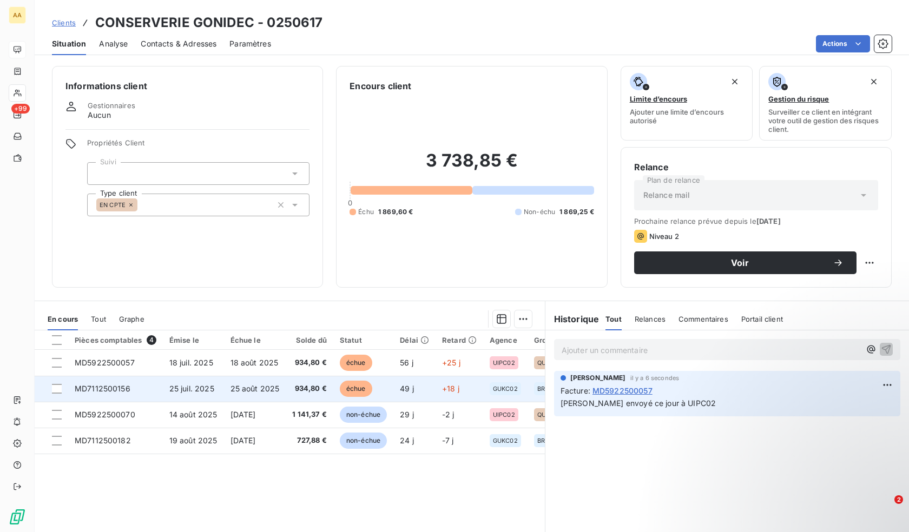
click at [299, 388] on span "934,80 €" at bounding box center [309, 388] width 35 height 11
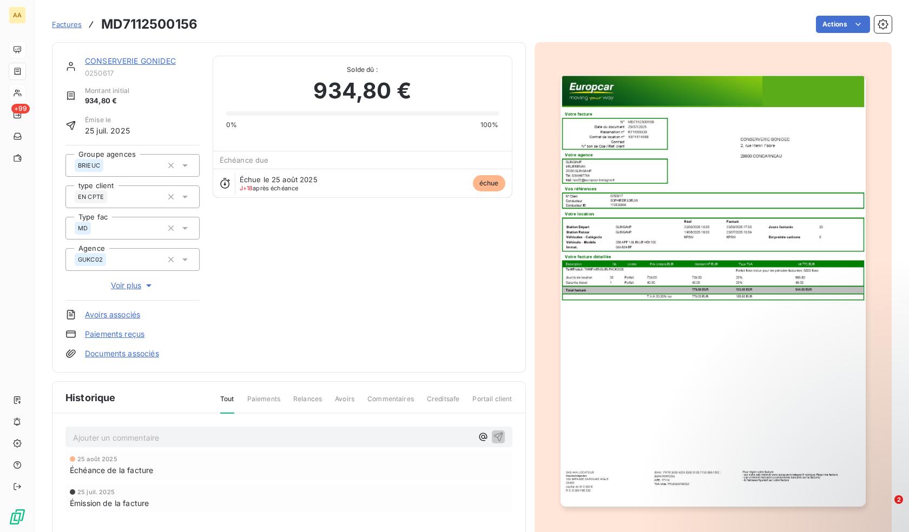
click at [135, 430] on div "Ajouter un commentaire ﻿" at bounding box center [272, 437] width 399 height 15
click at [151, 442] on p "Ajouter un commentaire ﻿" at bounding box center [272, 438] width 399 height 14
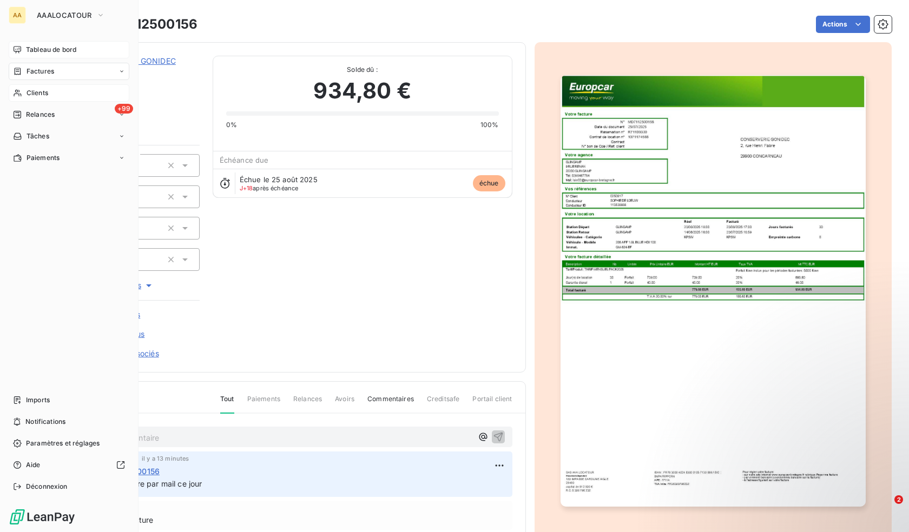
click at [18, 48] on icon at bounding box center [17, 49] width 9 height 9
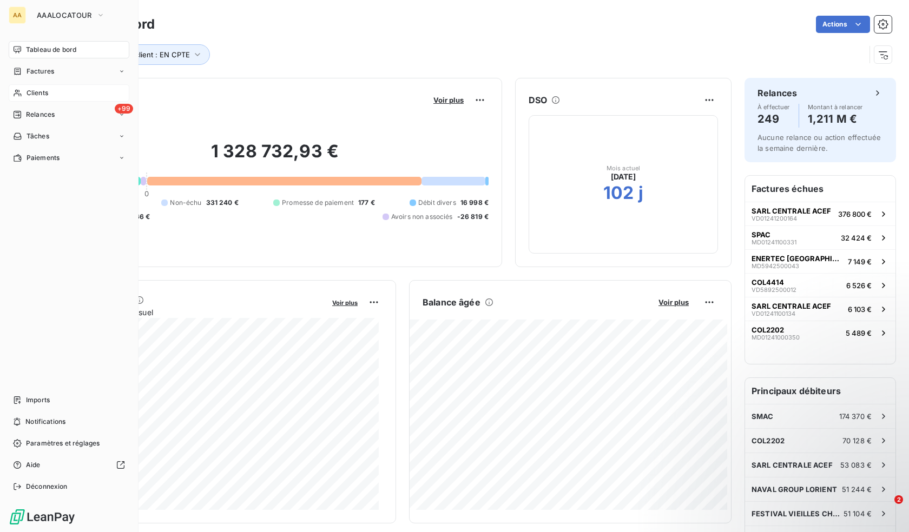
click at [48, 90] on span "Clients" at bounding box center [38, 93] width 22 height 10
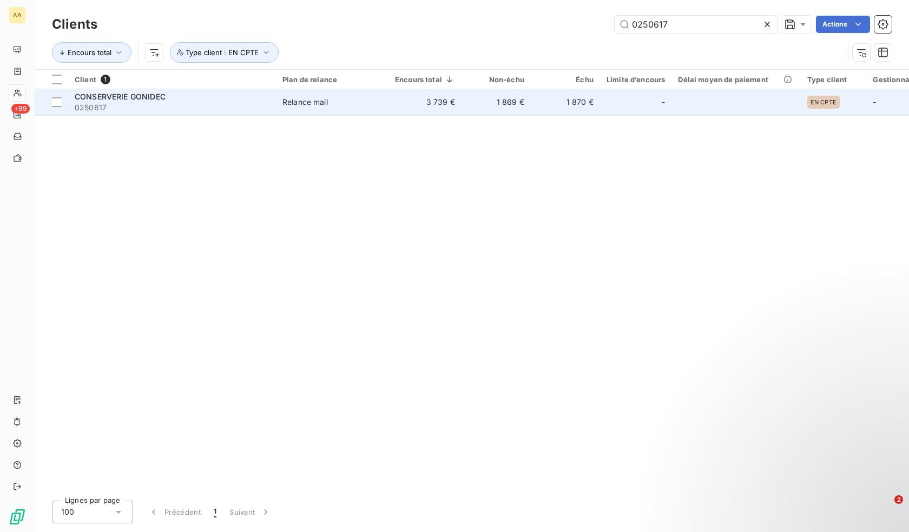
click at [440, 107] on td "3 739 €" at bounding box center [424, 102] width 73 height 26
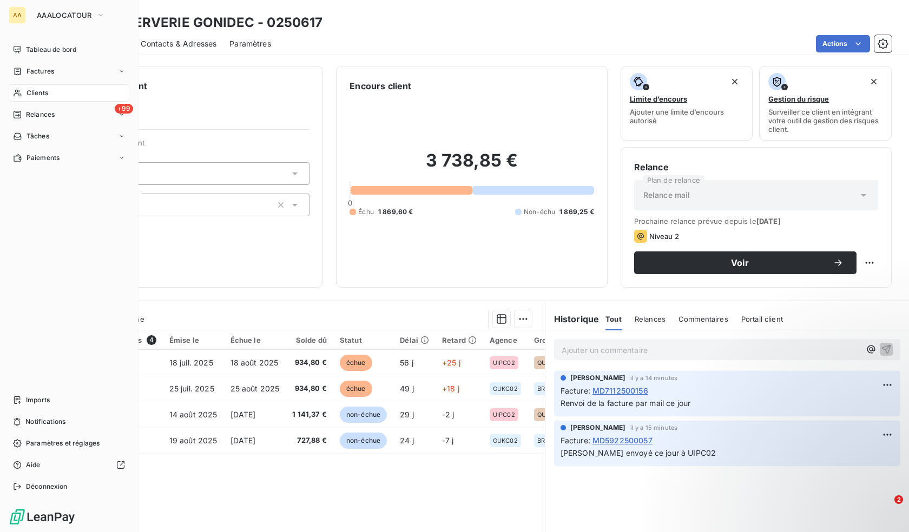
click at [50, 94] on div "Clients" at bounding box center [69, 92] width 121 height 17
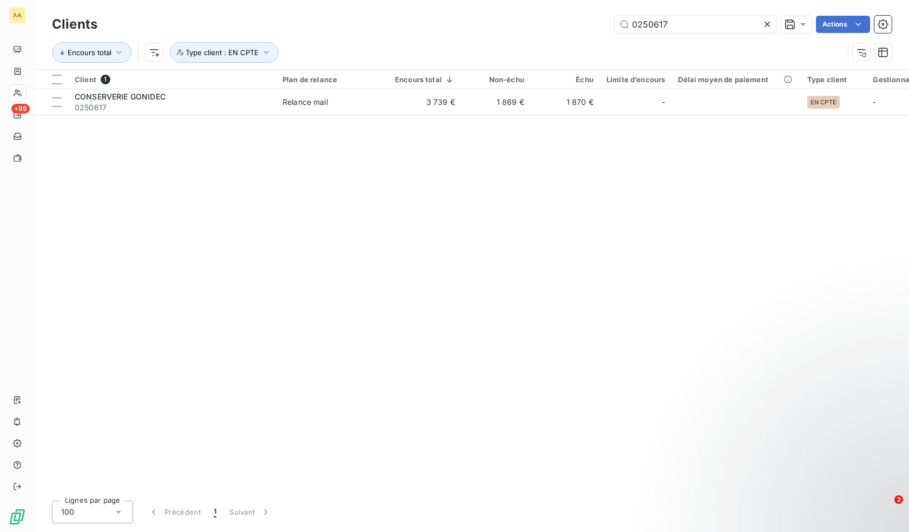
drag, startPoint x: 722, startPoint y: 21, endPoint x: 518, endPoint y: 0, distance: 205.0
click at [520, 0] on html "AA +99 Clients 0250617 Actions Encours total Type client : EN CPTE Client 1 Pla…" at bounding box center [454, 266] width 909 height 532
type input "MARTE"
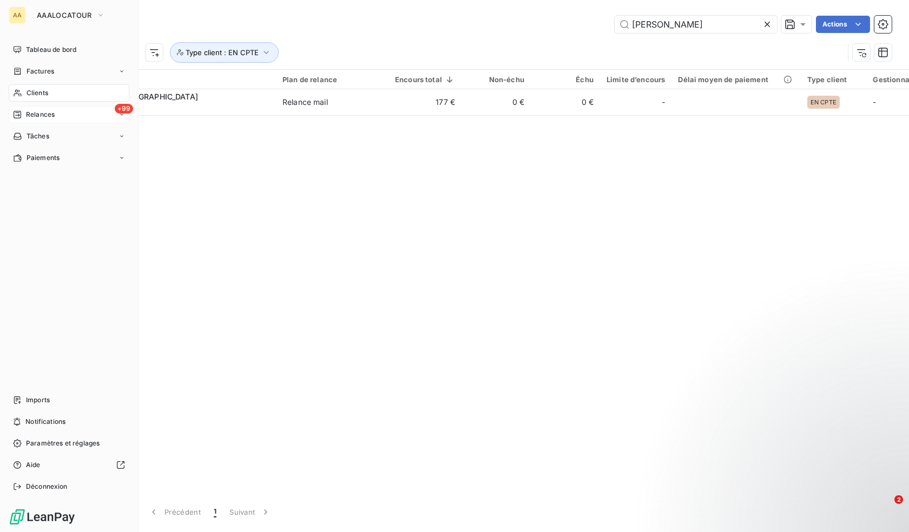
click at [35, 114] on span "Relances" at bounding box center [40, 115] width 29 height 10
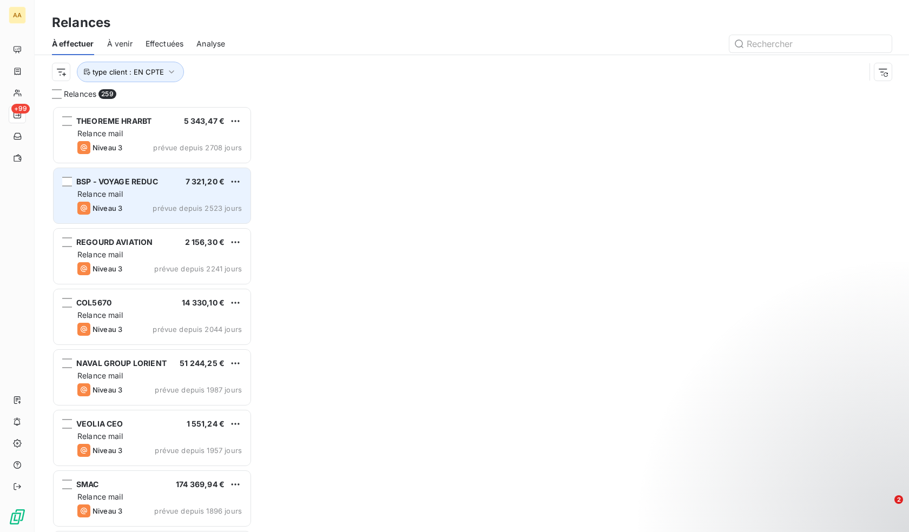
scroll to position [418, 192]
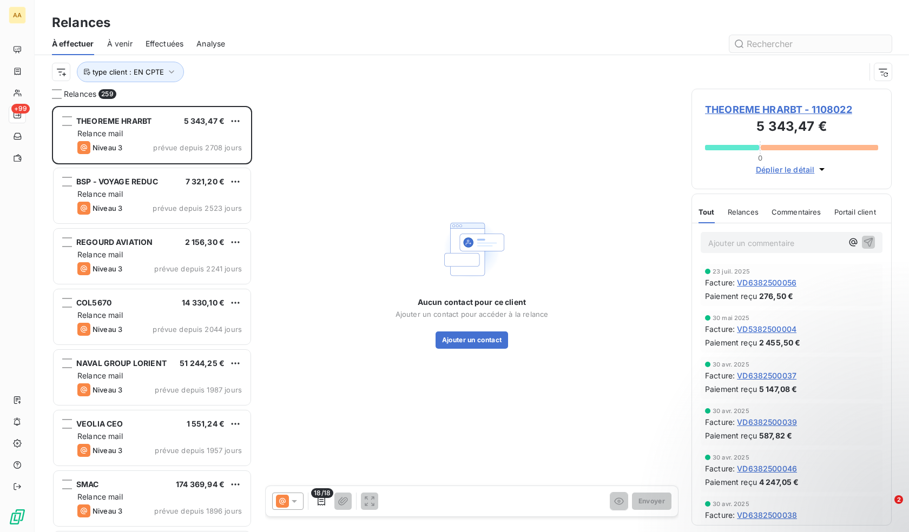
click at [792, 40] on input "text" at bounding box center [810, 43] width 162 height 17
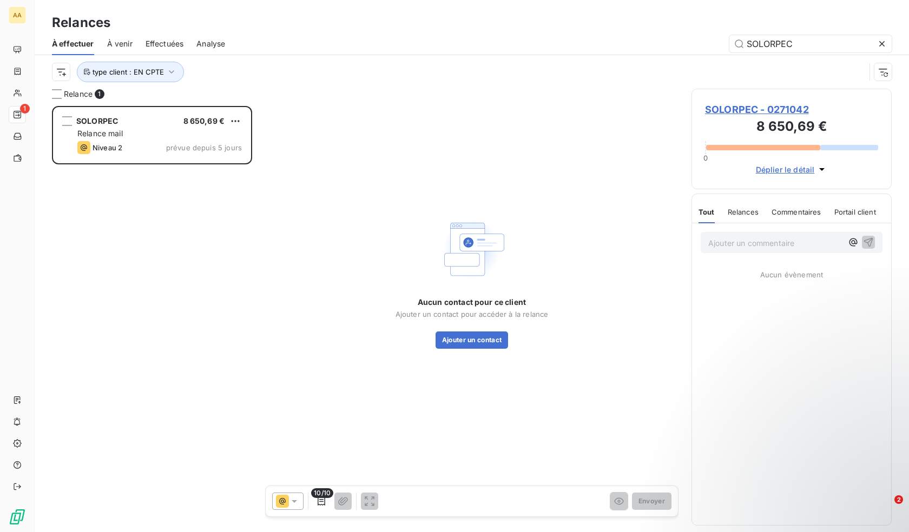
scroll to position [418, 192]
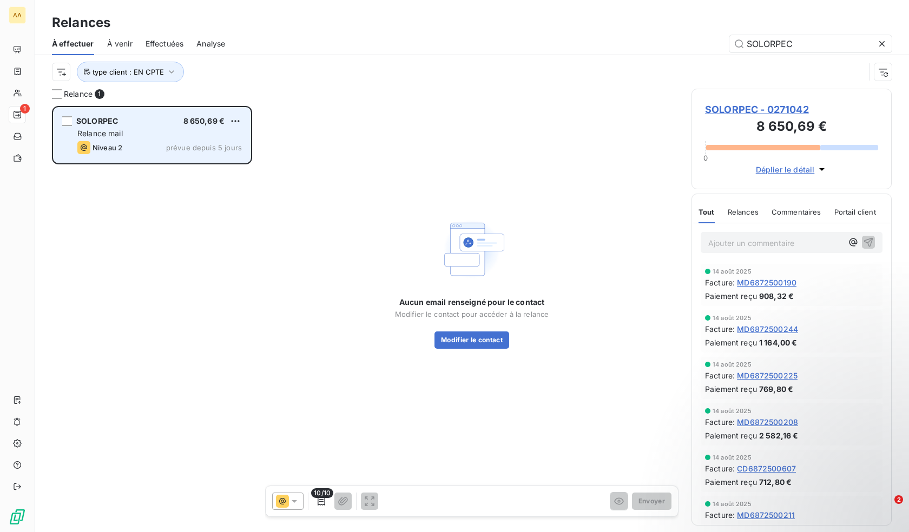
type input "SOLORPEC"
click at [162, 145] on div "Niveau 2 prévue depuis 5 jours" at bounding box center [159, 147] width 164 height 13
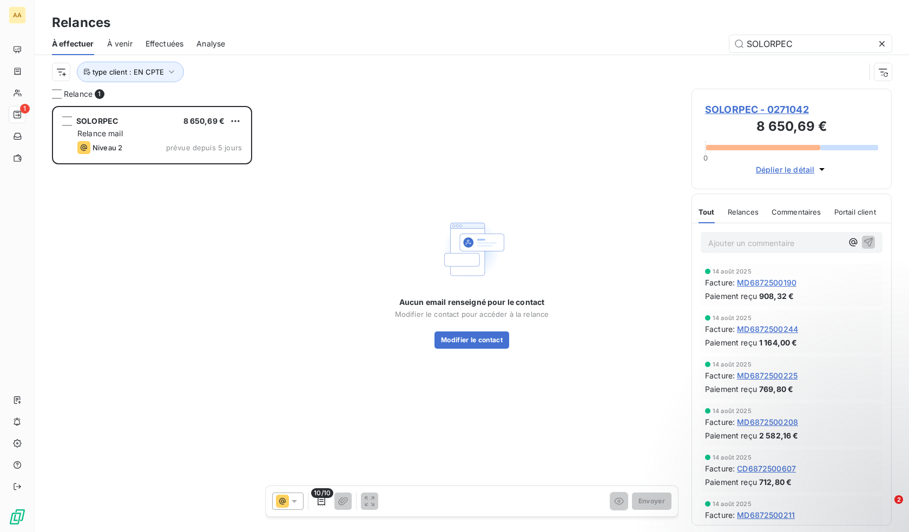
click at [765, 111] on span "SOLORPEC - 0271042" at bounding box center [791, 109] width 173 height 15
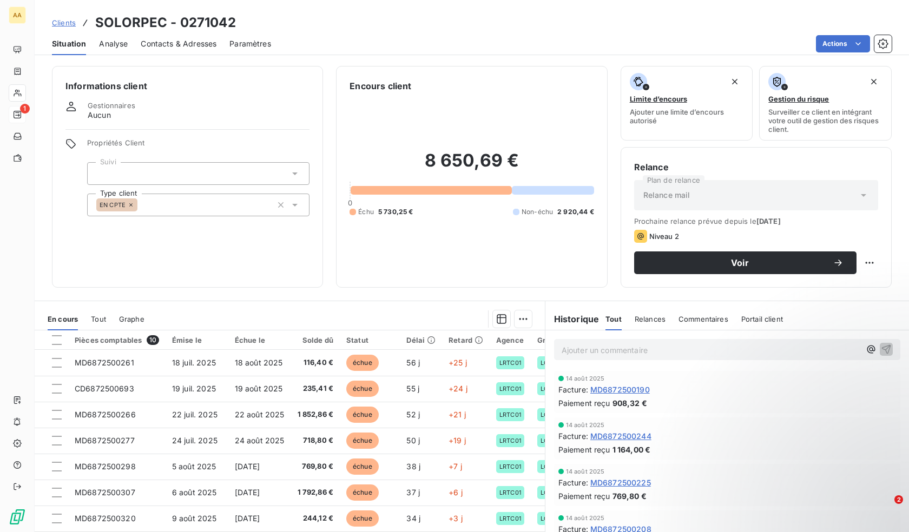
click at [168, 42] on span "Contacts & Adresses" at bounding box center [179, 43] width 76 height 11
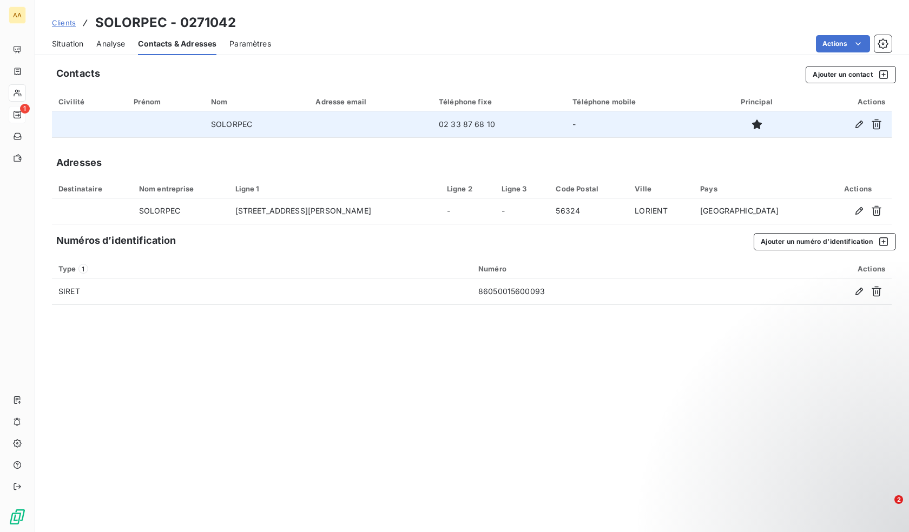
click at [586, 120] on td "-" at bounding box center [640, 124] width 148 height 26
click at [852, 124] on button "button" at bounding box center [858, 124] width 17 height 17
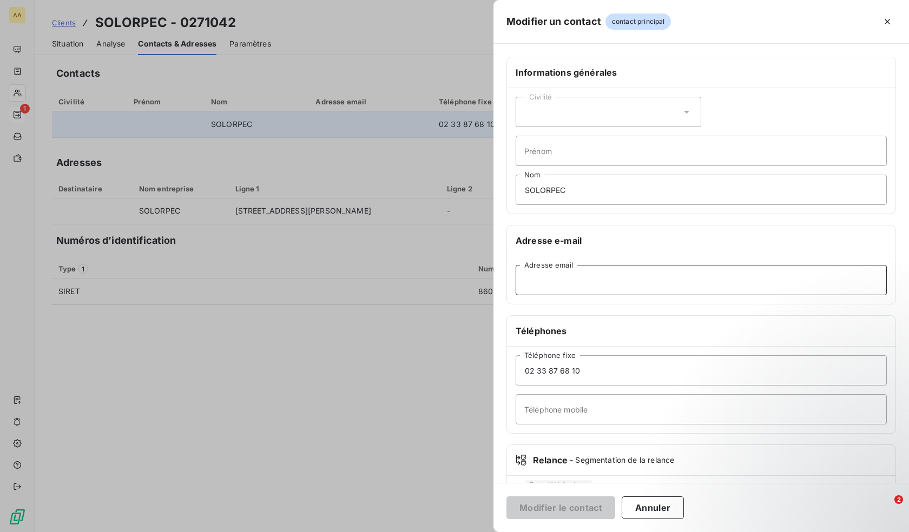
drag, startPoint x: 557, startPoint y: 284, endPoint x: 567, endPoint y: 282, distance: 10.4
click at [557, 284] on input "Adresse email" at bounding box center [700, 280] width 371 height 30
paste input "[EMAIL_ADDRESS][DOMAIN_NAME]"
type input "[EMAIL_ADDRESS][DOMAIN_NAME]"
click at [550, 508] on button "Modifier le contact" at bounding box center [560, 508] width 109 height 23
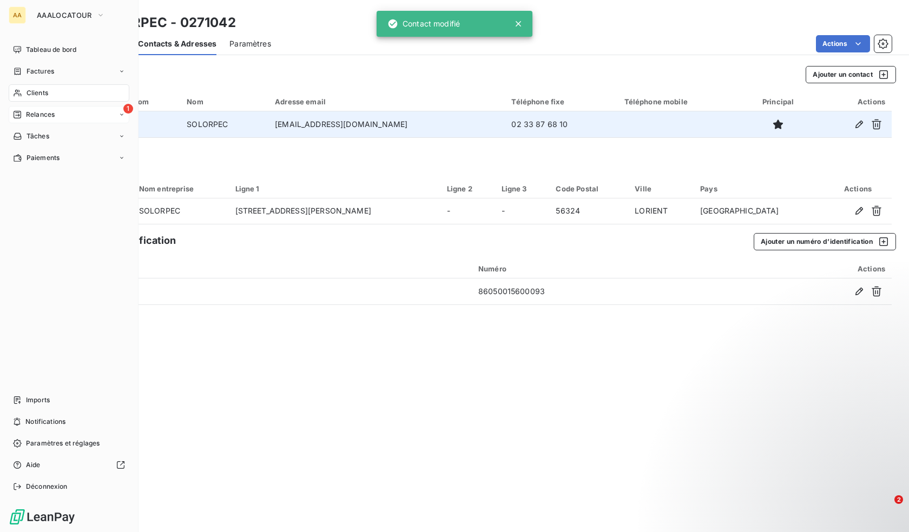
click at [34, 117] on span "Relances" at bounding box center [40, 115] width 29 height 10
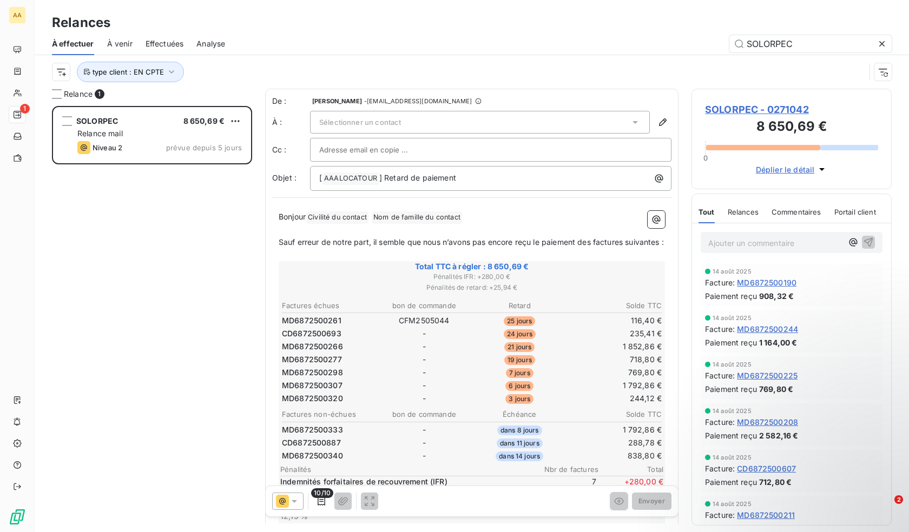
click at [294, 502] on icon at bounding box center [294, 501] width 5 height 3
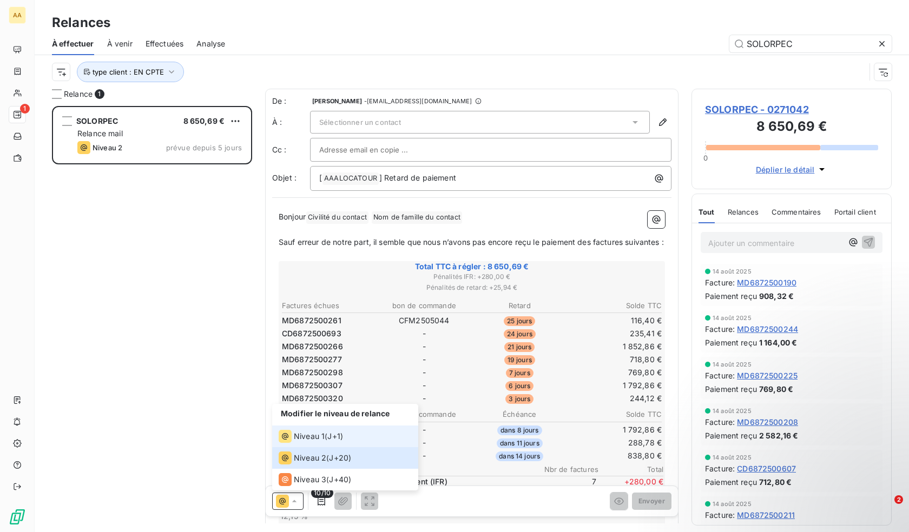
click at [313, 438] on span "Niveau 1" at bounding box center [309, 436] width 31 height 11
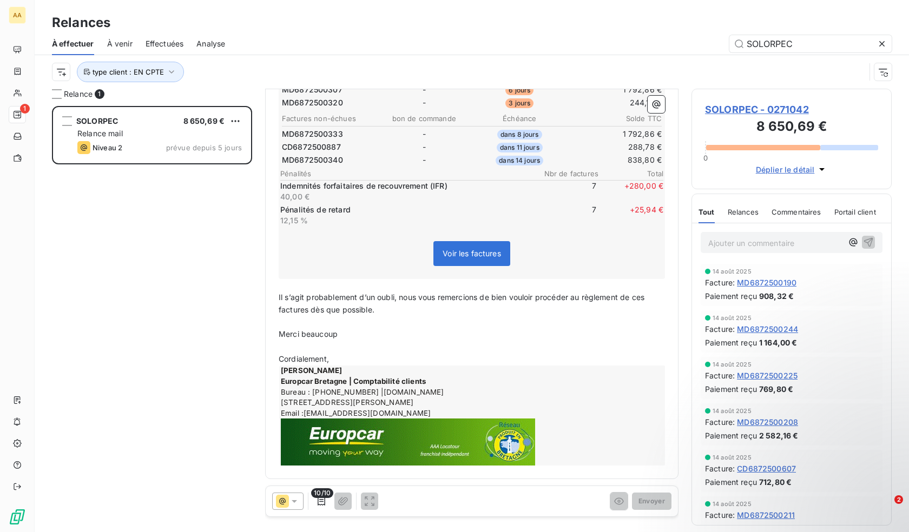
scroll to position [309, 0]
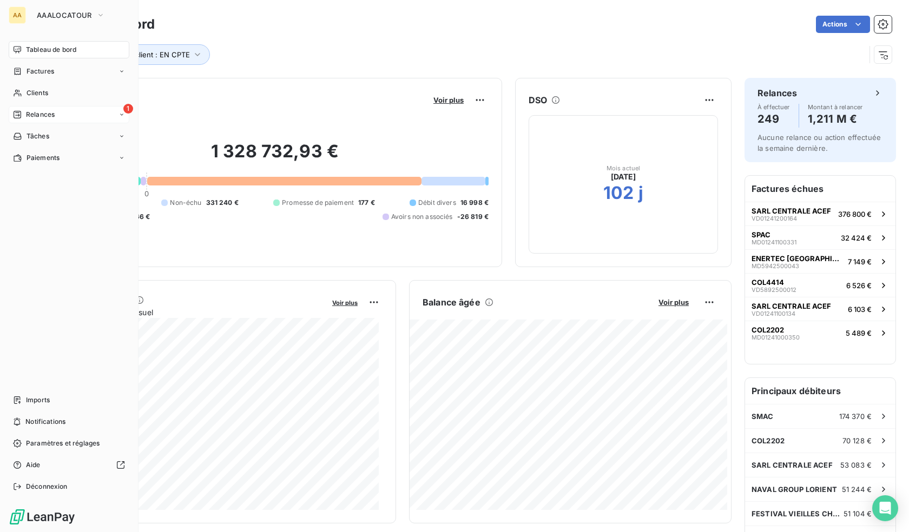
click at [23, 113] on div "Relances" at bounding box center [34, 115] width 42 height 10
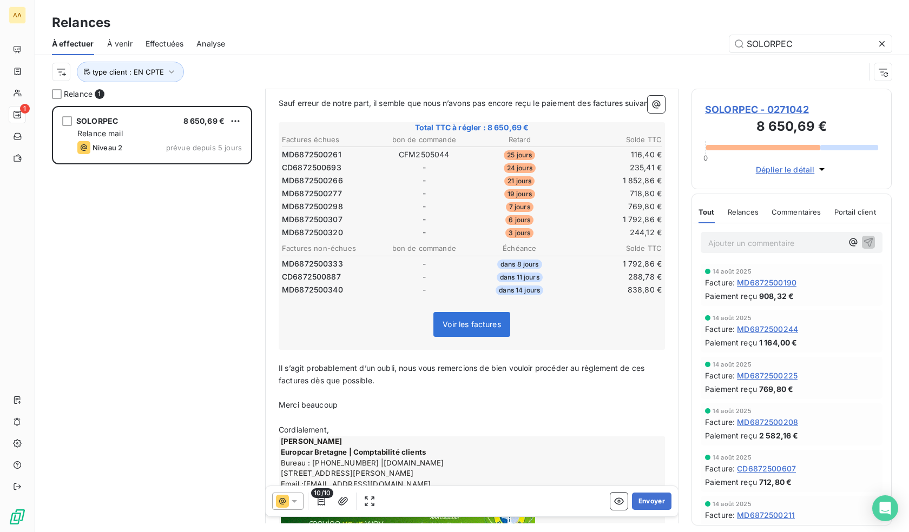
scroll to position [163, 0]
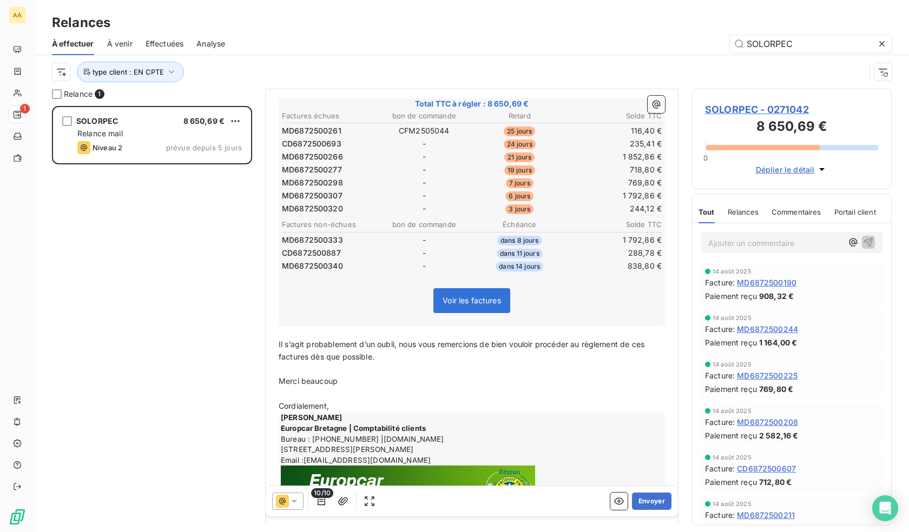
click at [334, 413] on p "Cordialement," at bounding box center [472, 406] width 386 height 12
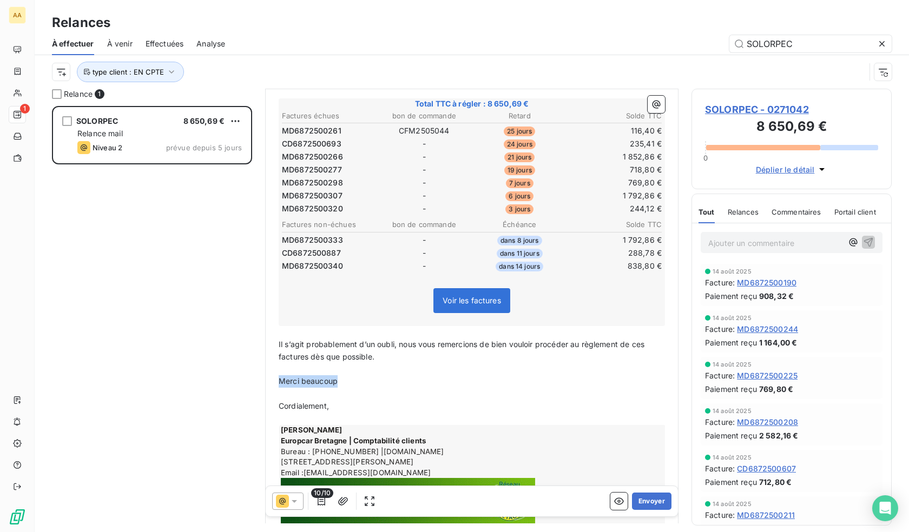
drag, startPoint x: 338, startPoint y: 393, endPoint x: 281, endPoint y: 392, distance: 56.8
click at [281, 388] on p "Merci beaucoup" at bounding box center [472, 381] width 386 height 12
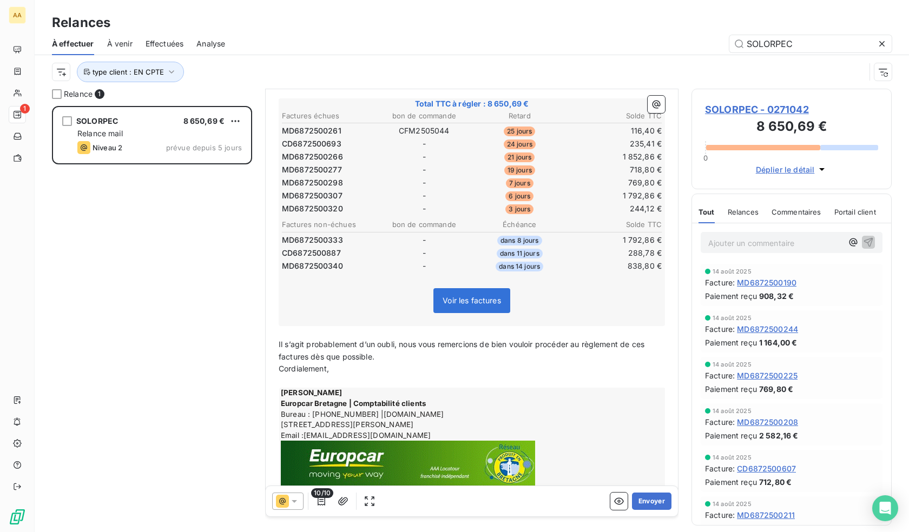
click at [292, 500] on icon at bounding box center [294, 501] width 11 height 11
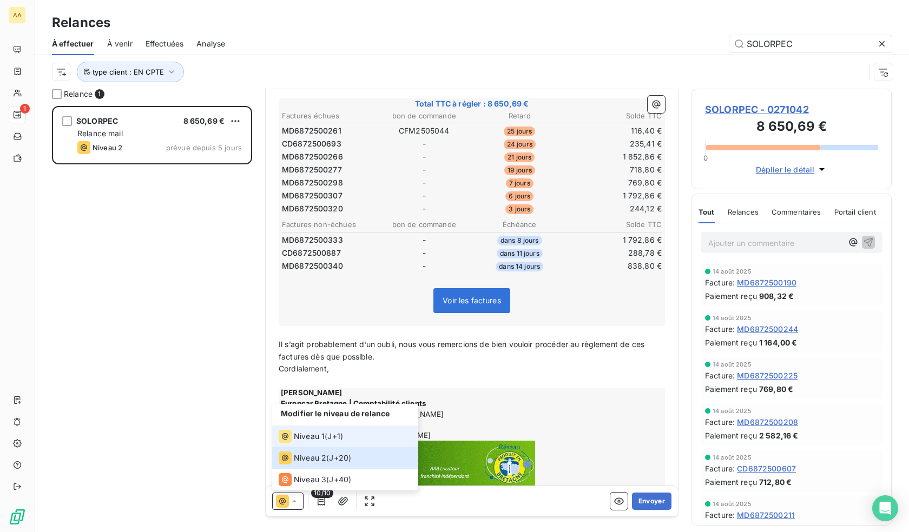
click at [317, 435] on span "Niveau 1" at bounding box center [309, 436] width 31 height 11
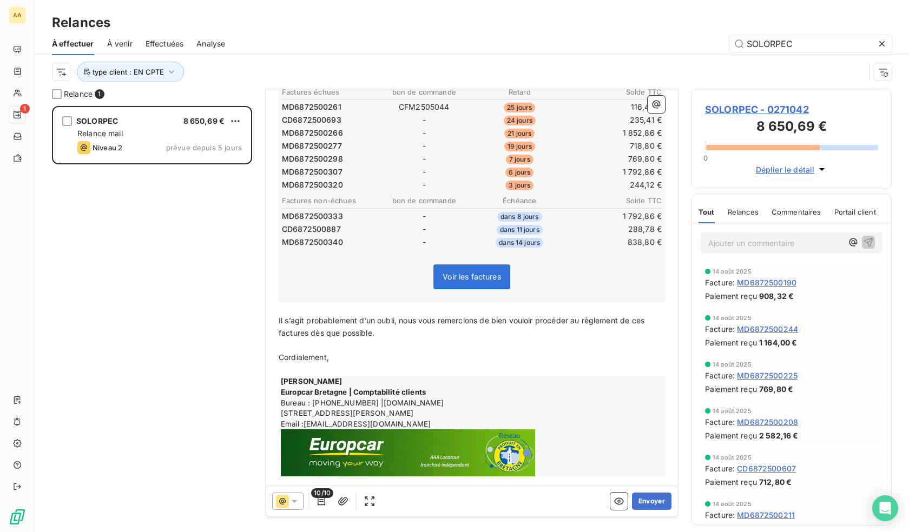
scroll to position [210, 0]
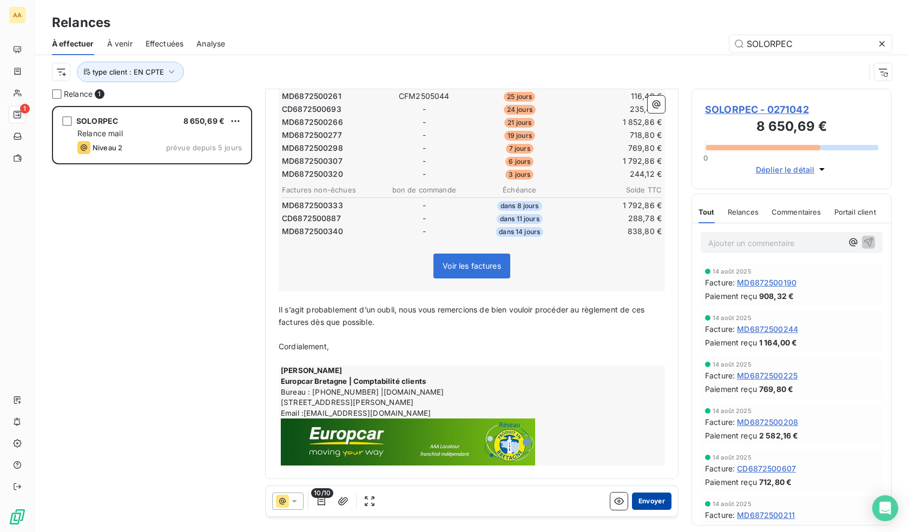
click at [639, 500] on button "Envoyer" at bounding box center [651, 501] width 39 height 17
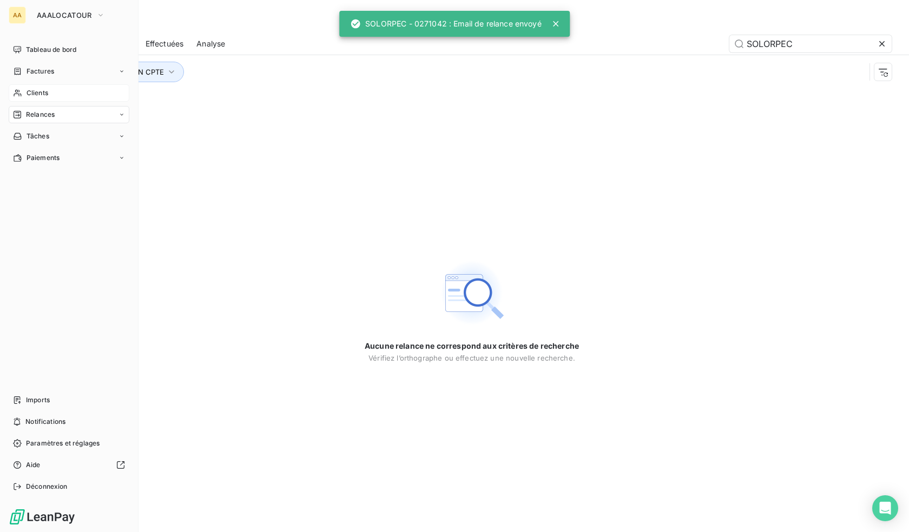
click at [50, 93] on div "Clients" at bounding box center [69, 92] width 121 height 17
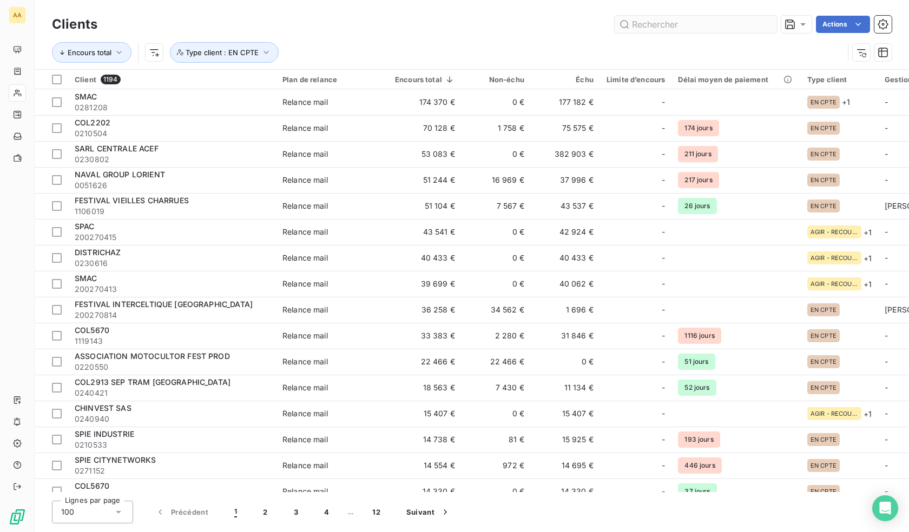
click at [704, 24] on input "text" at bounding box center [695, 24] width 162 height 17
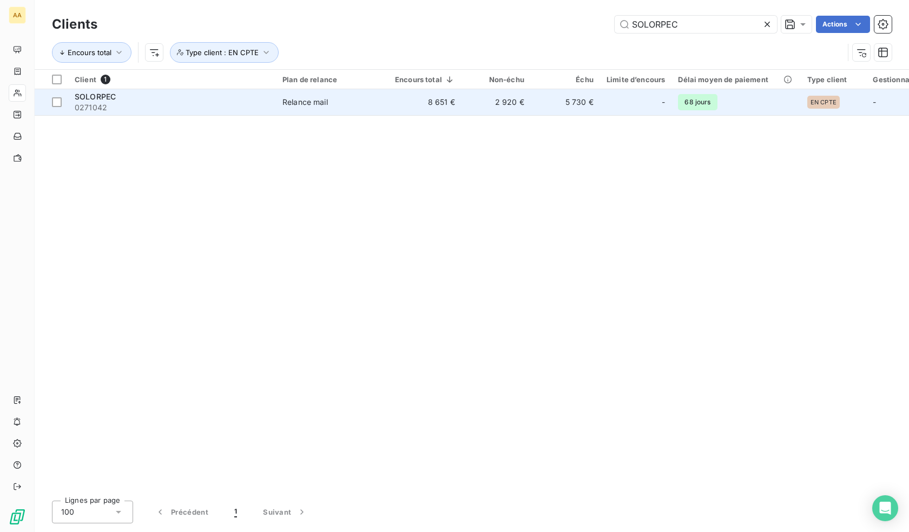
type input "SOLORPEC"
click at [420, 103] on td "8 651 €" at bounding box center [424, 102] width 73 height 26
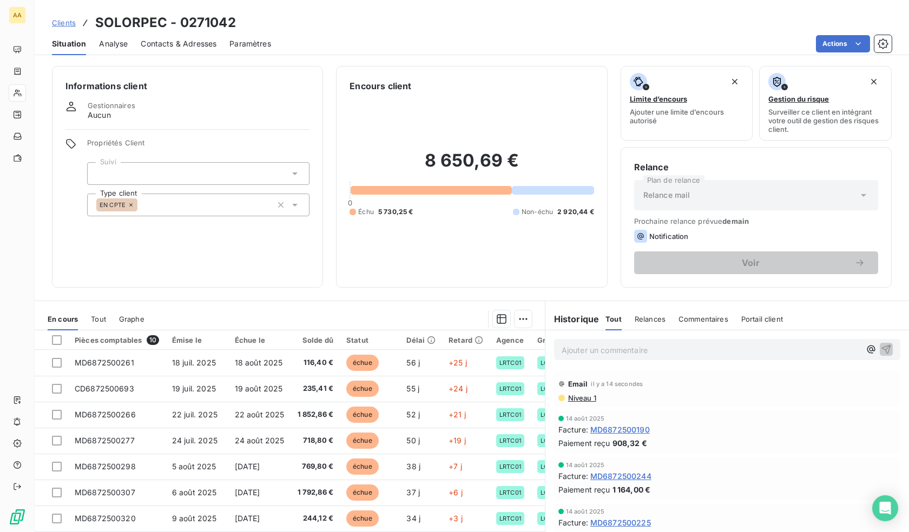
click at [578, 399] on span "Niveau 1" at bounding box center [581, 398] width 29 height 9
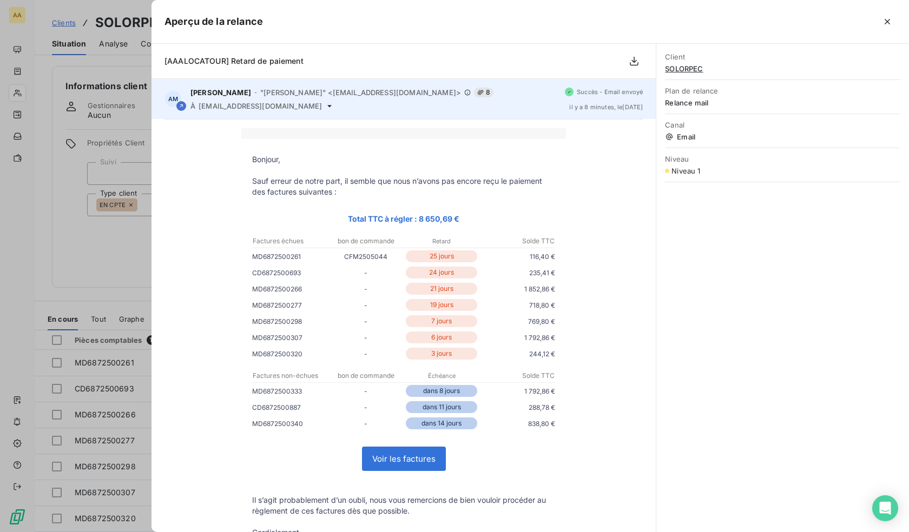
click at [347, 98] on div "[PERSON_NAME] - "[PERSON_NAME]" <[EMAIL_ADDRESS][DOMAIN_NAME]> 8 À [EMAIL_ADDRE…" at bounding box center [373, 99] width 366 height 23
click at [477, 92] on icon at bounding box center [480, 92] width 6 height 6
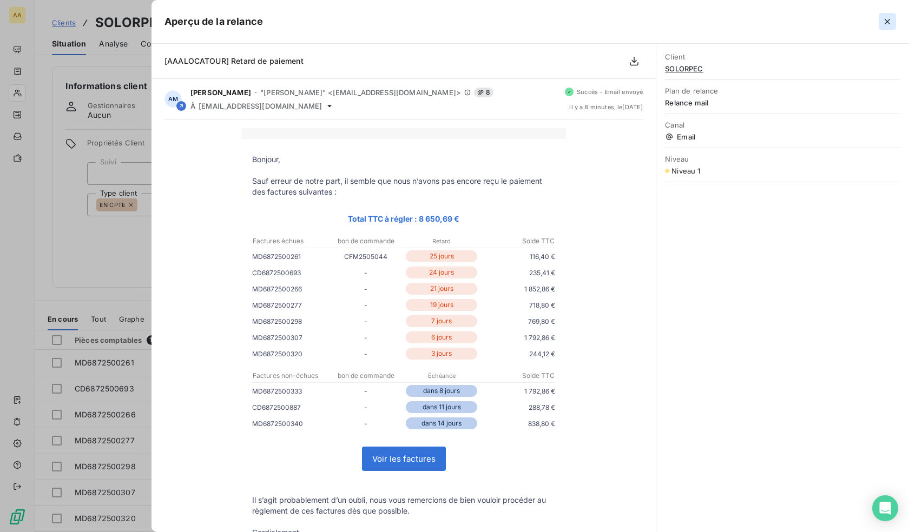
click at [883, 22] on icon "button" at bounding box center [887, 21] width 11 height 11
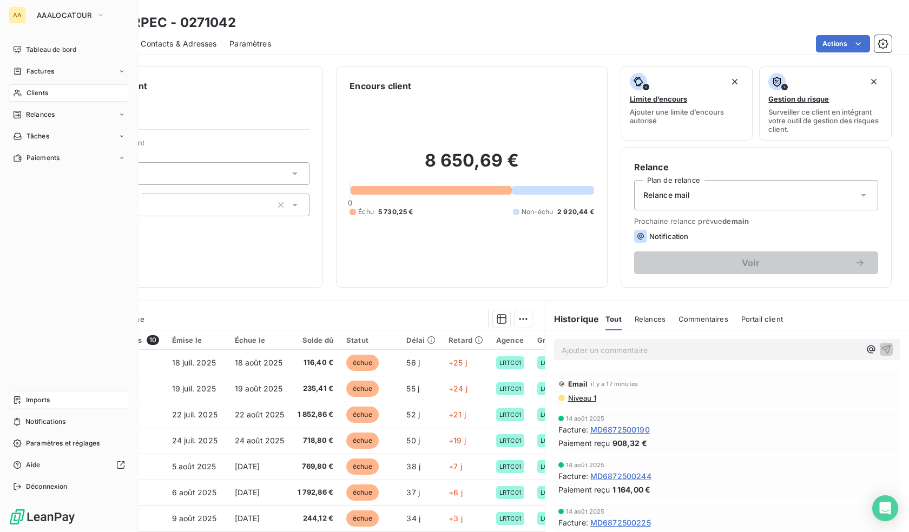
click at [21, 401] on icon at bounding box center [17, 400] width 9 height 9
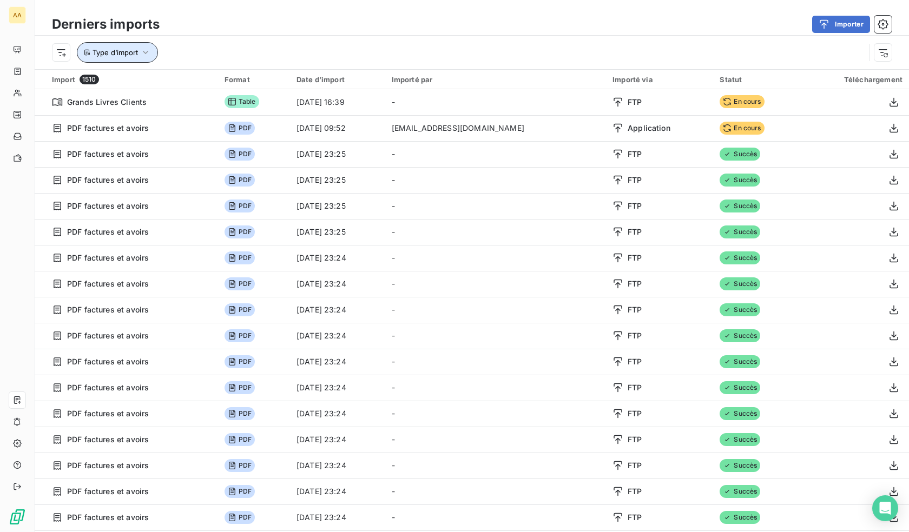
click at [139, 54] on button "Type d’import" at bounding box center [117, 52] width 81 height 21
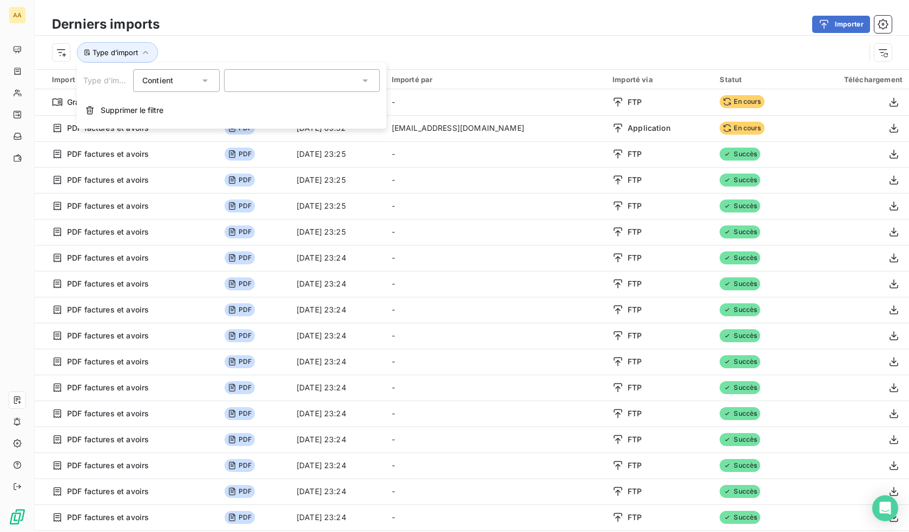
click at [254, 36] on div "Type d’import" at bounding box center [472, 53] width 874 height 34
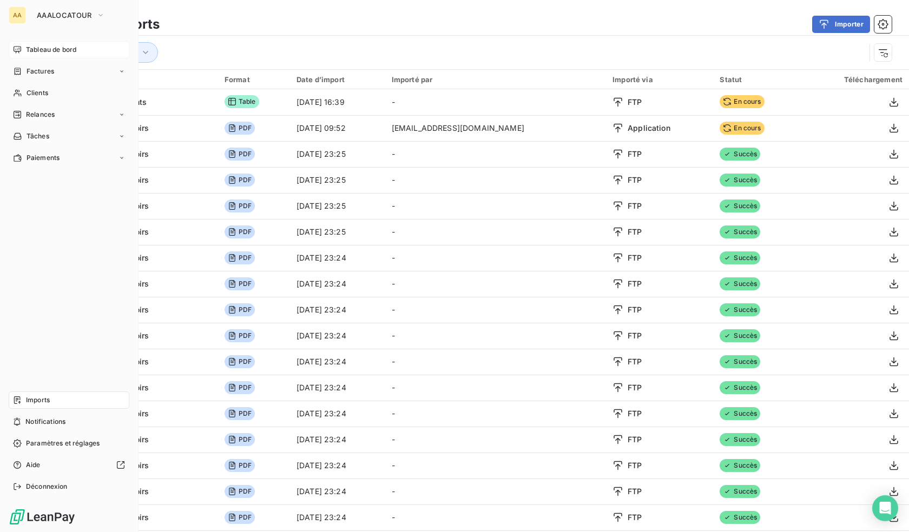
click at [18, 45] on icon at bounding box center [17, 49] width 9 height 9
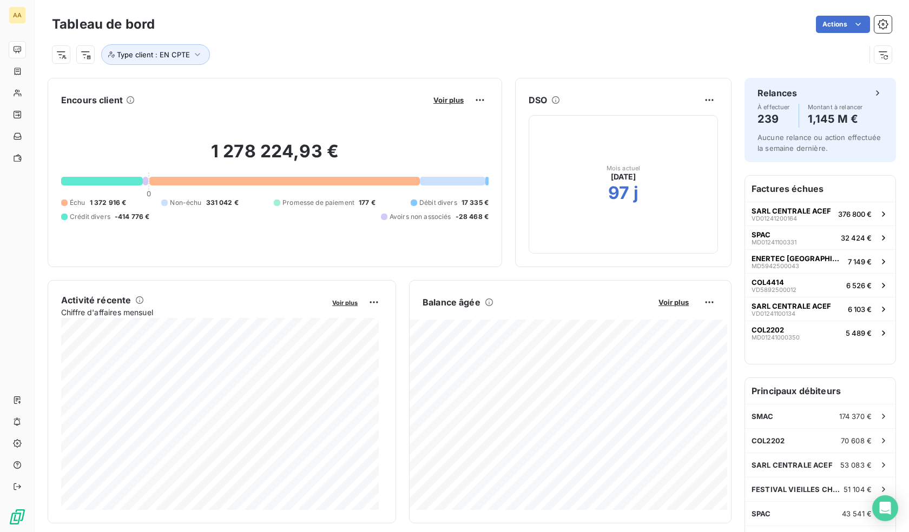
click at [242, 57] on div "Type client : EN CPTE" at bounding box center [458, 54] width 813 height 21
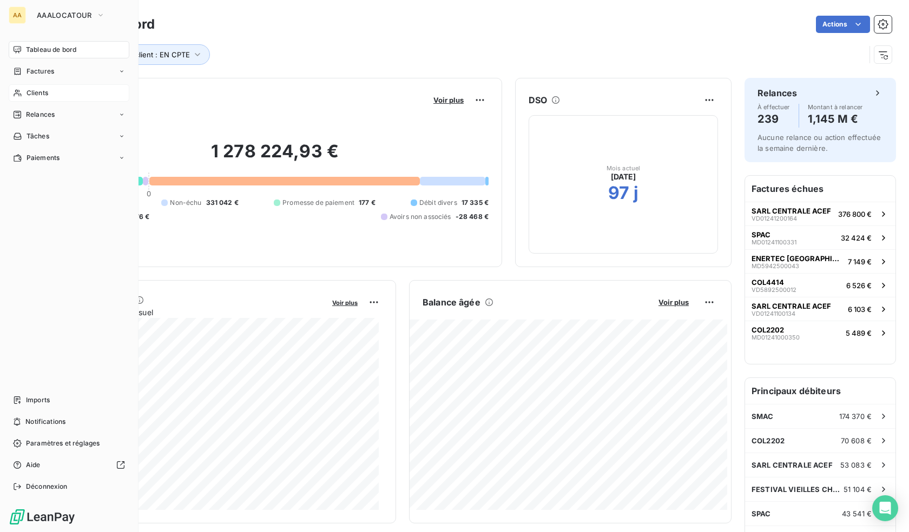
click at [40, 92] on span "Clients" at bounding box center [38, 93] width 22 height 10
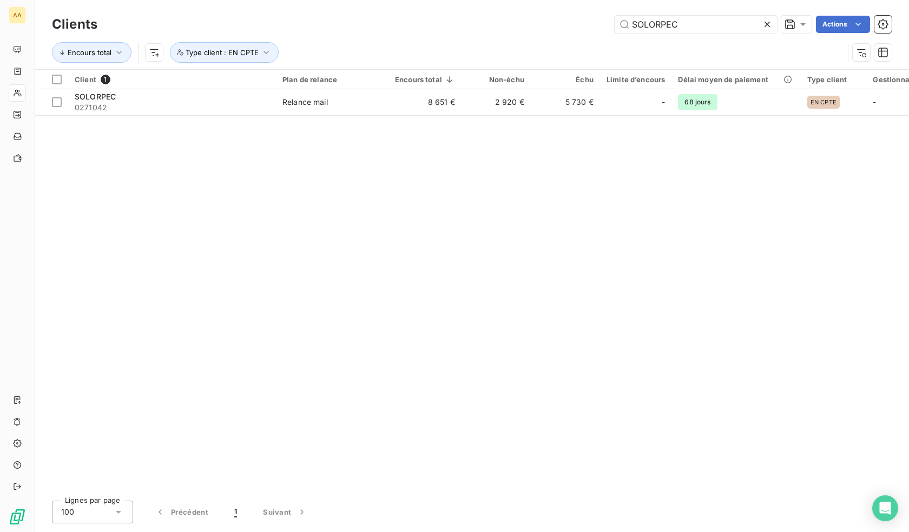
drag, startPoint x: 696, startPoint y: 23, endPoint x: 507, endPoint y: 12, distance: 189.1
click at [506, 14] on div "Clients SOLORPEC Actions" at bounding box center [471, 24] width 839 height 23
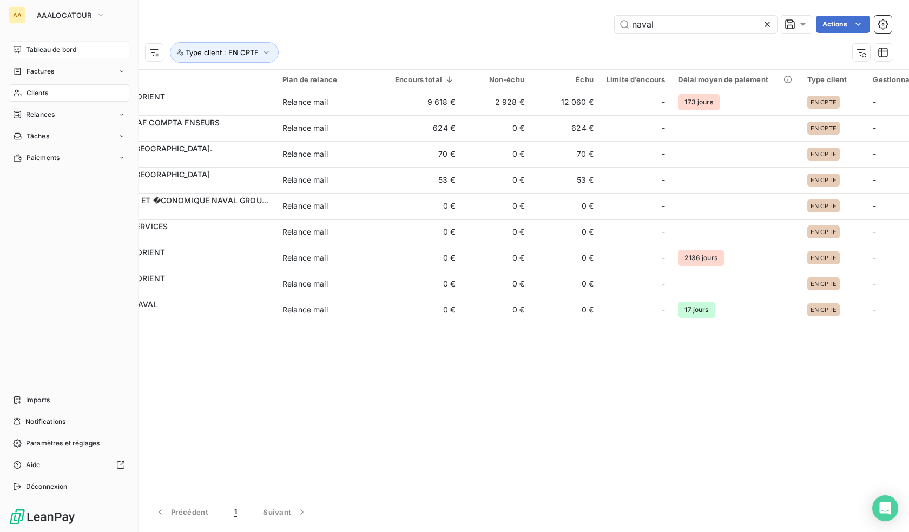
type input "naval"
click at [54, 51] on span "Tableau de bord" at bounding box center [51, 50] width 50 height 10
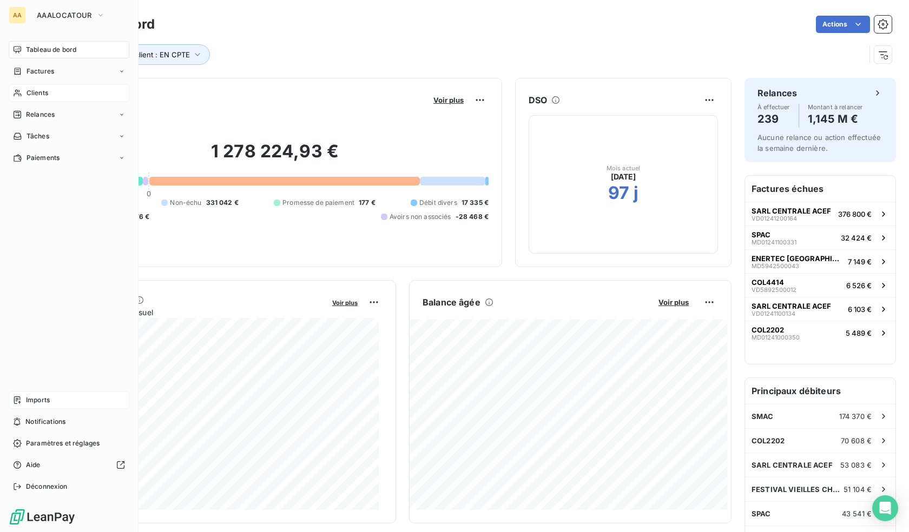
click at [44, 399] on span "Imports" at bounding box center [38, 400] width 24 height 10
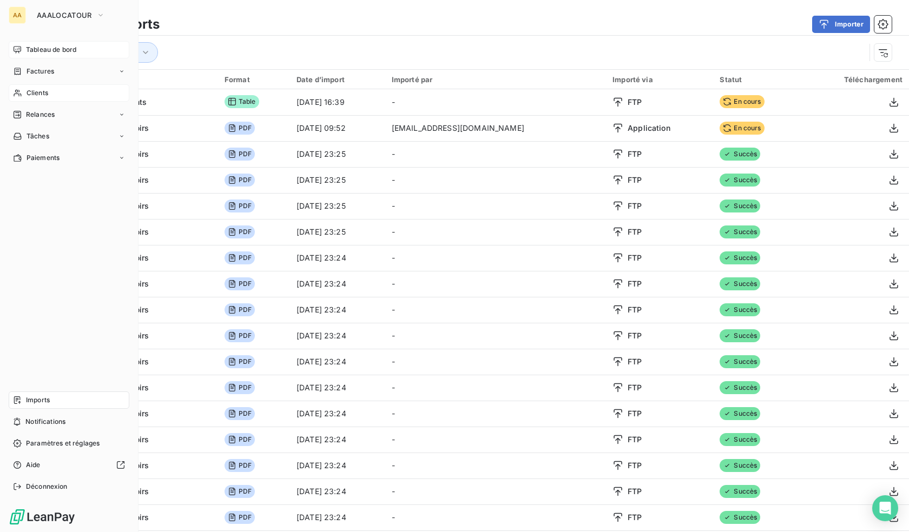
click at [50, 54] on span "Tableau de bord" at bounding box center [51, 50] width 50 height 10
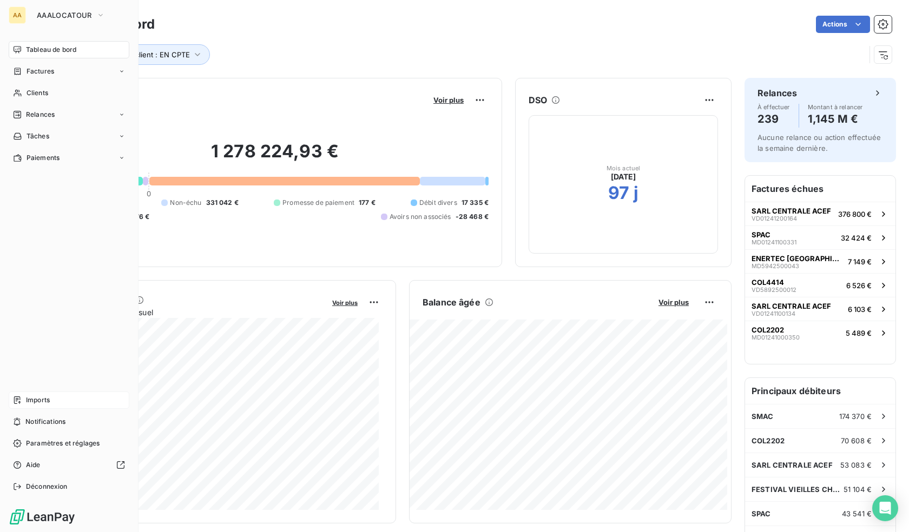
click at [41, 401] on span "Imports" at bounding box center [38, 400] width 24 height 10
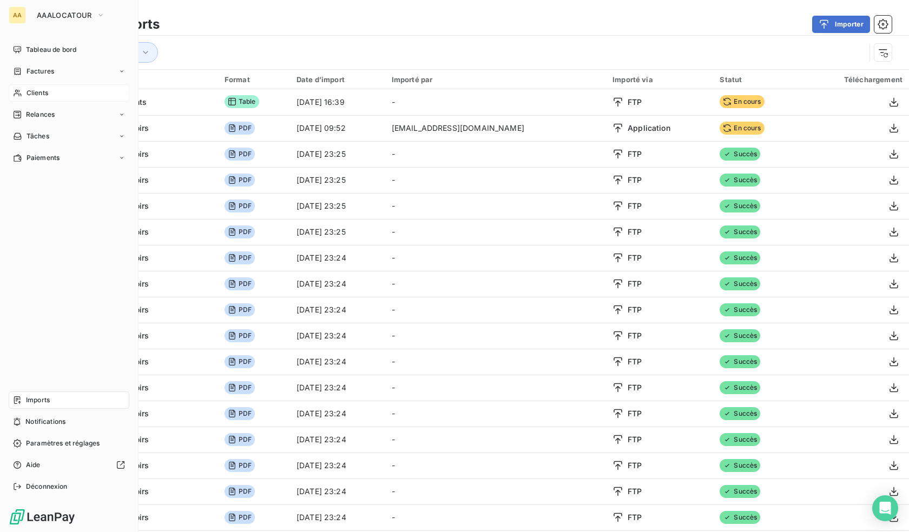
click at [27, 97] on span "Clients" at bounding box center [38, 93] width 22 height 10
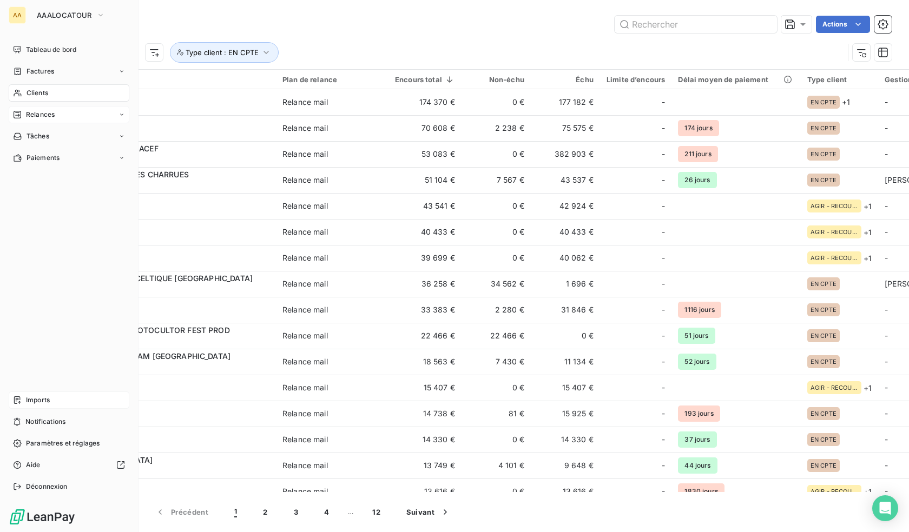
click at [41, 115] on span "Relances" at bounding box center [40, 115] width 29 height 10
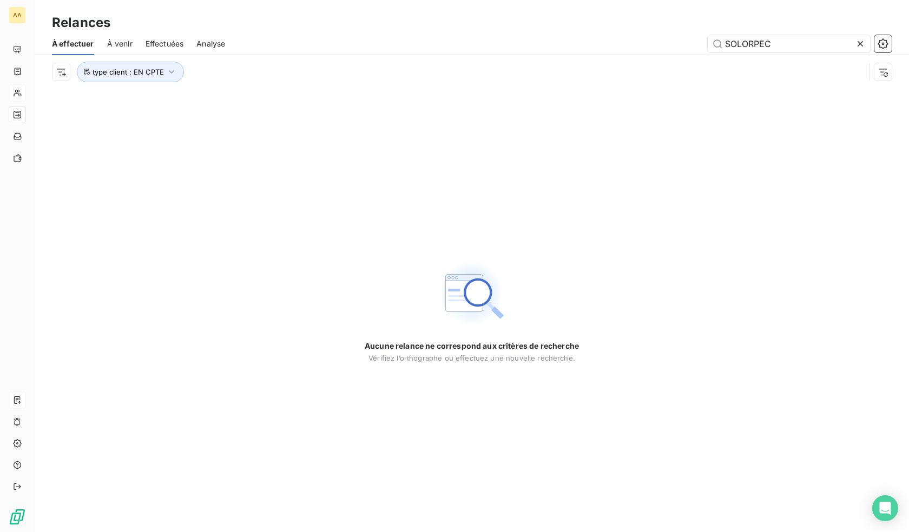
drag, startPoint x: 770, startPoint y: 42, endPoint x: 620, endPoint y: 36, distance: 149.9
click at [623, 36] on div "SOLORPEC" at bounding box center [564, 43] width 653 height 17
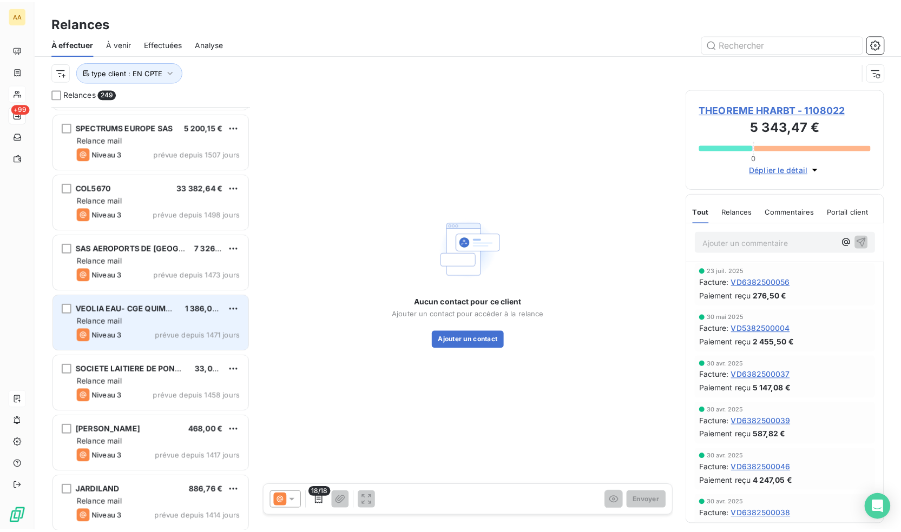
scroll to position [1623, 0]
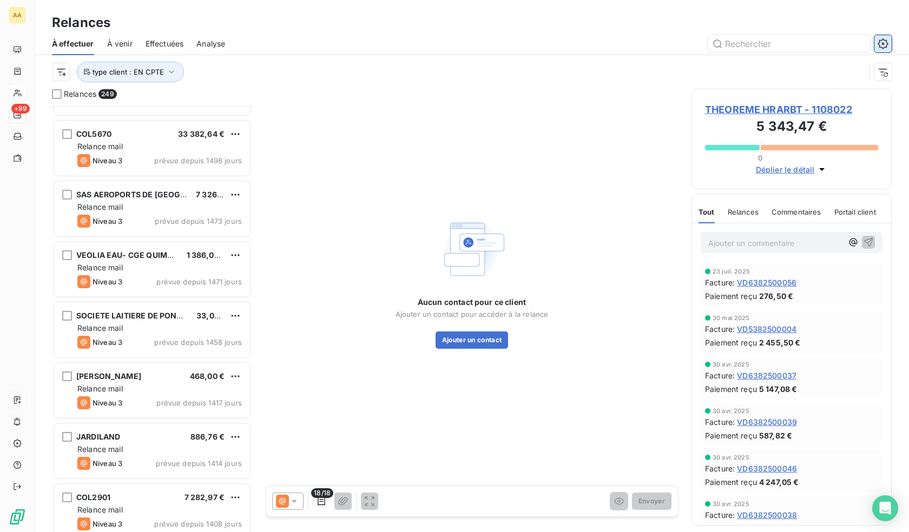
click at [887, 38] on icon "button" at bounding box center [882, 43] width 11 height 11
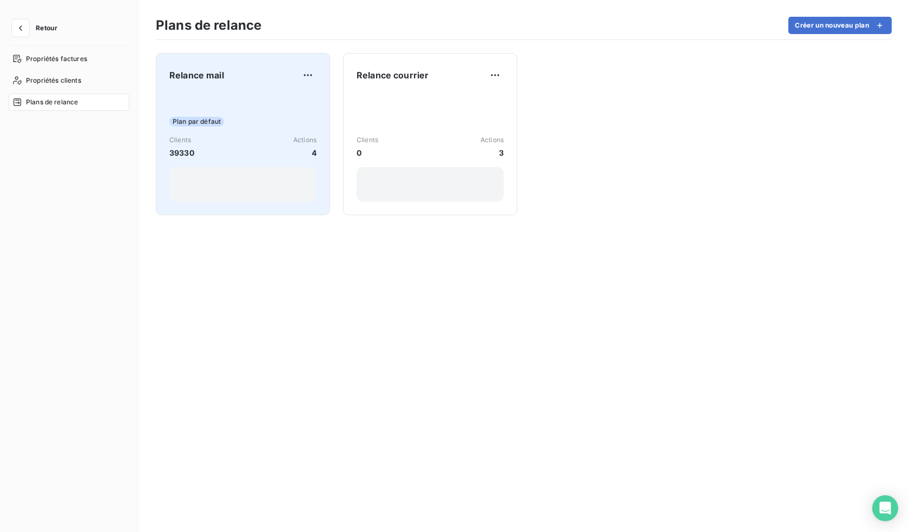
click at [245, 108] on div "Plan par défaut Clients 39330 Actions 4" at bounding box center [242, 146] width 147 height 109
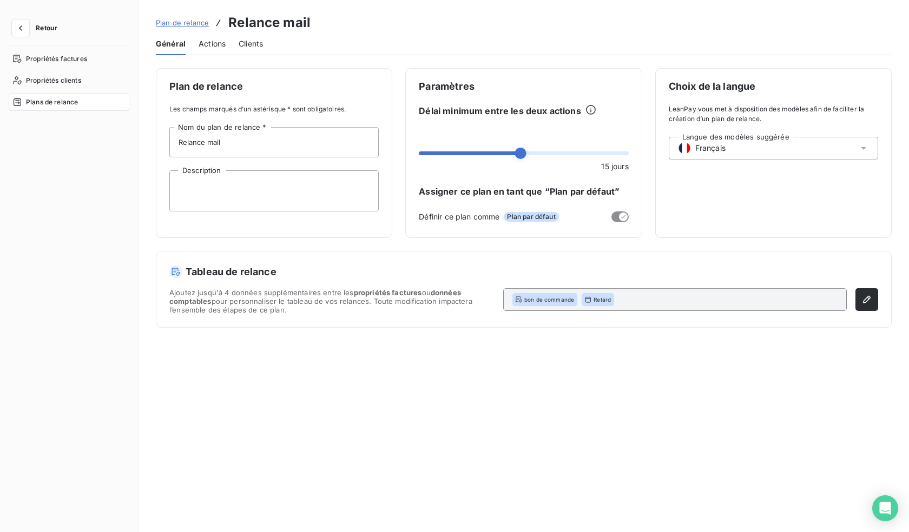
click at [209, 43] on span "Actions" at bounding box center [212, 43] width 27 height 11
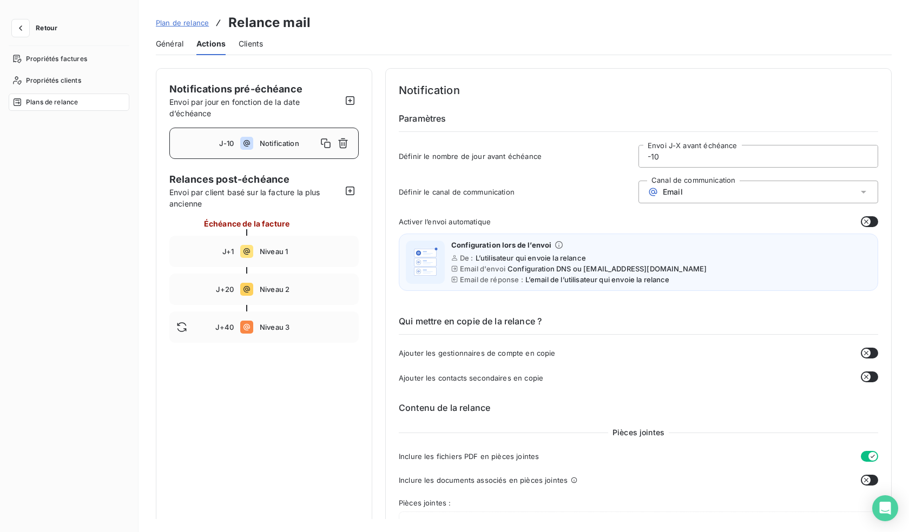
click at [255, 48] on span "Clients" at bounding box center [251, 43] width 24 height 11
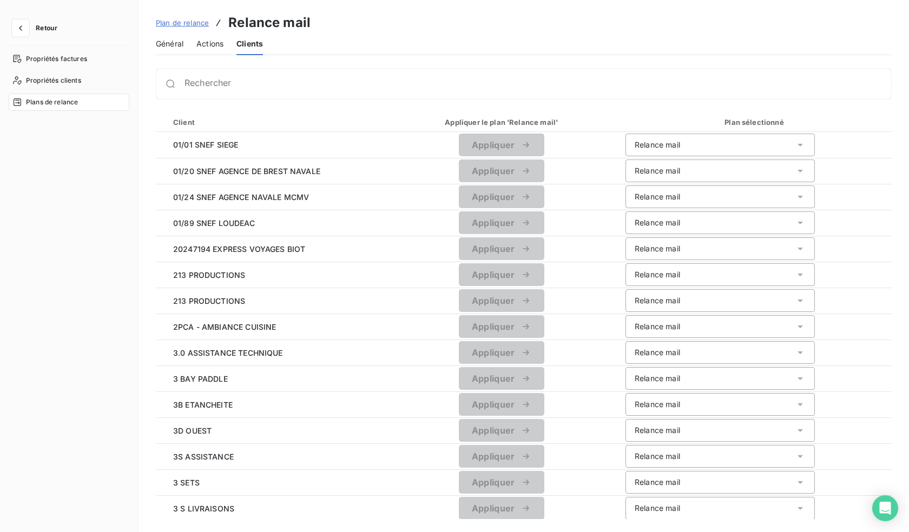
click at [221, 48] on span "Actions" at bounding box center [209, 43] width 27 height 11
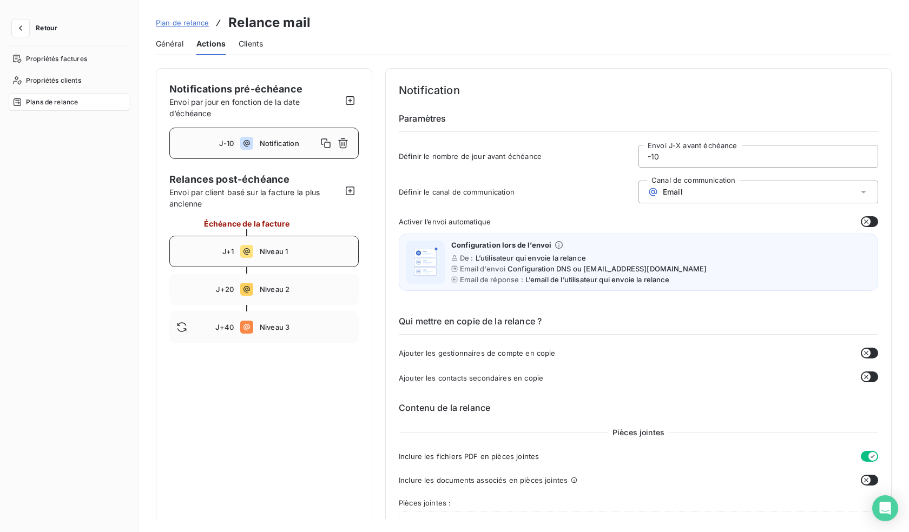
click at [259, 249] on div "J+1 Niveau 1" at bounding box center [263, 251] width 189 height 31
type input "1"
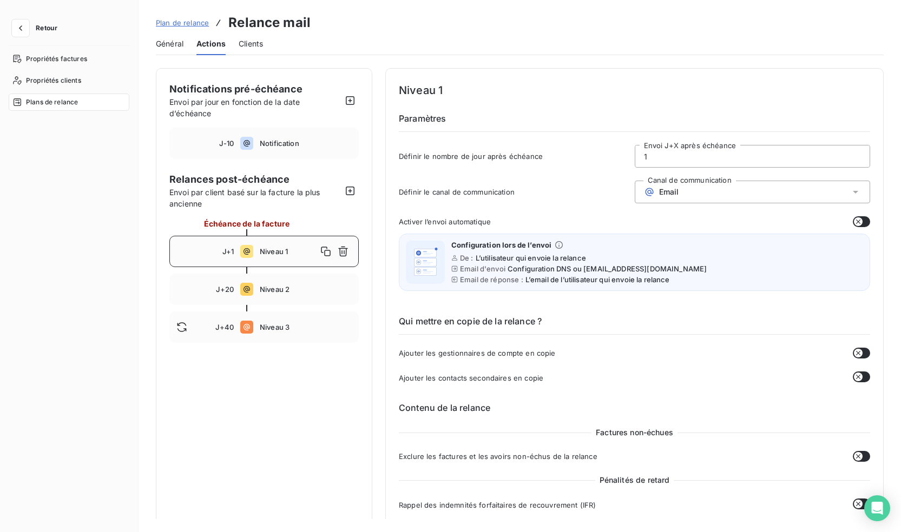
click at [240, 39] on span "Clients" at bounding box center [251, 43] width 24 height 11
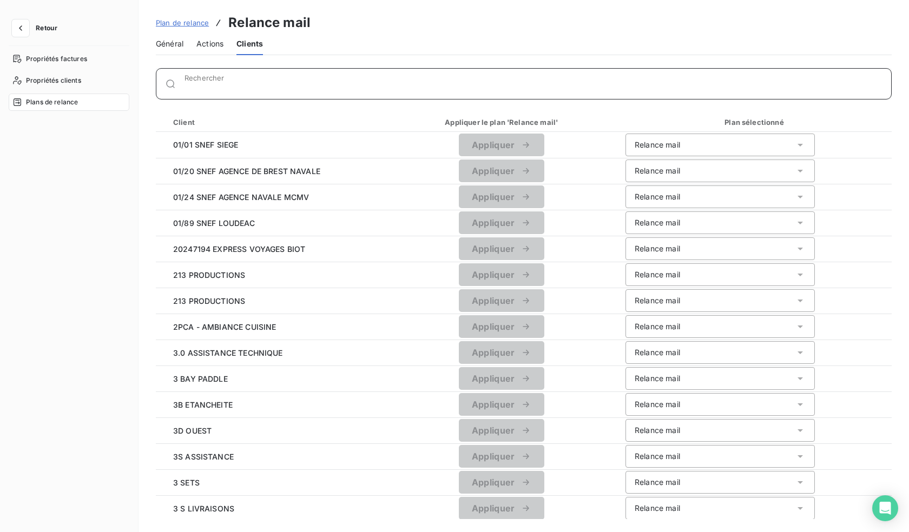
click at [260, 84] on input "Rechercher" at bounding box center [537, 88] width 706 height 11
click at [171, 44] on span "Général" at bounding box center [170, 43] width 28 height 11
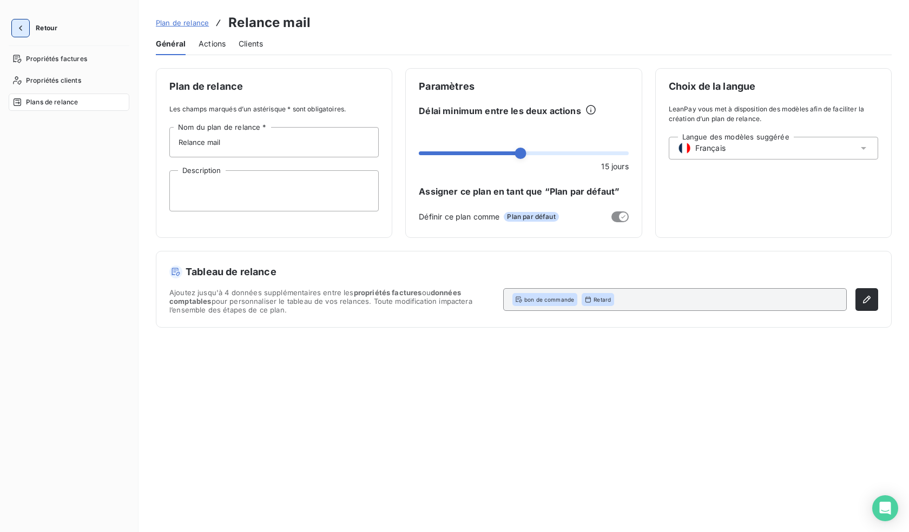
click at [14, 26] on button "button" at bounding box center [20, 27] width 17 height 17
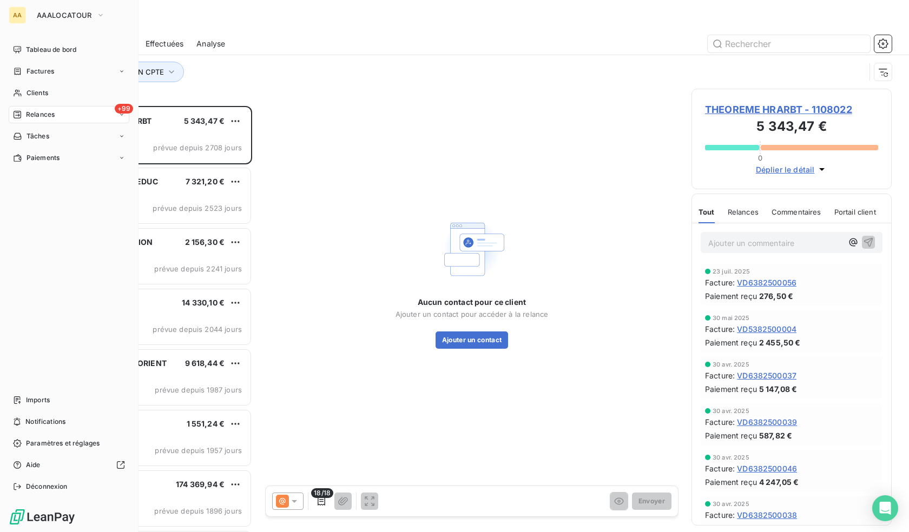
scroll to position [418, 192]
click at [45, 113] on span "Relances" at bounding box center [40, 115] width 29 height 10
click at [45, 133] on span "À effectuer" at bounding box center [43, 136] width 35 height 10
click at [34, 52] on span "Tableau de bord" at bounding box center [51, 50] width 50 height 10
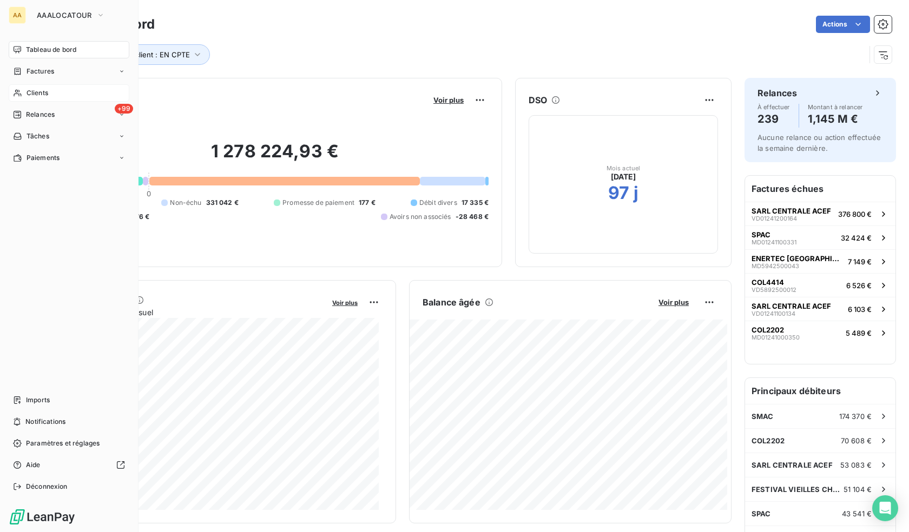
click at [28, 92] on span "Clients" at bounding box center [38, 93] width 22 height 10
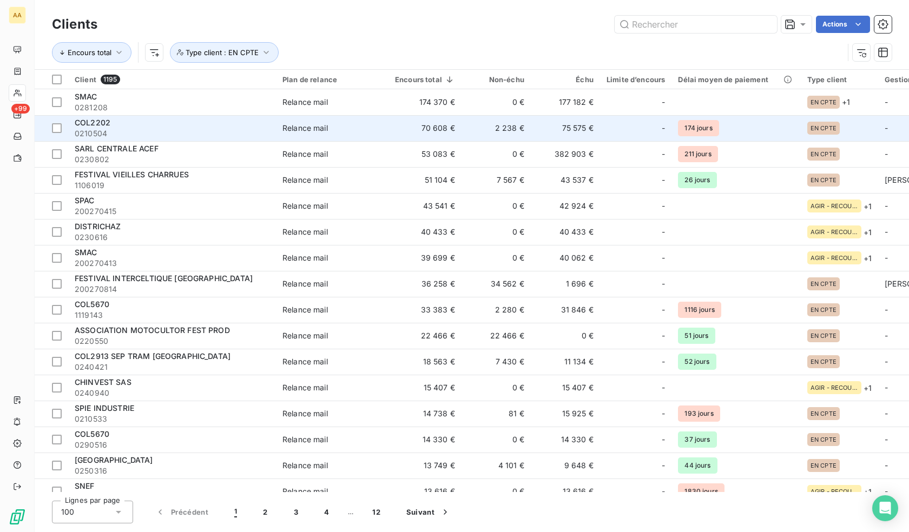
click at [106, 124] on span "COL2202" at bounding box center [93, 122] width 36 height 9
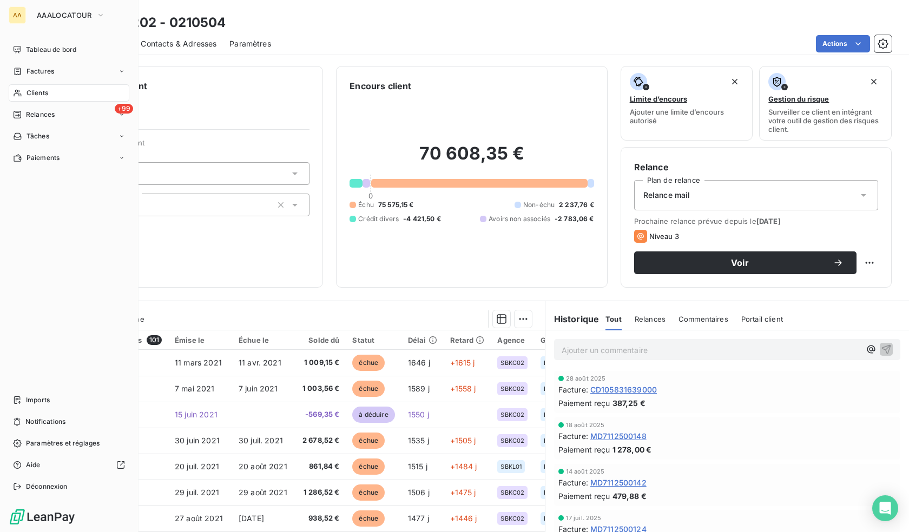
drag, startPoint x: 21, startPoint y: 94, endPoint x: 50, endPoint y: 101, distance: 29.6
click at [21, 94] on icon at bounding box center [17, 93] width 9 height 9
